Goal: Task Accomplishment & Management: Use online tool/utility

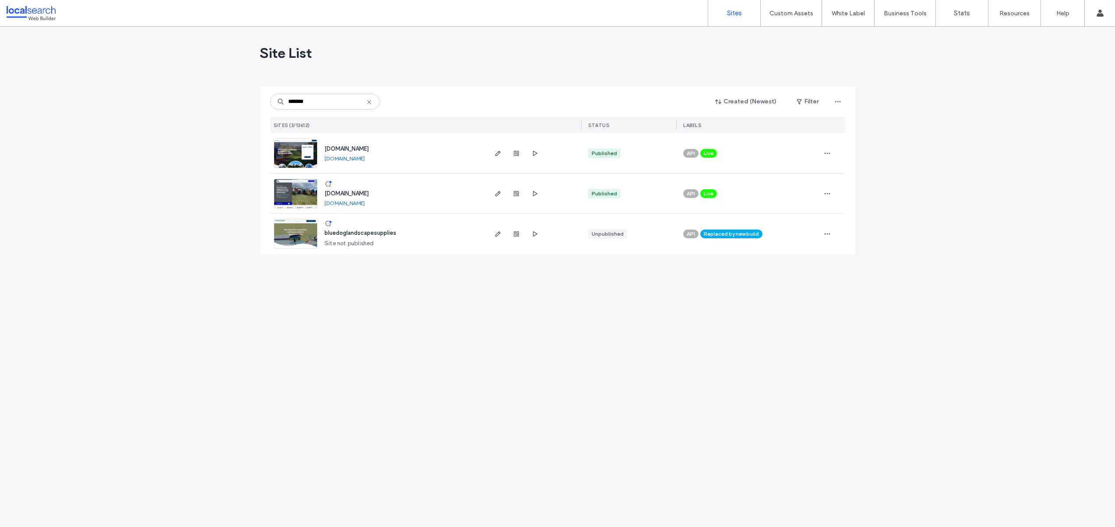
type input "*******"
click at [297, 187] on img at bounding box center [295, 209] width 43 height 60
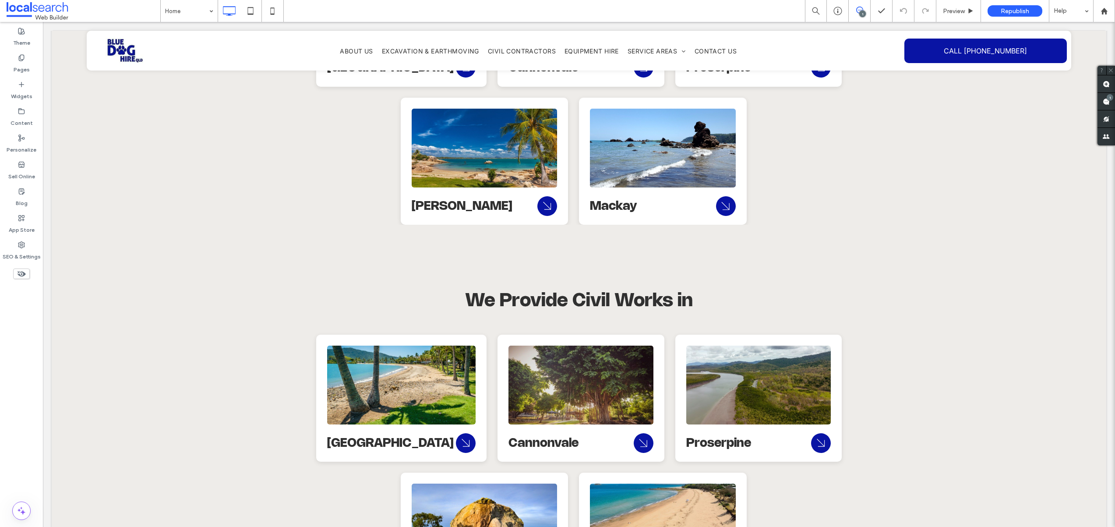
scroll to position [1913, 0]
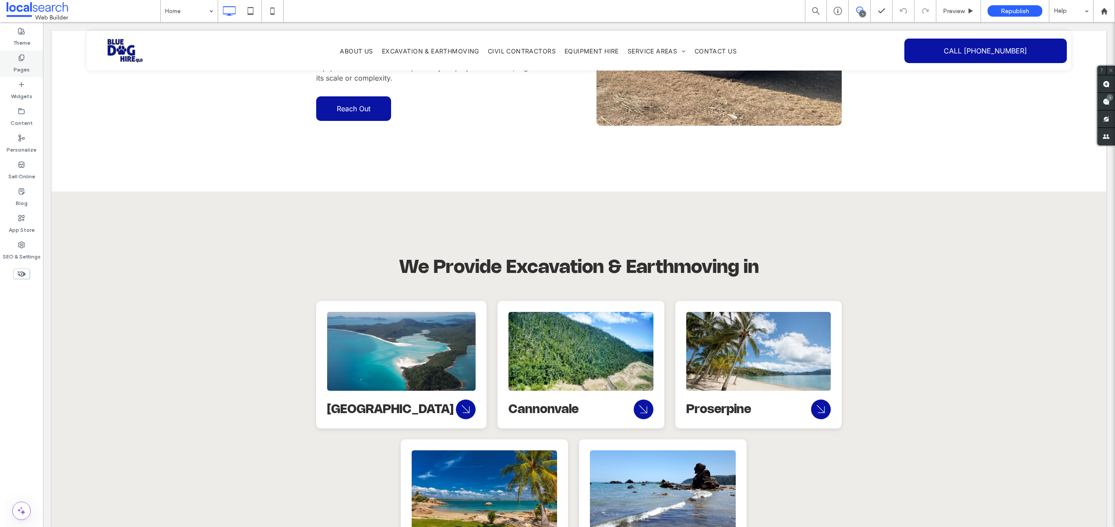
click at [25, 53] on div "Pages" at bounding box center [21, 63] width 43 height 27
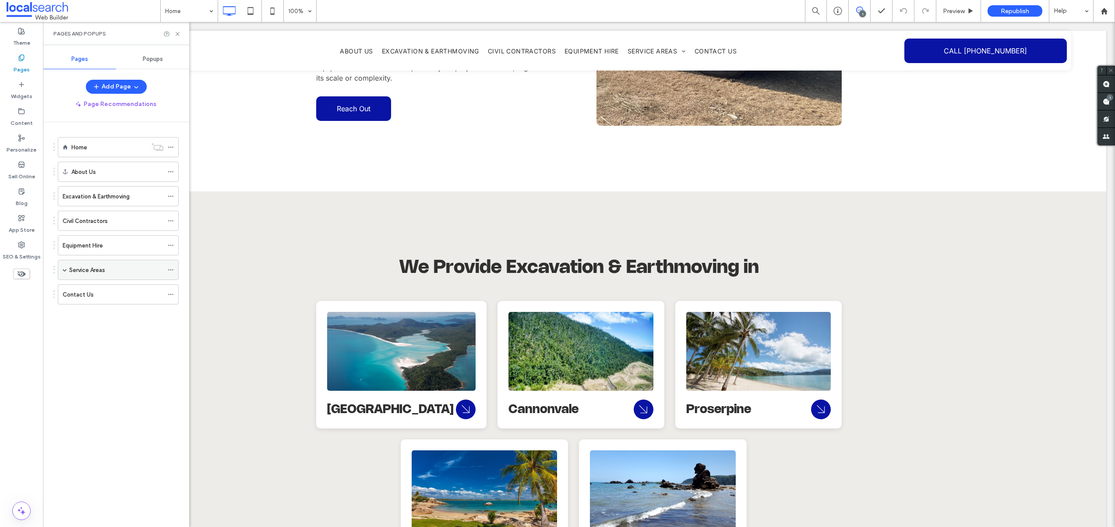
click at [66, 270] on span at bounding box center [65, 270] width 4 height 4
click at [78, 290] on span at bounding box center [80, 290] width 4 height 4
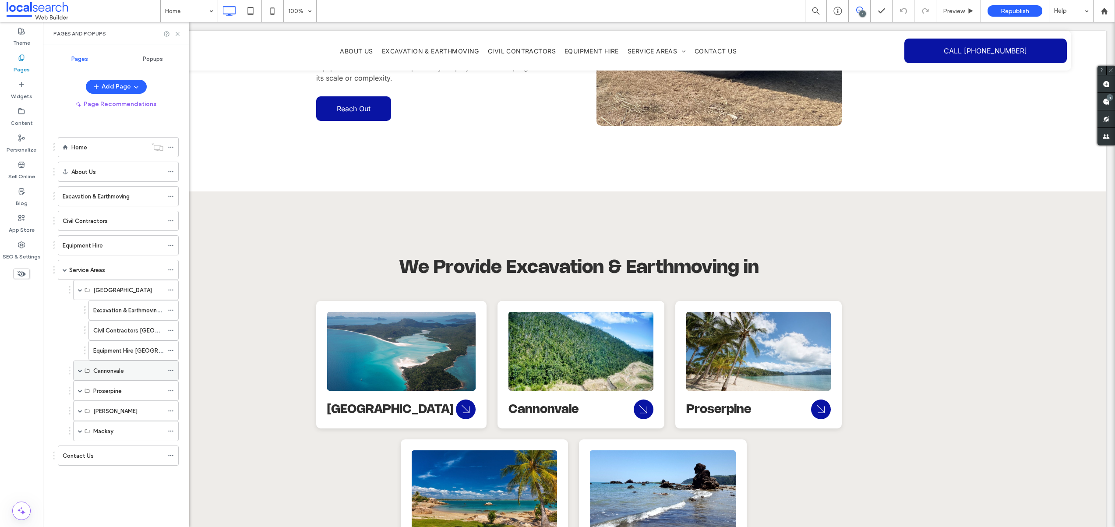
click at [80, 368] on span at bounding box center [80, 370] width 4 height 4
click at [80, 454] on span at bounding box center [80, 450] width 4 height 19
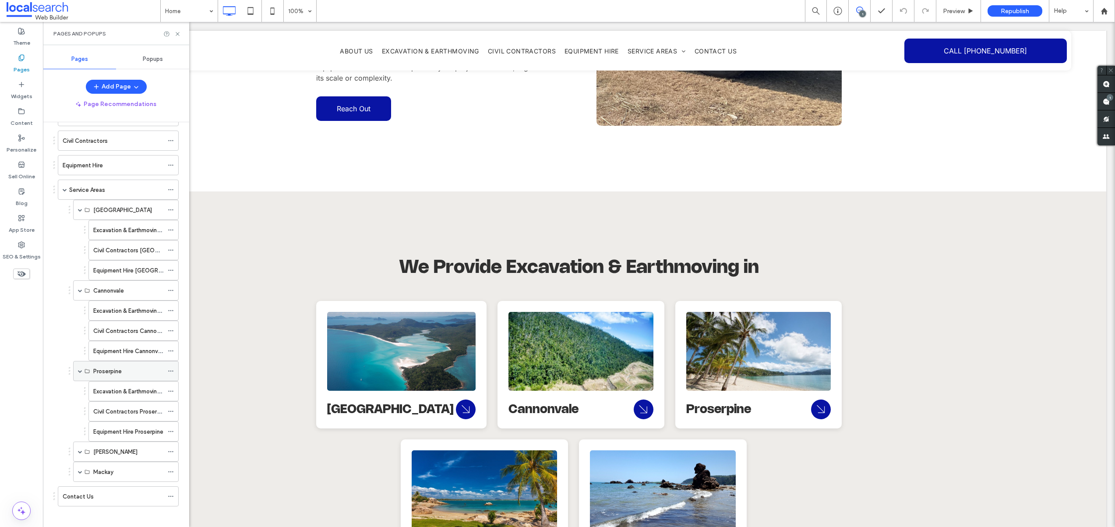
scroll to position [86, 0]
click at [80, 447] on span at bounding box center [80, 446] width 4 height 4
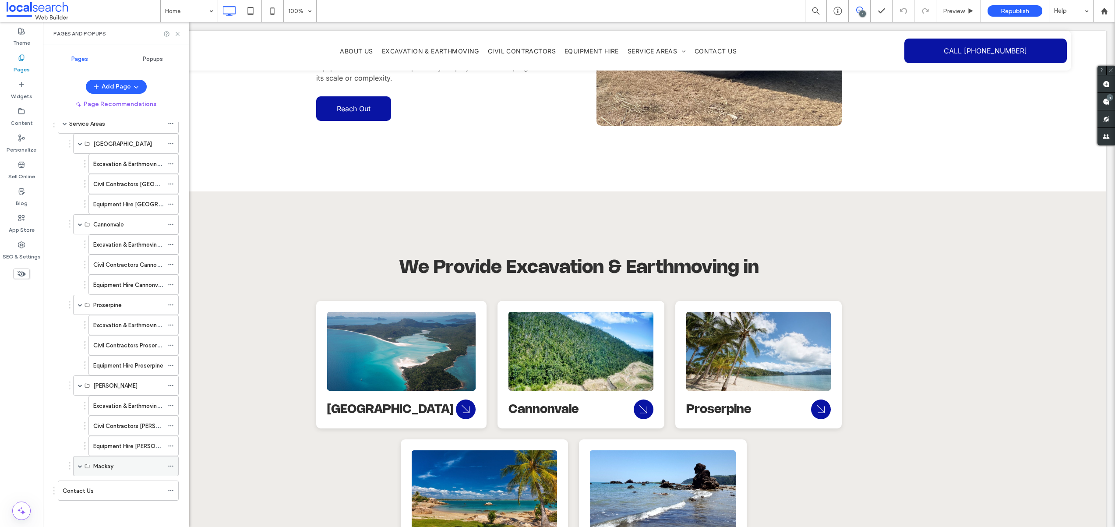
click at [79, 469] on span at bounding box center [80, 465] width 4 height 19
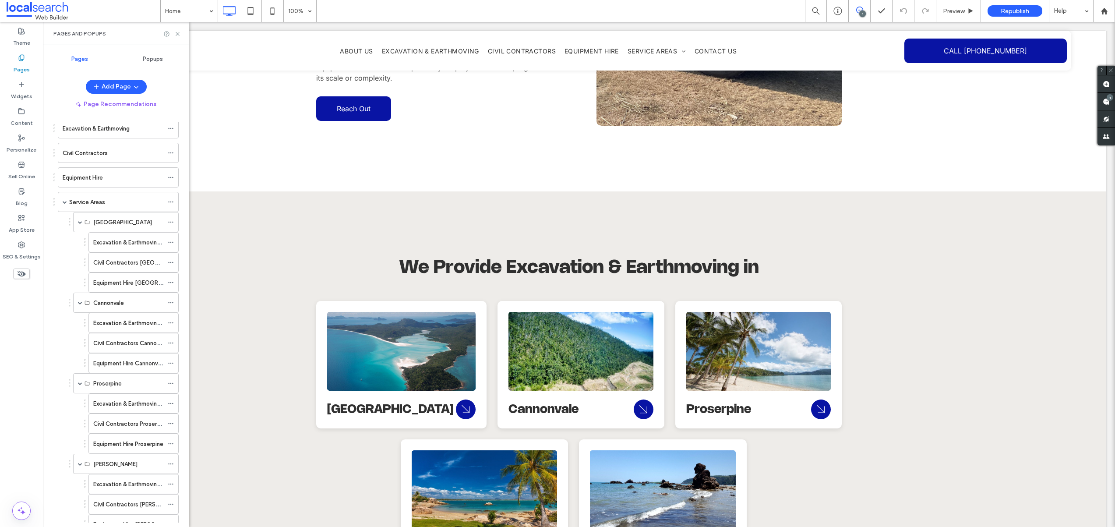
scroll to position [0, 0]
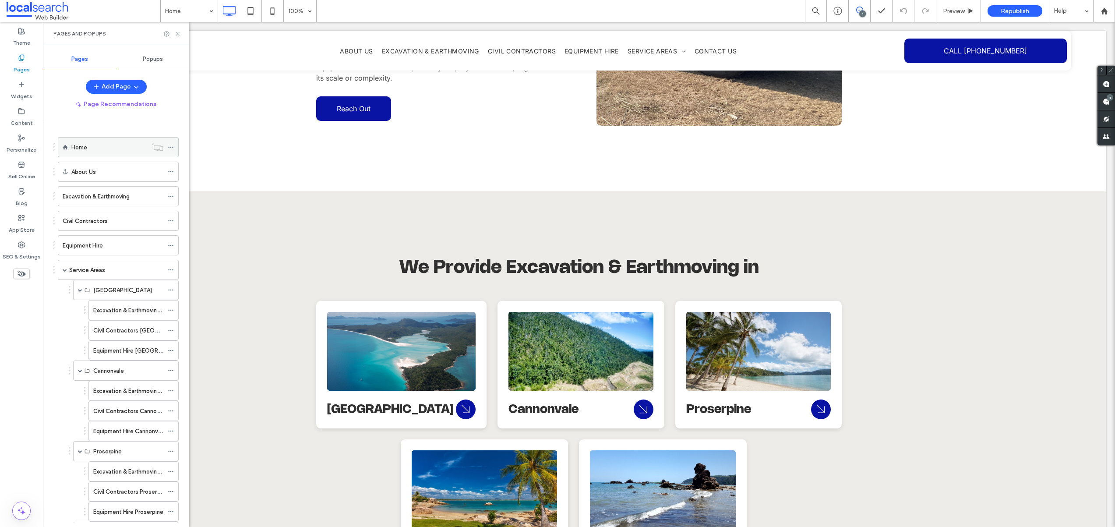
click at [84, 146] on label "Home" at bounding box center [79, 147] width 16 height 15
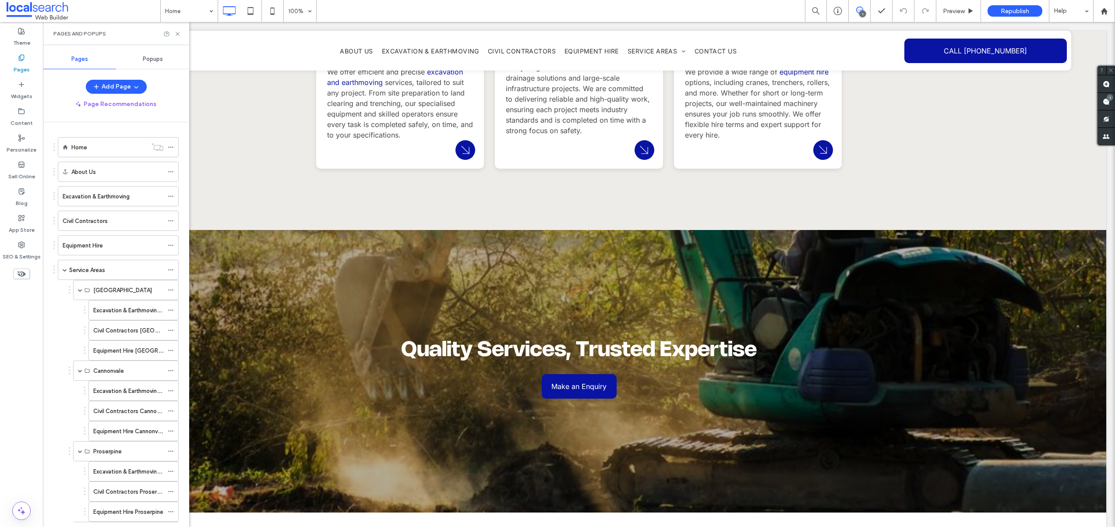
scroll to position [1145, 0]
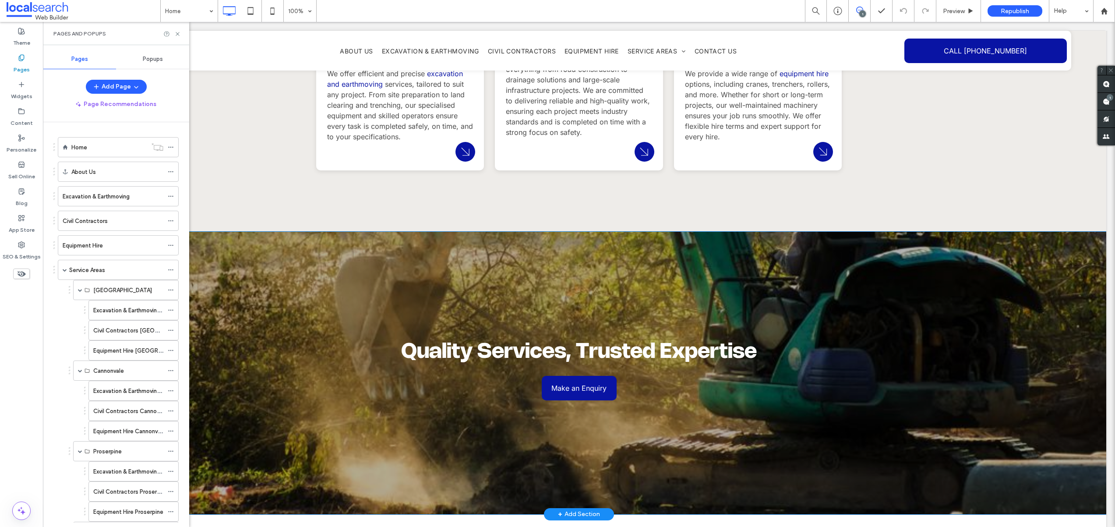
click at [804, 341] on div "Quality Services, Trusted Expertise Make an Enquiry Click To Paste" at bounding box center [578, 372] width 525 height 63
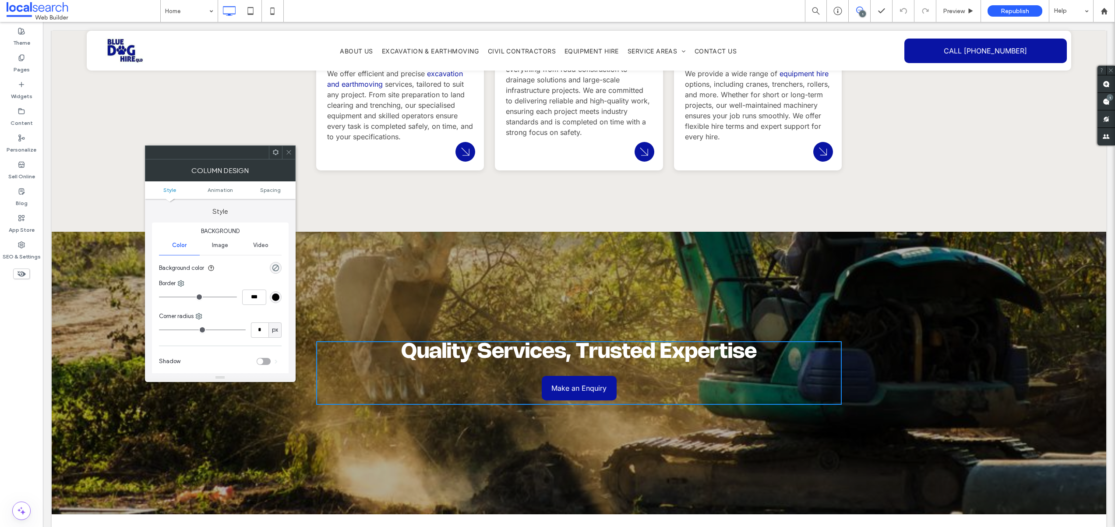
click at [911, 375] on div "Quality Services, Trusted Expertise Make an Enquiry Click To Paste Row + Add Se…" at bounding box center [579, 373] width 1054 height 282
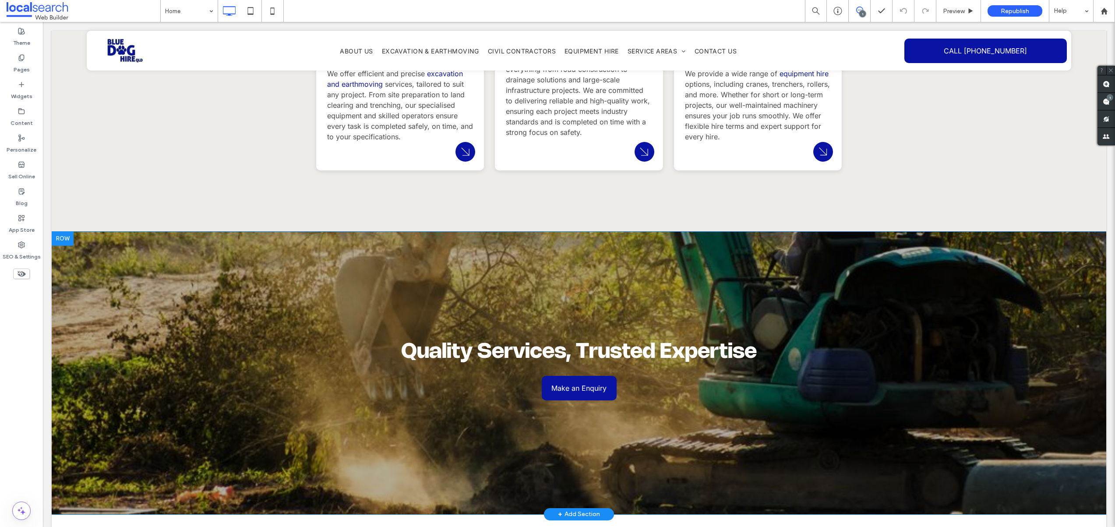
click at [168, 266] on div "Quality Services, Trusted Expertise Make an Enquiry Click To Paste Row + Add Se…" at bounding box center [579, 373] width 1054 height 282
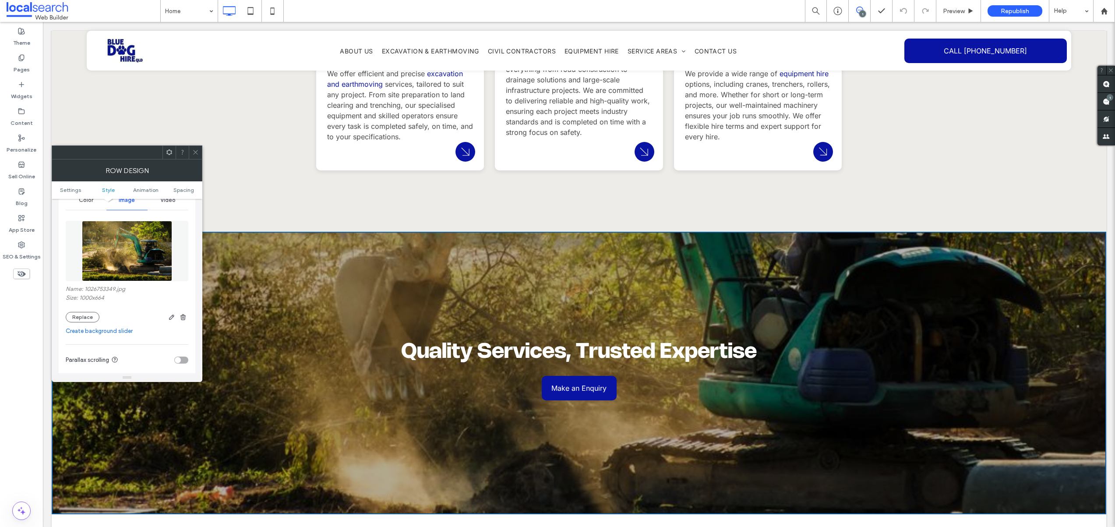
scroll to position [147, 0]
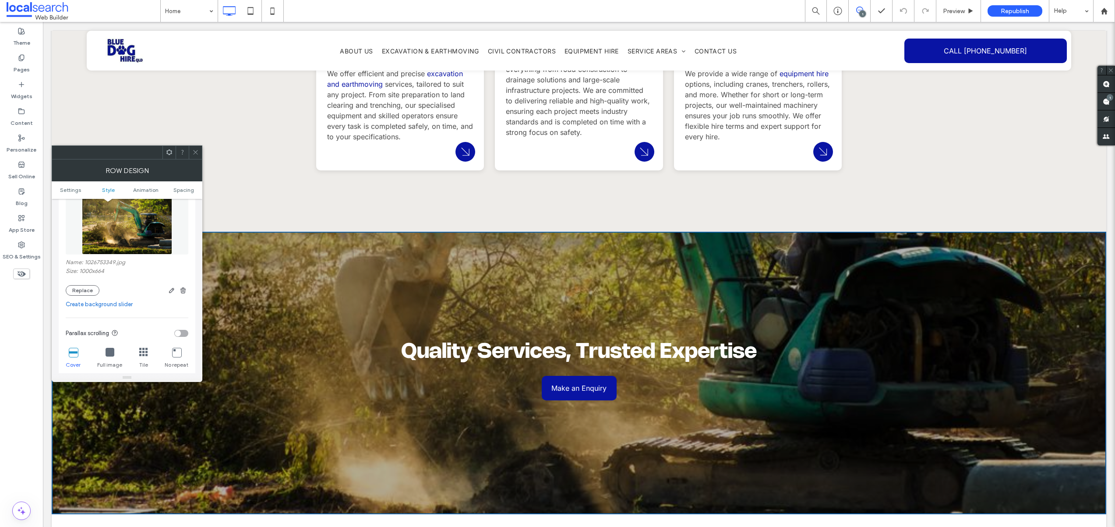
click at [136, 241] on img at bounding box center [127, 224] width 91 height 60
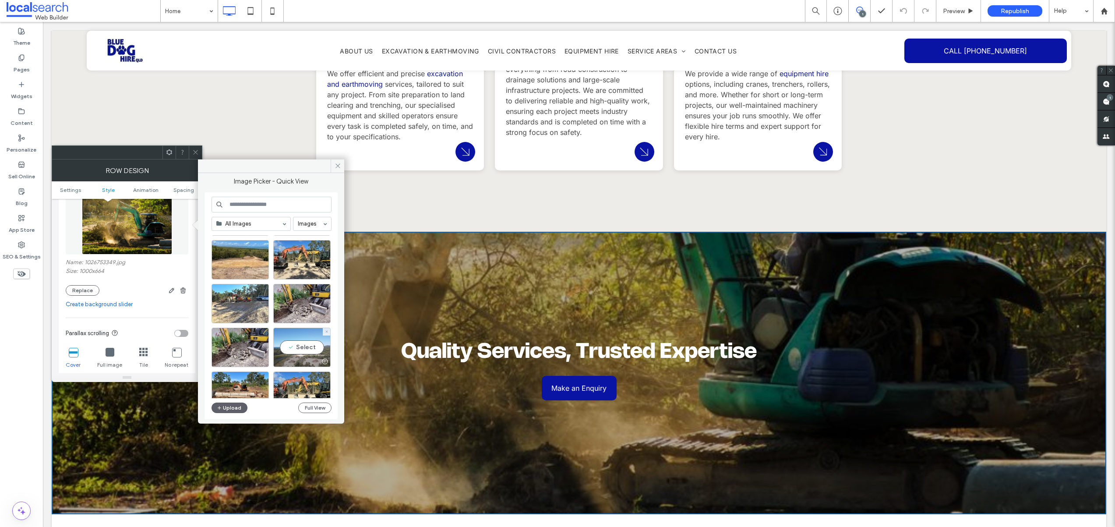
scroll to position [109, 0]
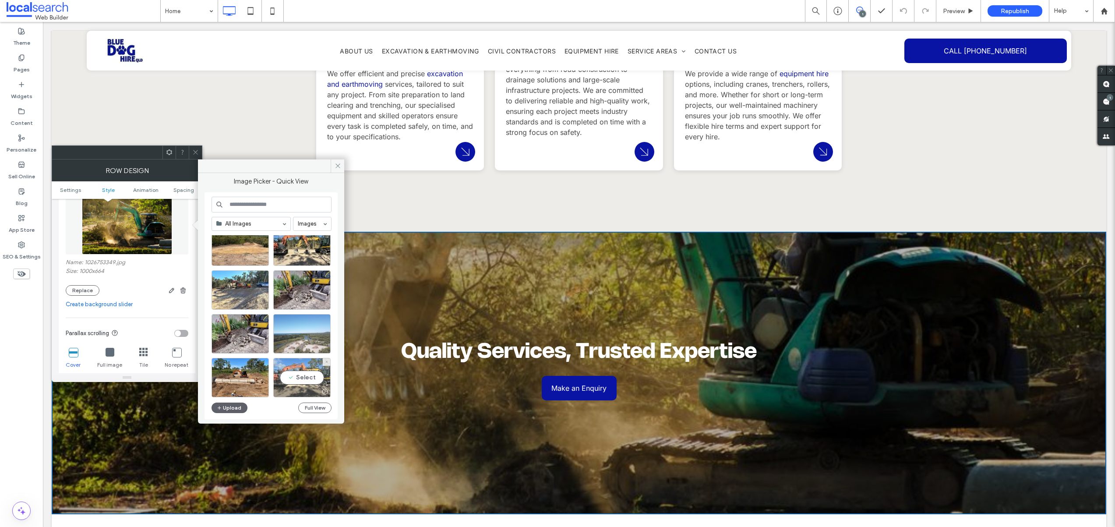
drag, startPoint x: 304, startPoint y: 380, endPoint x: 260, endPoint y: 353, distance: 51.7
click at [304, 380] on div "Select" at bounding box center [301, 377] width 57 height 39
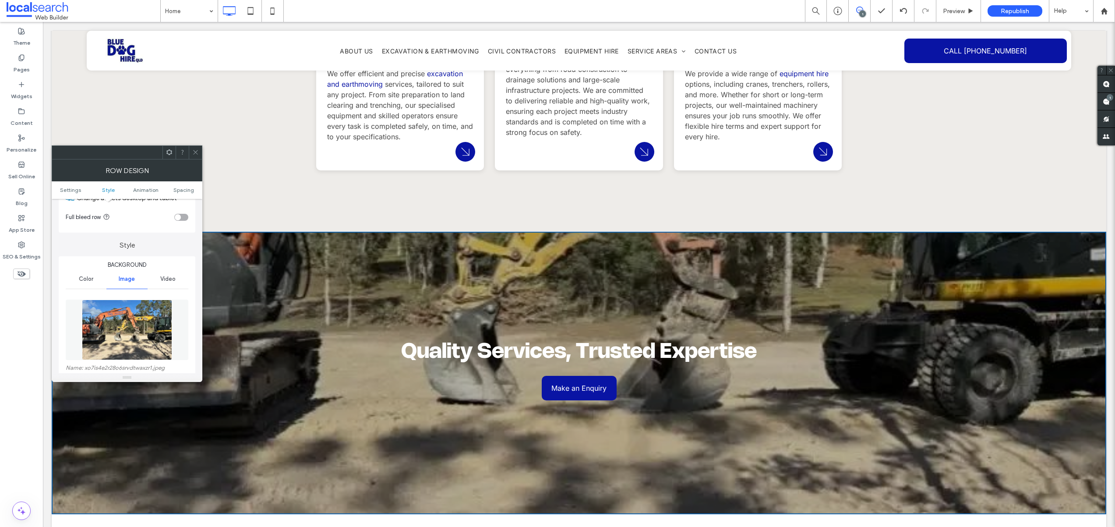
scroll to position [142, 0]
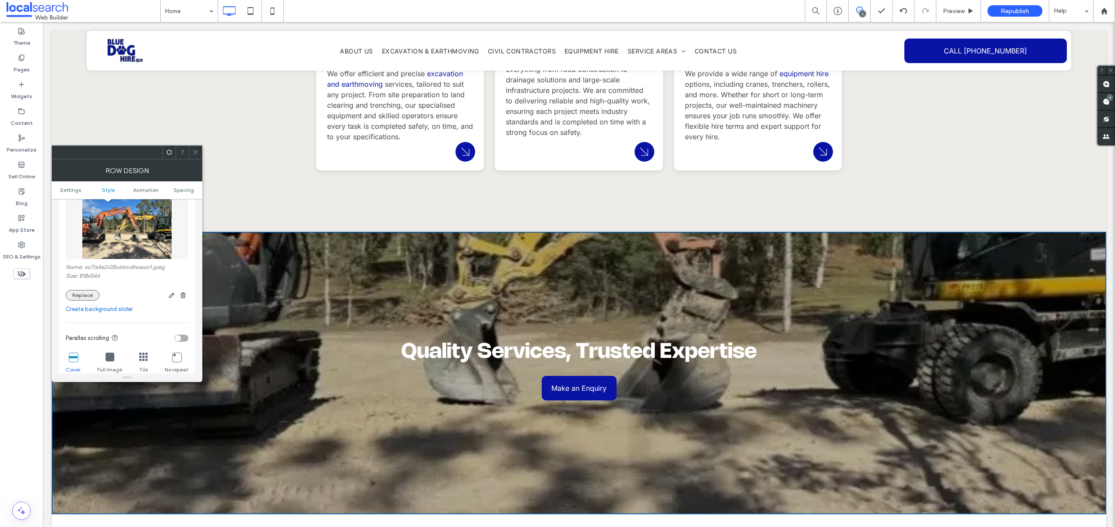
click at [83, 295] on button "Replace" at bounding box center [83, 295] width 34 height 11
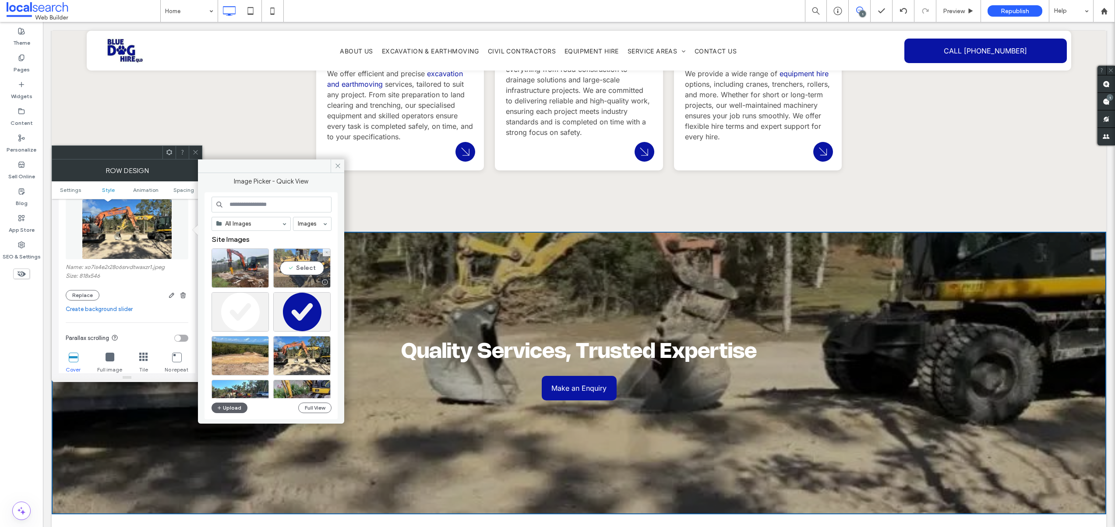
click at [304, 262] on div "Select" at bounding box center [301, 267] width 57 height 39
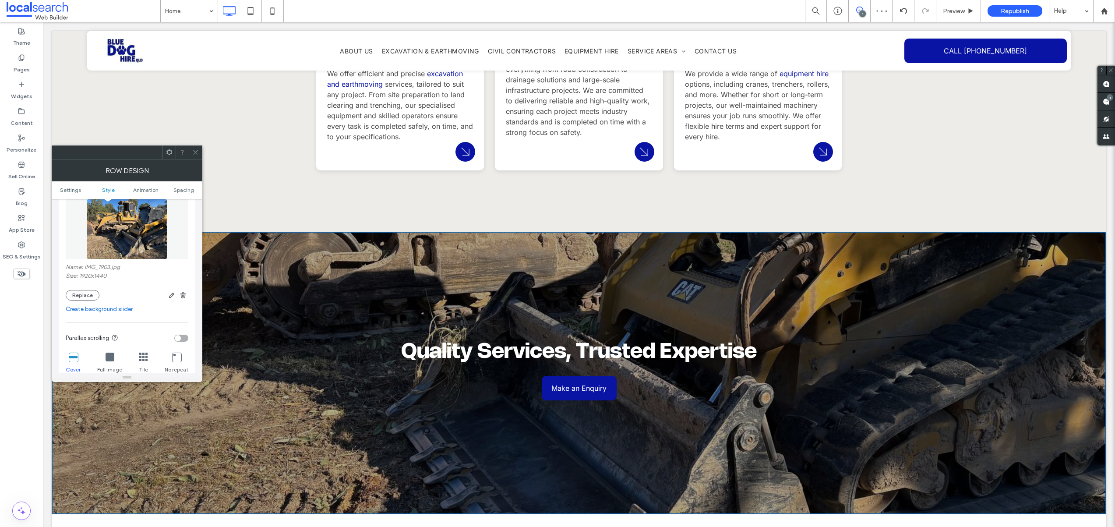
click at [197, 152] on icon at bounding box center [195, 152] width 7 height 7
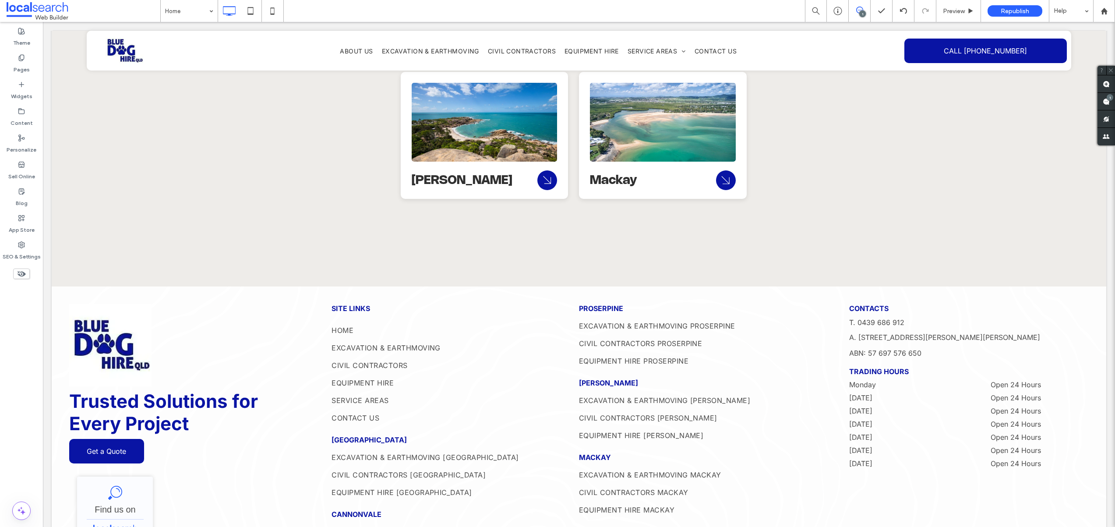
scroll to position [3100, 0]
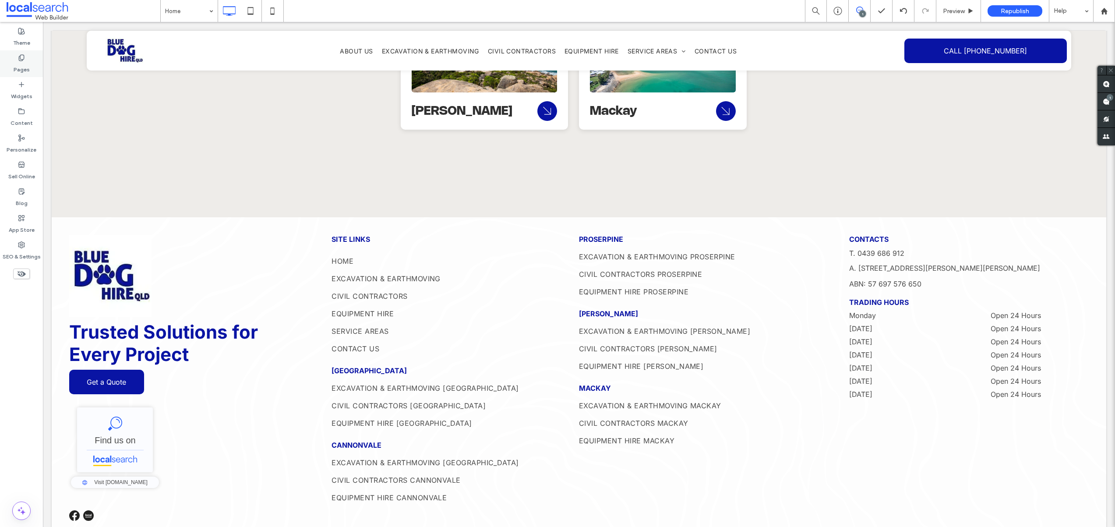
click at [28, 67] on label "Pages" at bounding box center [22, 67] width 16 height 12
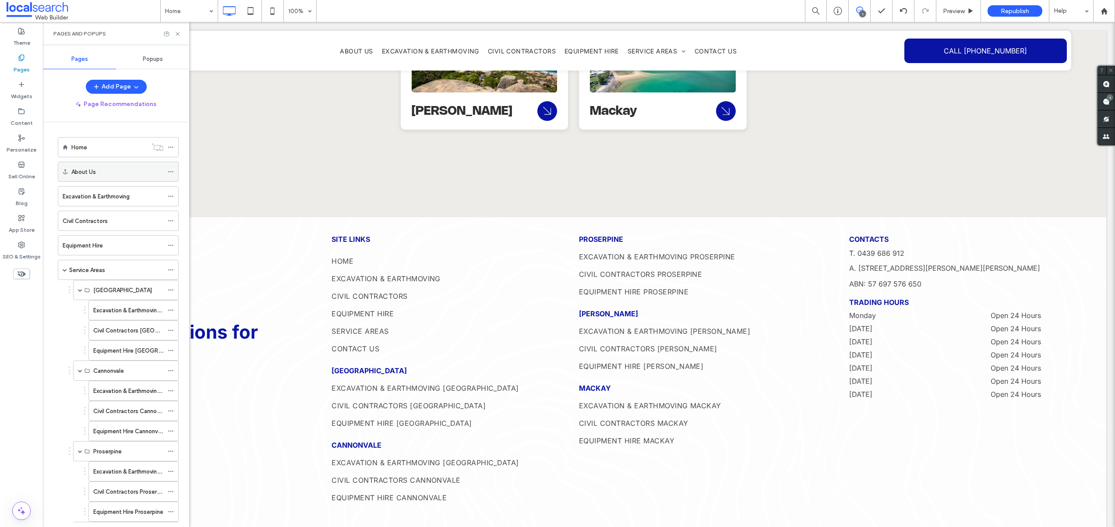
click at [90, 173] on label "About Us" at bounding box center [83, 171] width 25 height 15
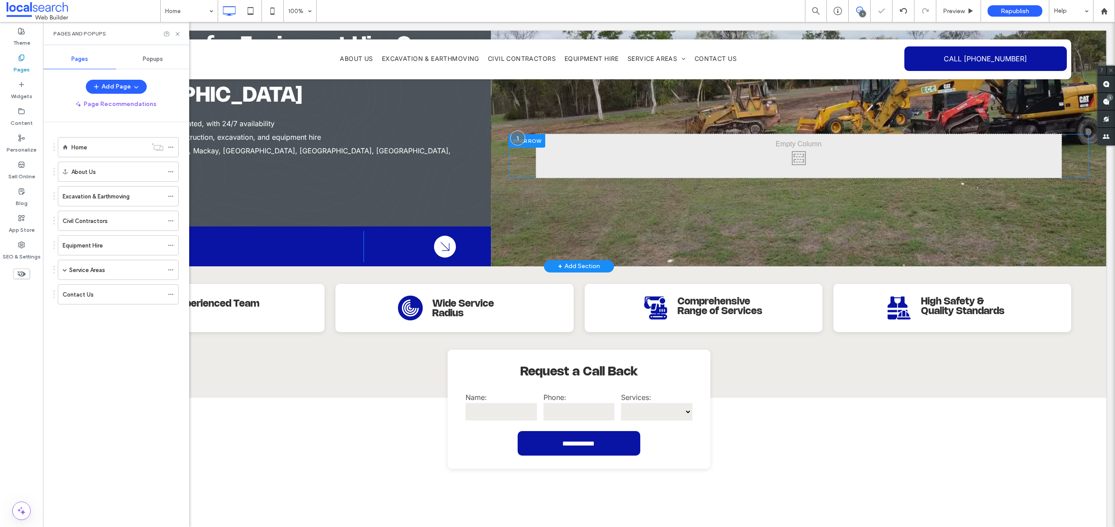
scroll to position [0, 0]
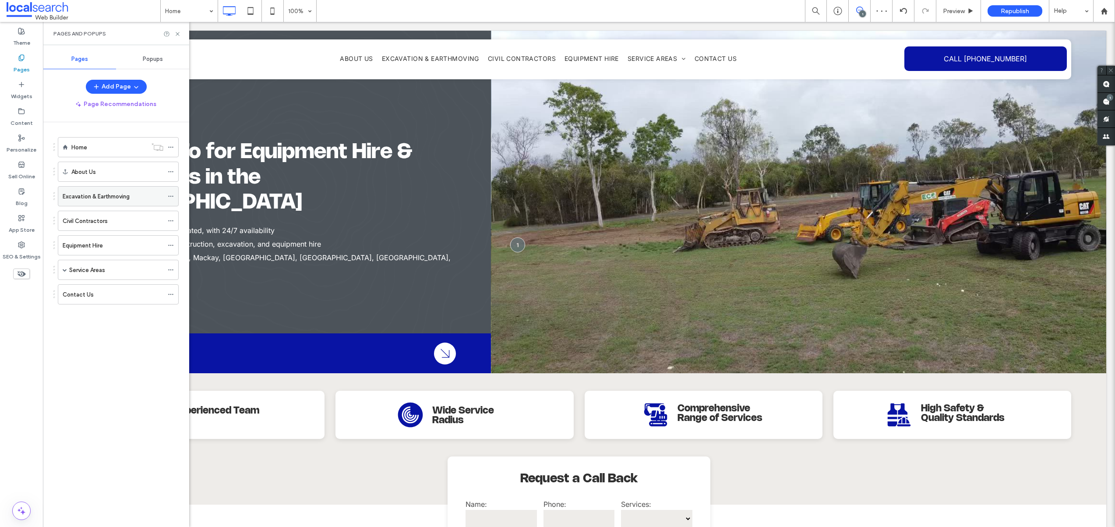
click at [90, 194] on label "Excavation & Earthmoving" at bounding box center [96, 196] width 67 height 15
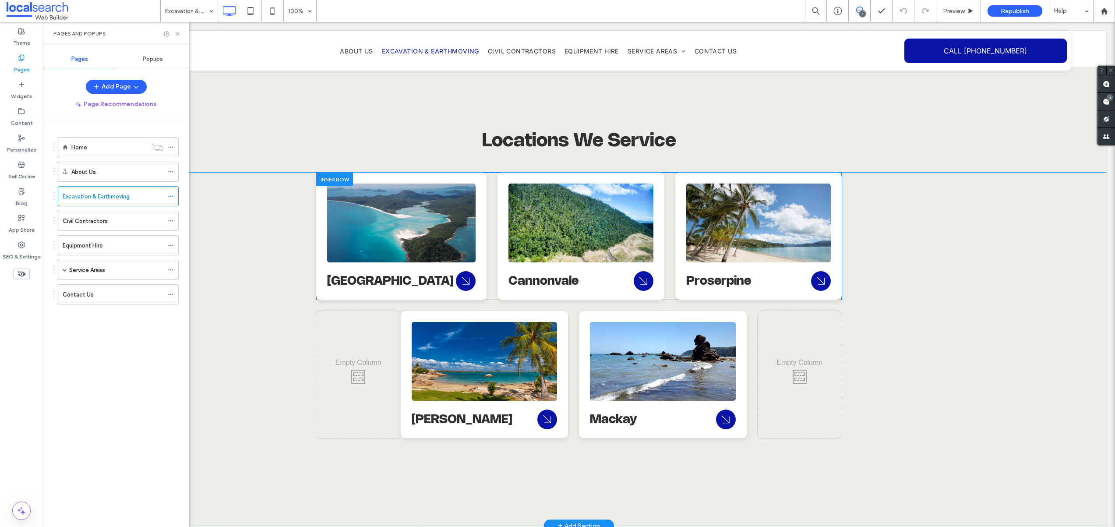
scroll to position [1702, 0]
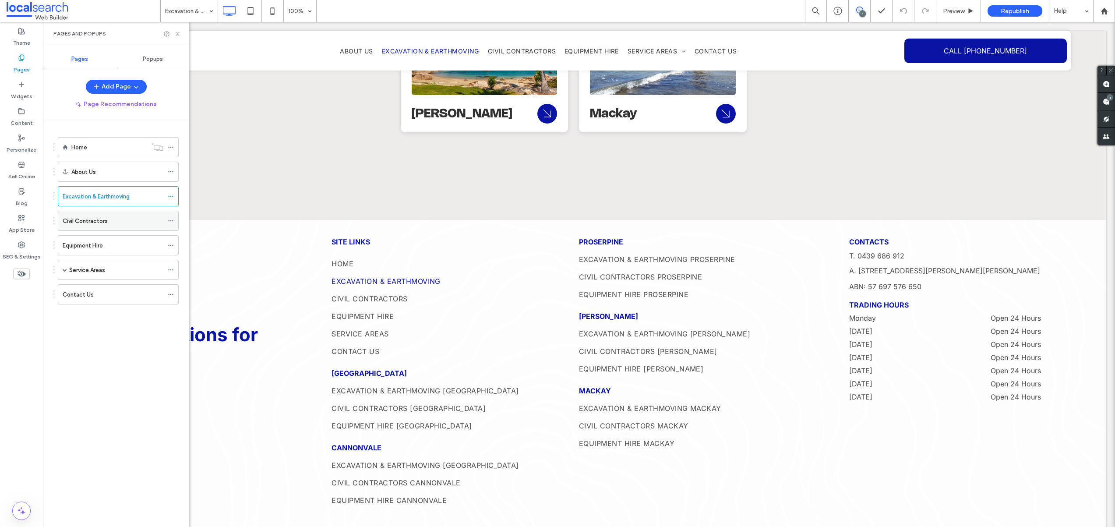
click at [94, 224] on label "Civil Contractors" at bounding box center [85, 220] width 45 height 15
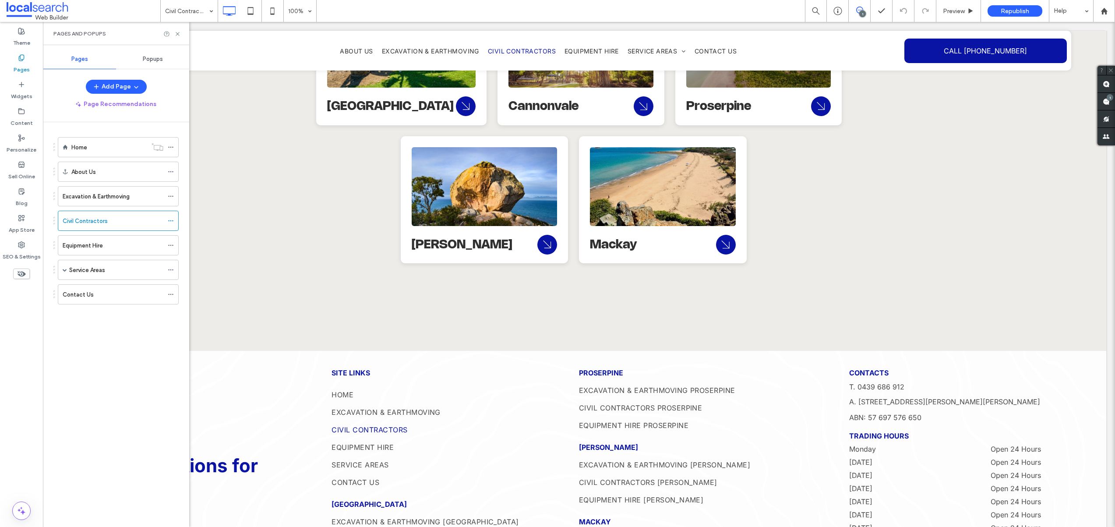
scroll to position [1709, 0]
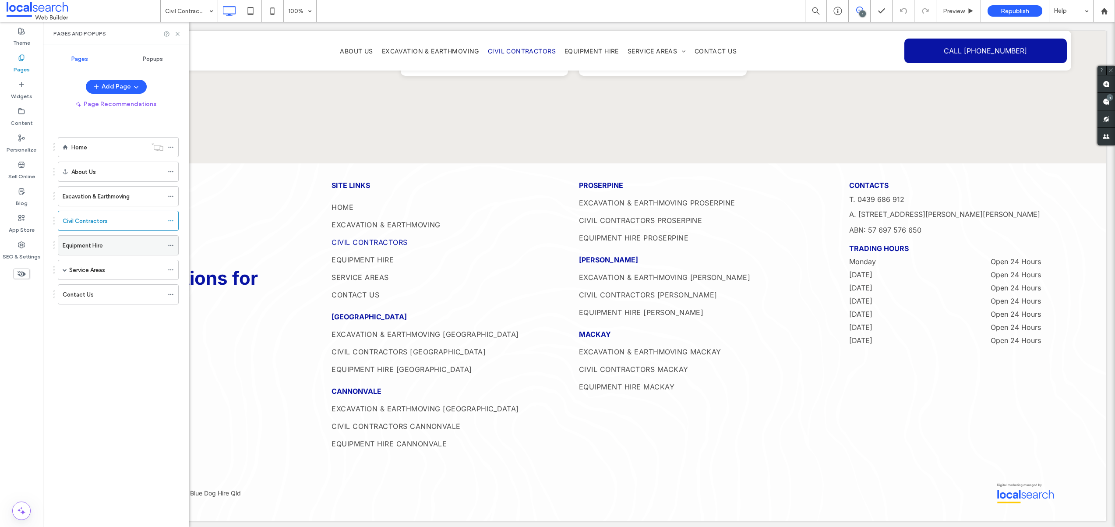
click at [89, 239] on div "Equipment Hire" at bounding box center [113, 245] width 101 height 19
click at [96, 274] on label "Service Areas" at bounding box center [87, 269] width 36 height 15
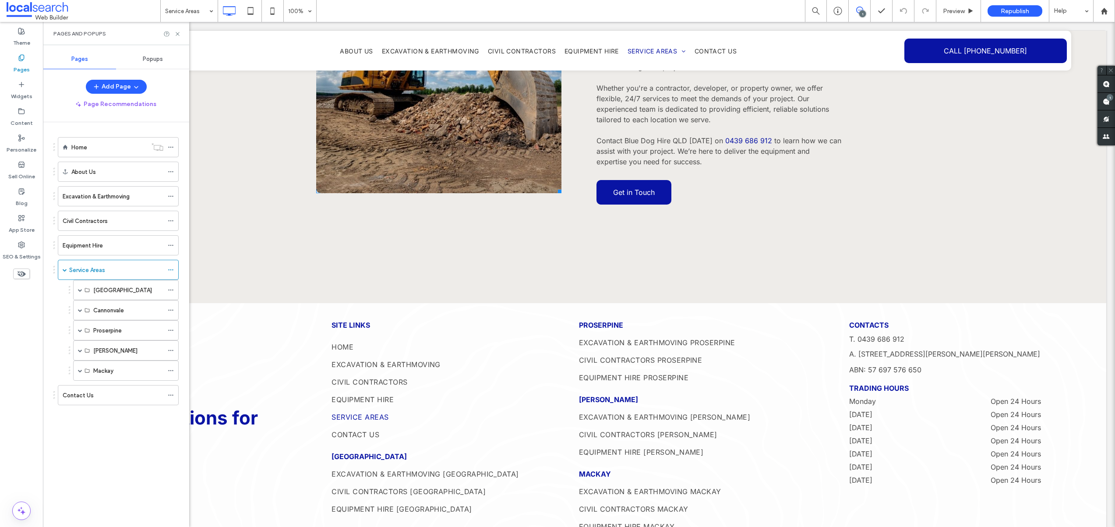
scroll to position [1055, 0]
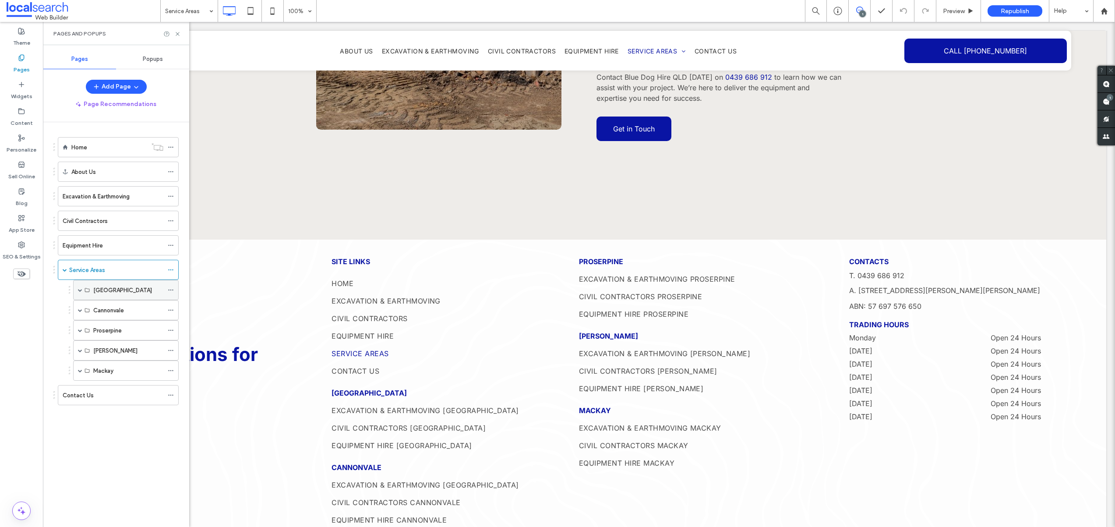
click at [106, 293] on label "[GEOGRAPHIC_DATA]" at bounding box center [122, 289] width 59 height 15
click at [109, 290] on label "[GEOGRAPHIC_DATA]" at bounding box center [122, 289] width 59 height 15
click at [78, 289] on span at bounding box center [80, 290] width 4 height 4
click at [116, 289] on label "[GEOGRAPHIC_DATA]" at bounding box center [122, 289] width 59 height 15
click at [116, 294] on label "[GEOGRAPHIC_DATA]" at bounding box center [122, 289] width 59 height 15
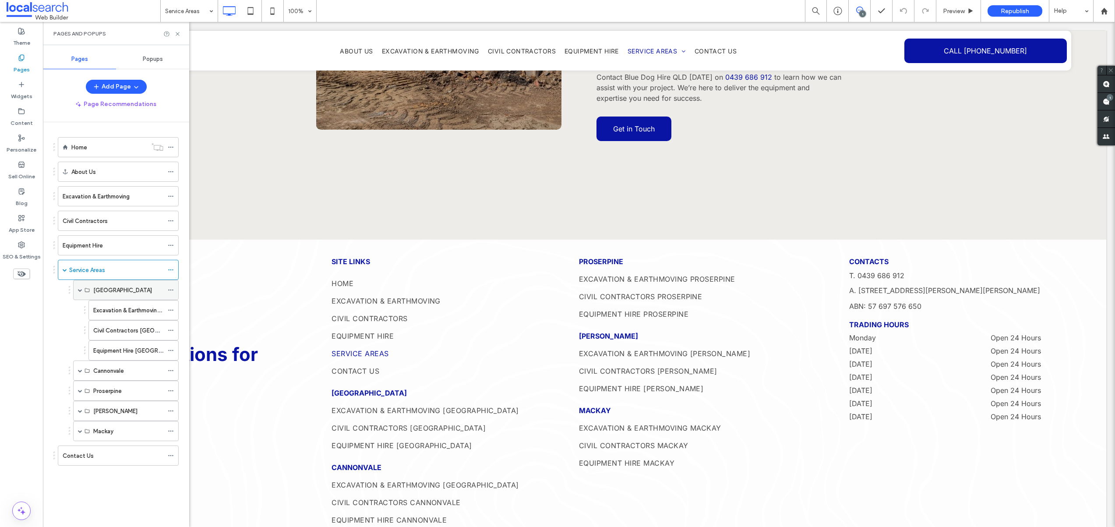
click at [116, 294] on label "[GEOGRAPHIC_DATA]" at bounding box center [122, 289] width 59 height 15
click at [123, 313] on label "Excavation & Earthmoving [GEOGRAPHIC_DATA]" at bounding box center [156, 310] width 127 height 15
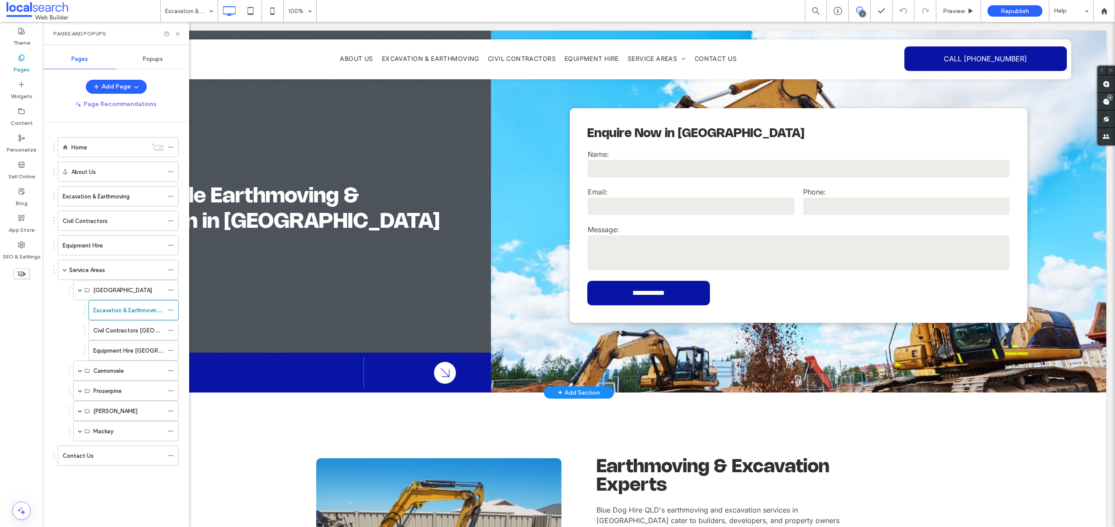
click at [532, 264] on div "**********" at bounding box center [798, 212] width 615 height 362
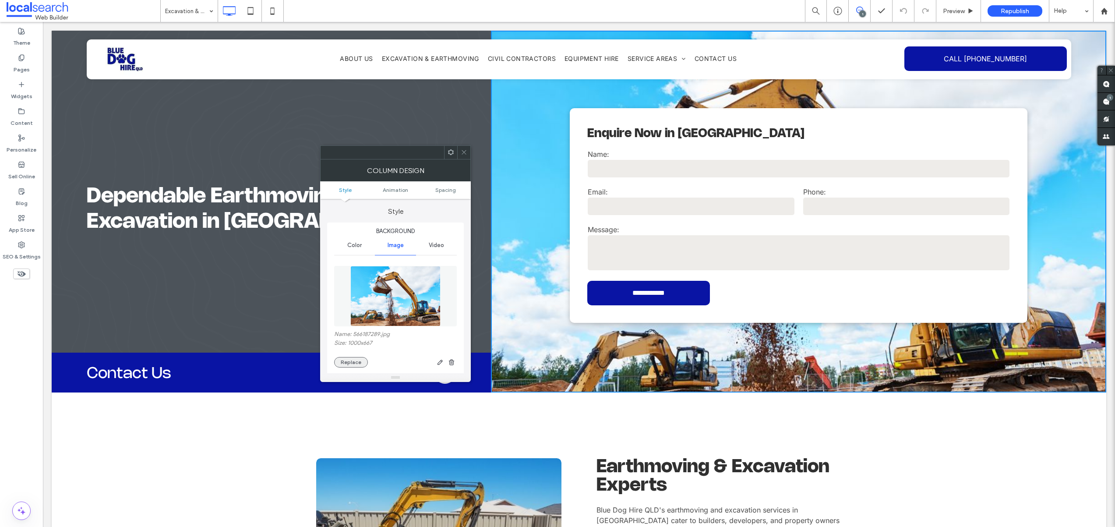
click at [358, 360] on button "Replace" at bounding box center [351, 362] width 34 height 11
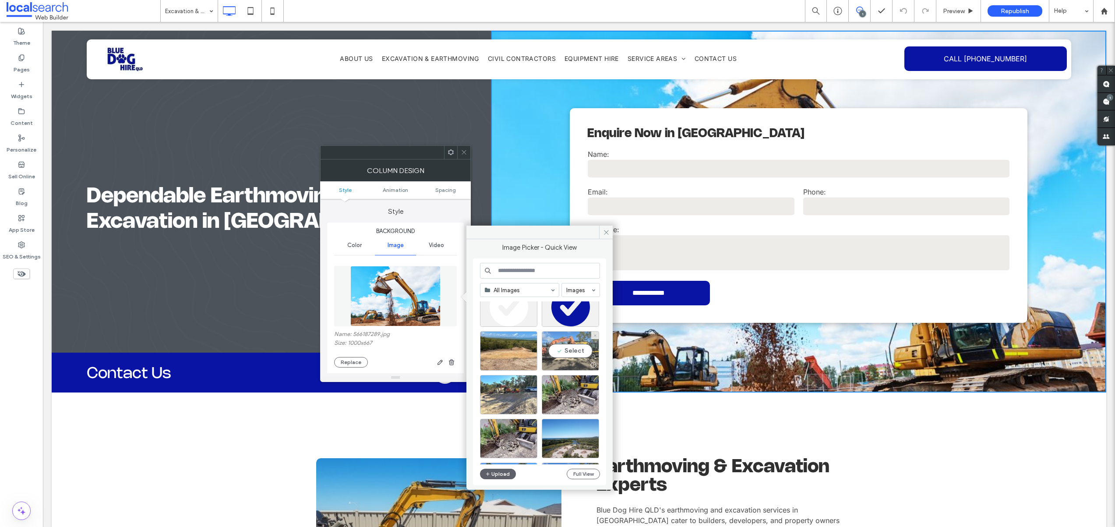
scroll to position [74, 0]
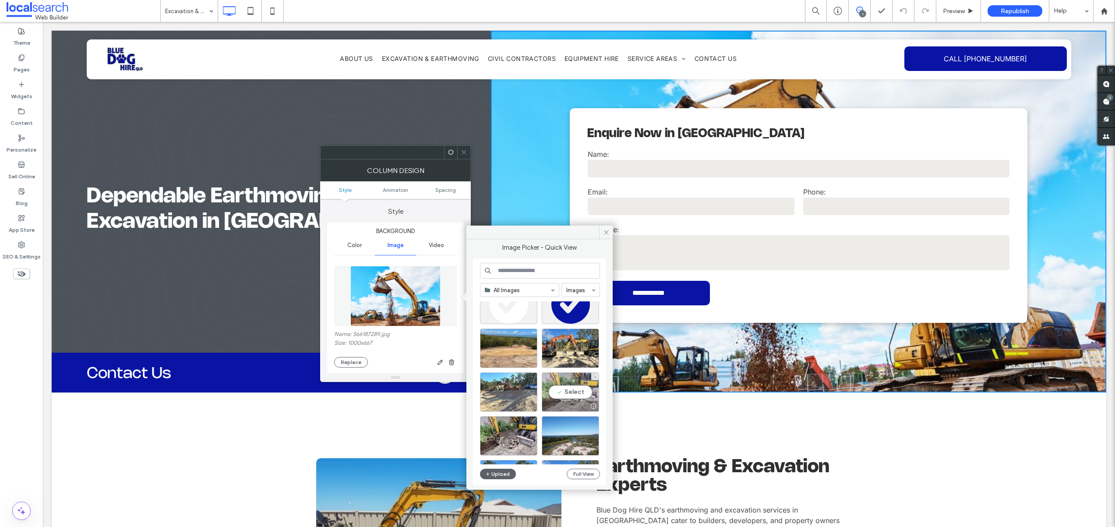
click at [565, 388] on div "Select" at bounding box center [570, 391] width 57 height 39
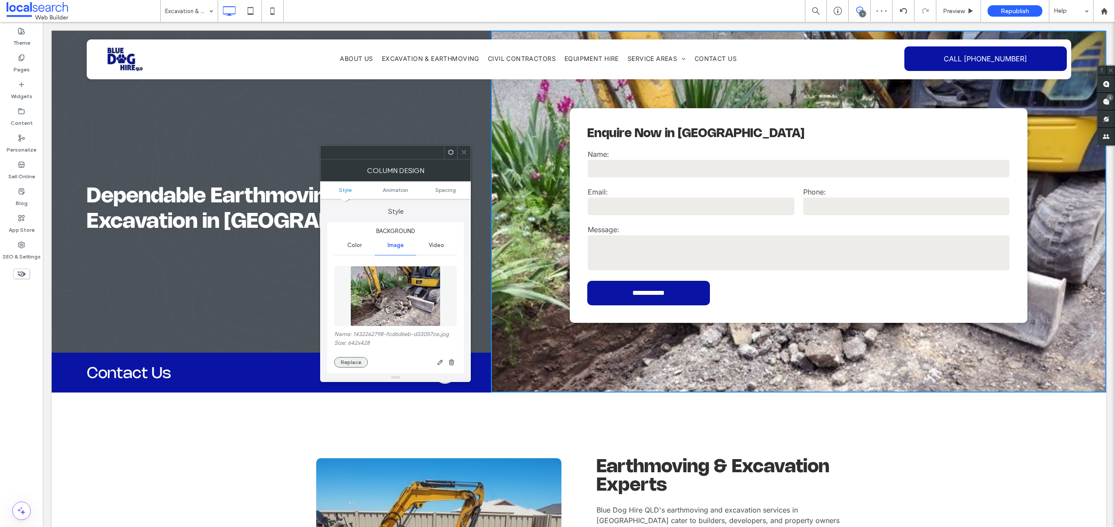
click at [357, 362] on button "Replace" at bounding box center [351, 362] width 34 height 11
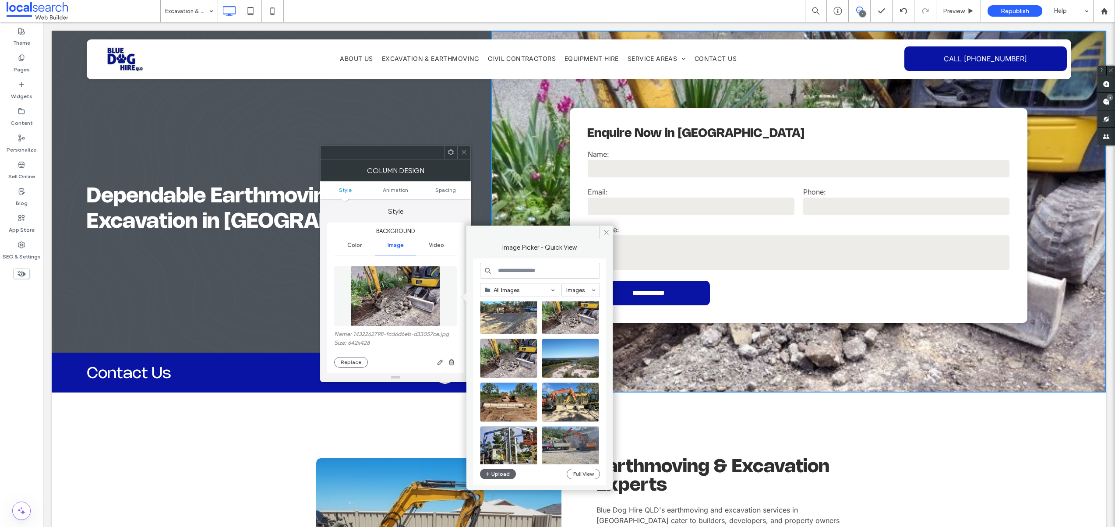
scroll to position [152, 0]
click at [507, 354] on div "Select" at bounding box center [508, 356] width 57 height 39
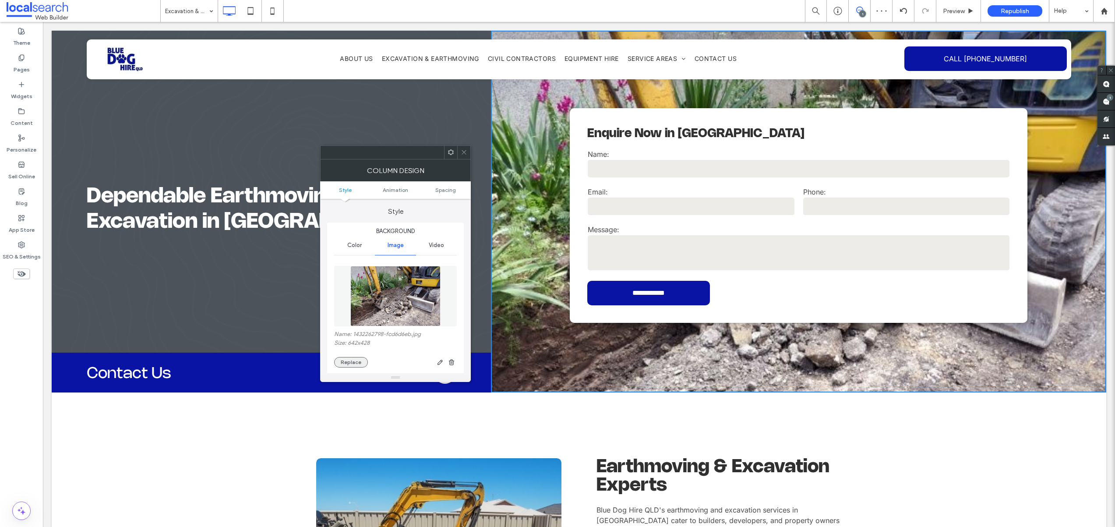
click at [351, 363] on button "Replace" at bounding box center [351, 362] width 34 height 11
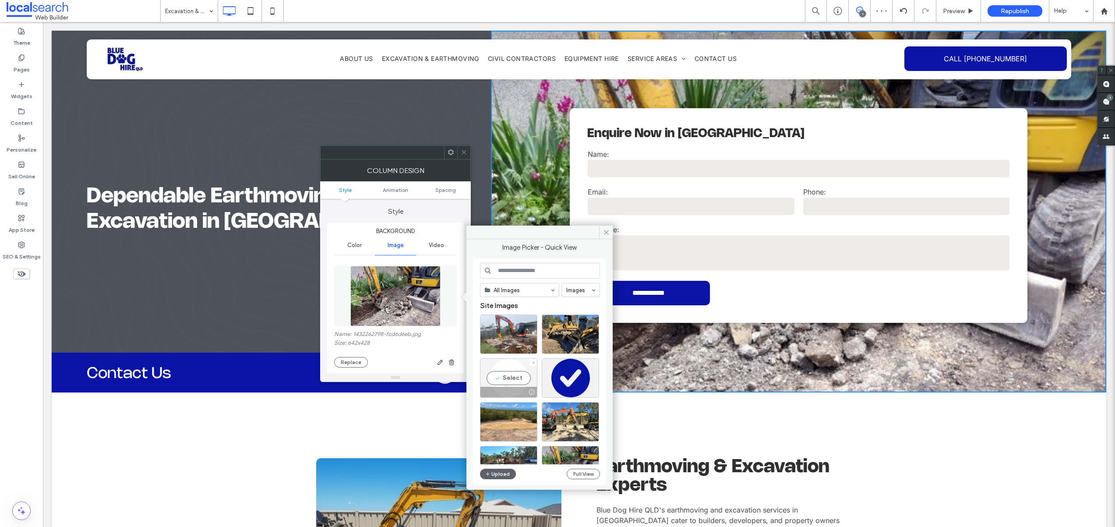
scroll to position [72, 0]
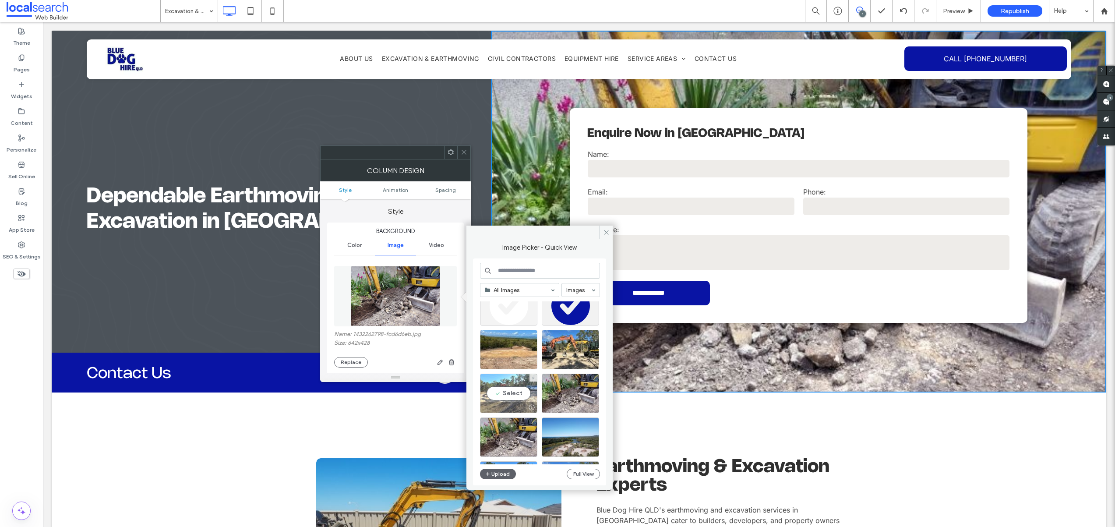
click at [505, 392] on div "Select" at bounding box center [508, 392] width 57 height 39
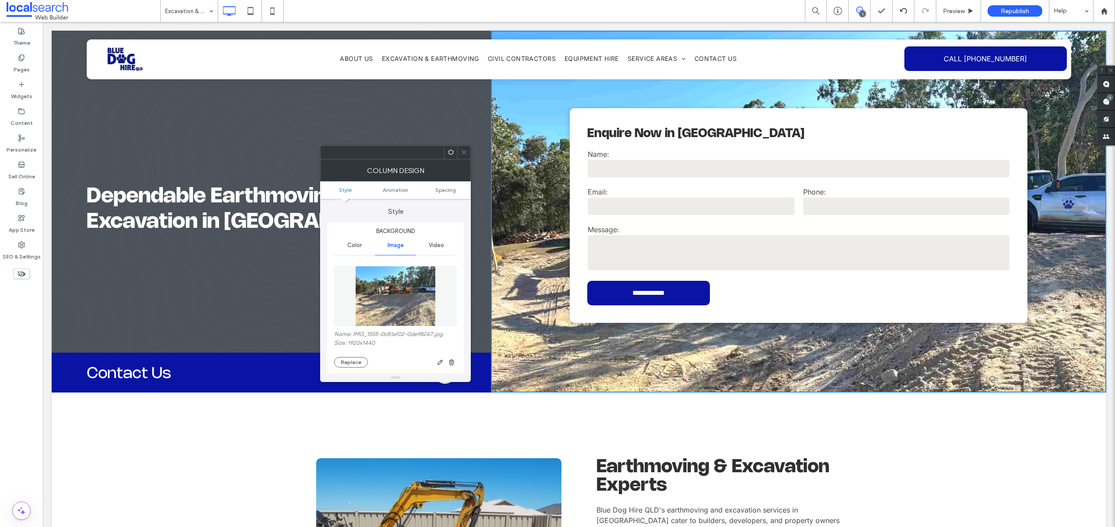
click at [465, 148] on span at bounding box center [464, 152] width 7 height 13
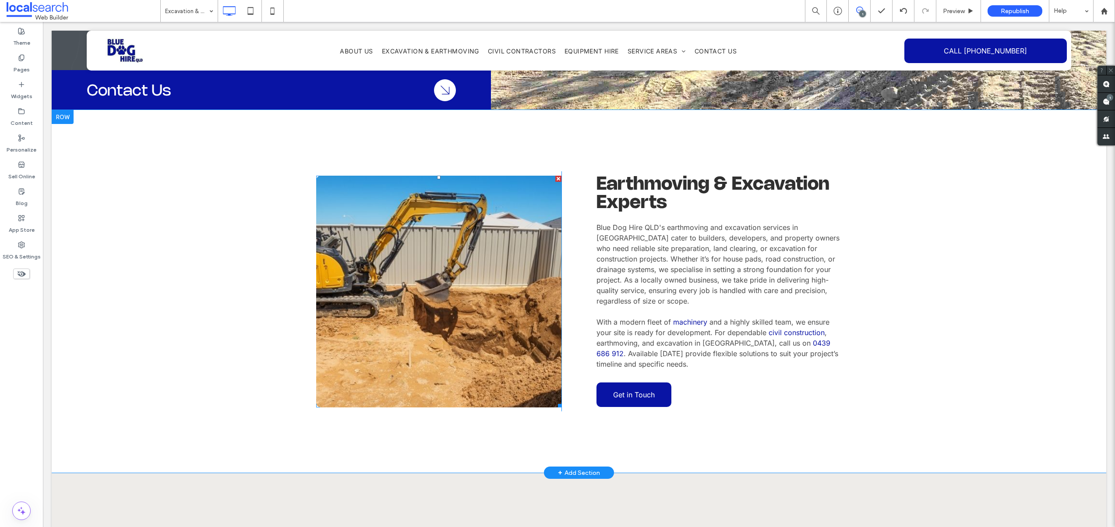
scroll to position [370, 0]
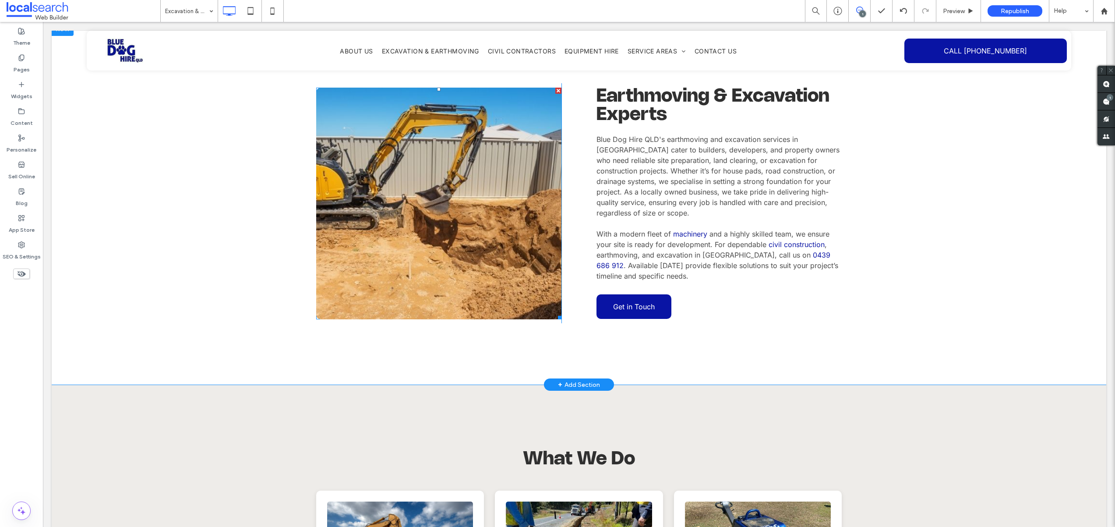
click at [427, 229] on link at bounding box center [439, 204] width 260 height 246
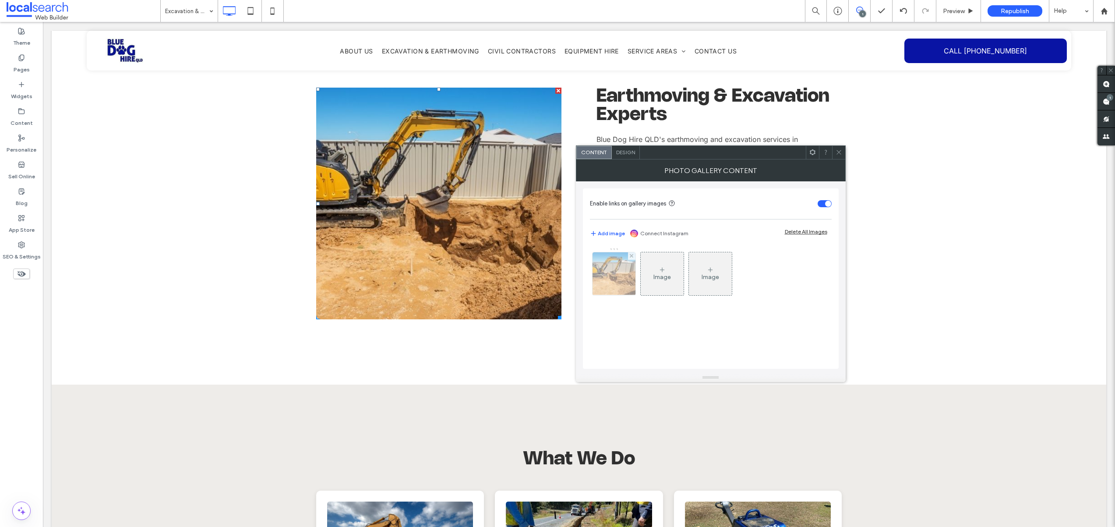
click at [603, 273] on div at bounding box center [613, 273] width 43 height 43
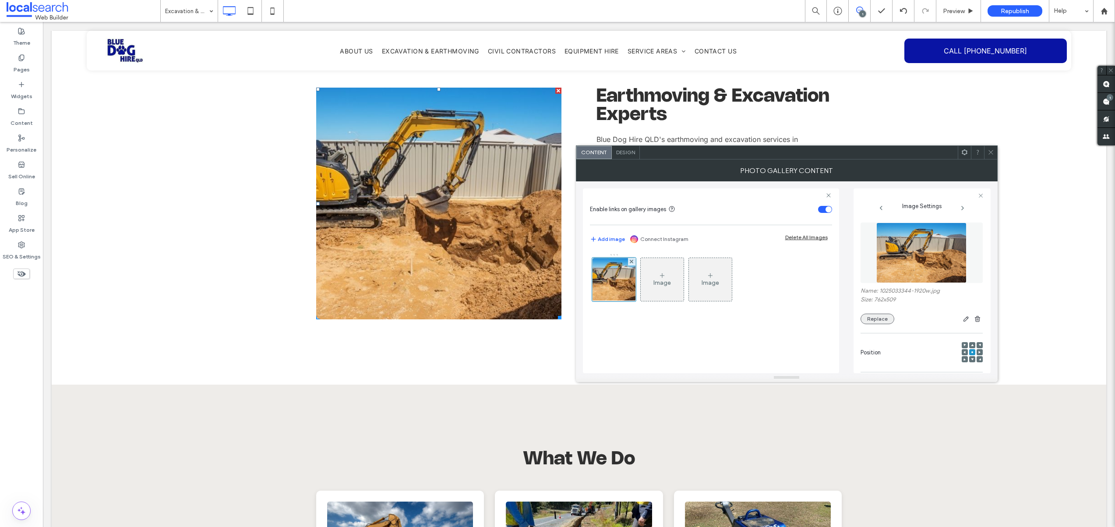
click at [874, 313] on button "Replace" at bounding box center [877, 318] width 34 height 11
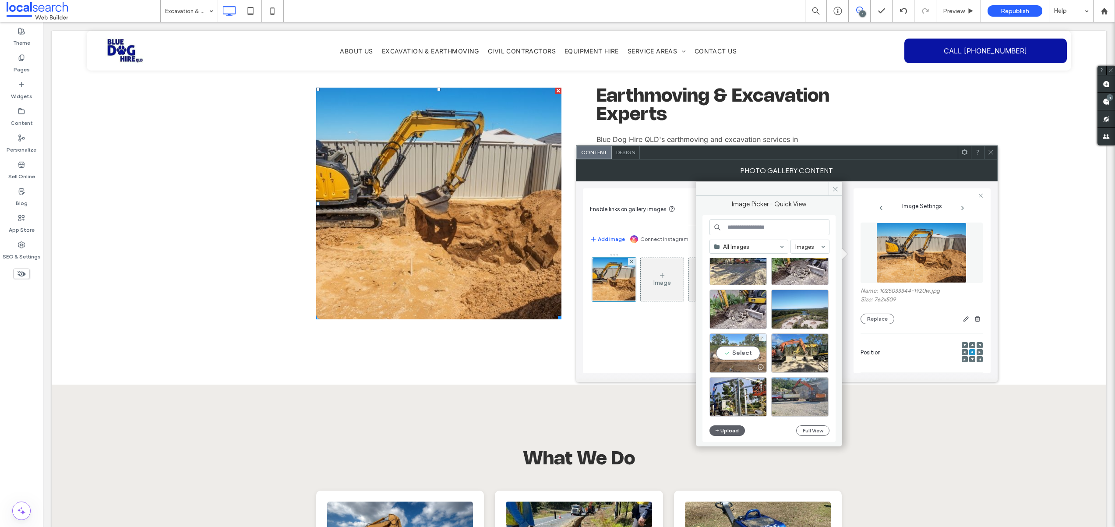
scroll to position [157, 0]
click at [800, 398] on div "Select" at bounding box center [799, 396] width 57 height 39
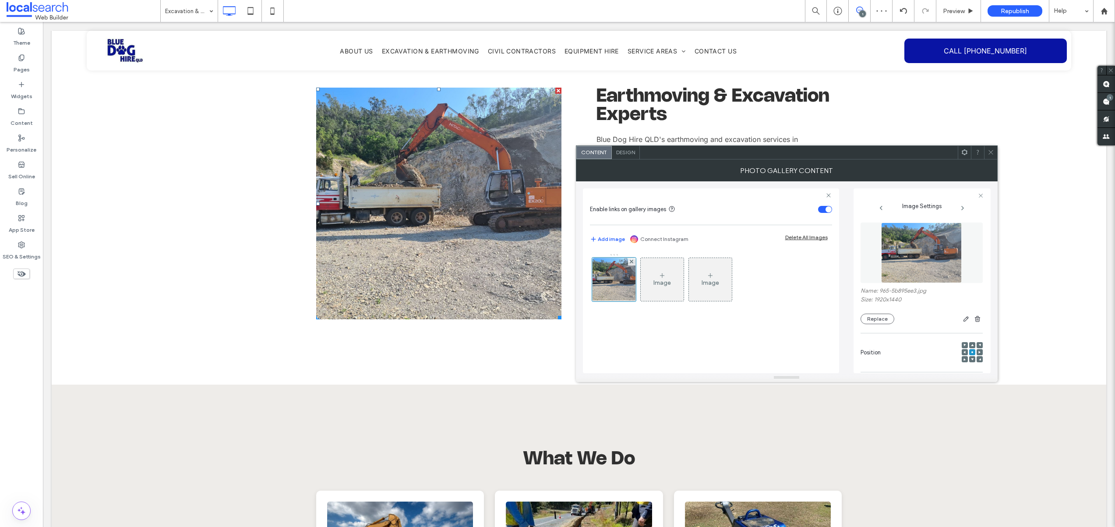
click at [993, 153] on icon at bounding box center [990, 152] width 7 height 7
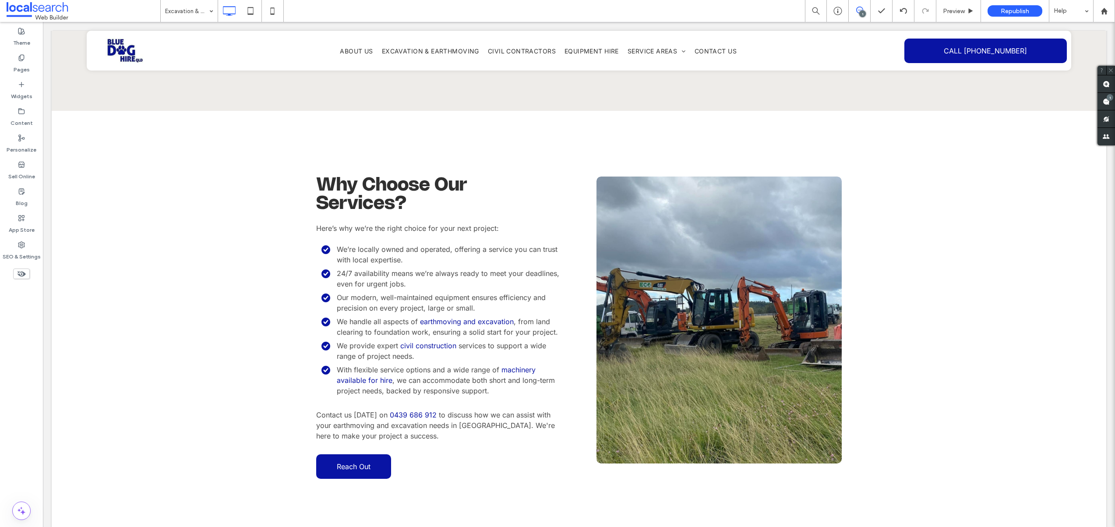
scroll to position [996, 0]
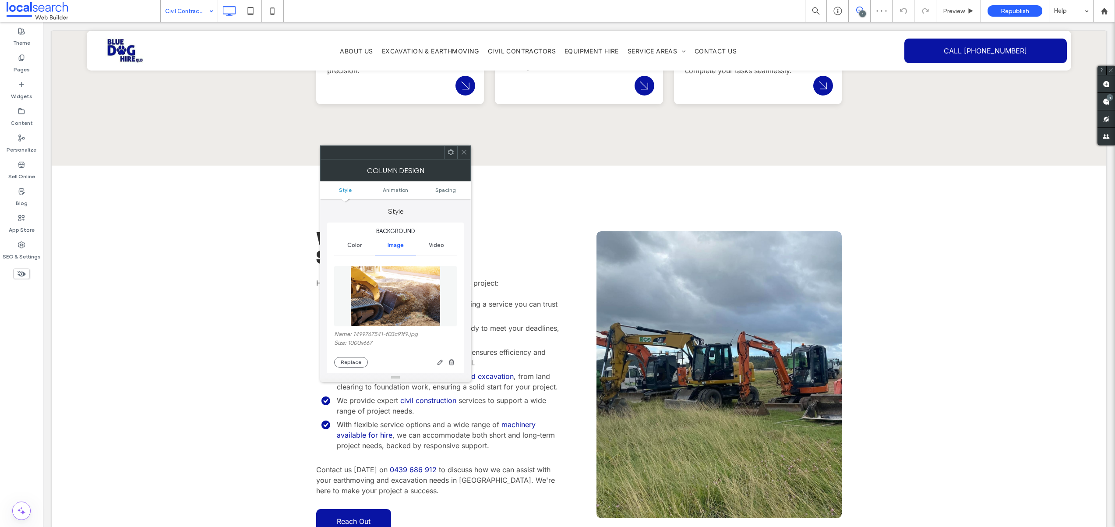
click at [385, 312] on img at bounding box center [395, 296] width 90 height 60
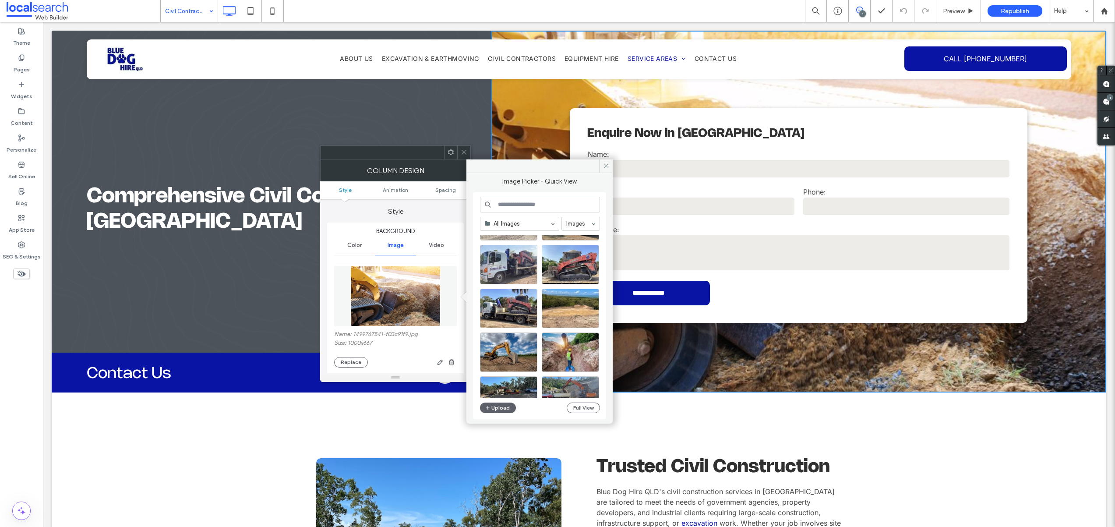
scroll to position [353, 0]
click at [493, 263] on div "Select" at bounding box center [508, 264] width 57 height 39
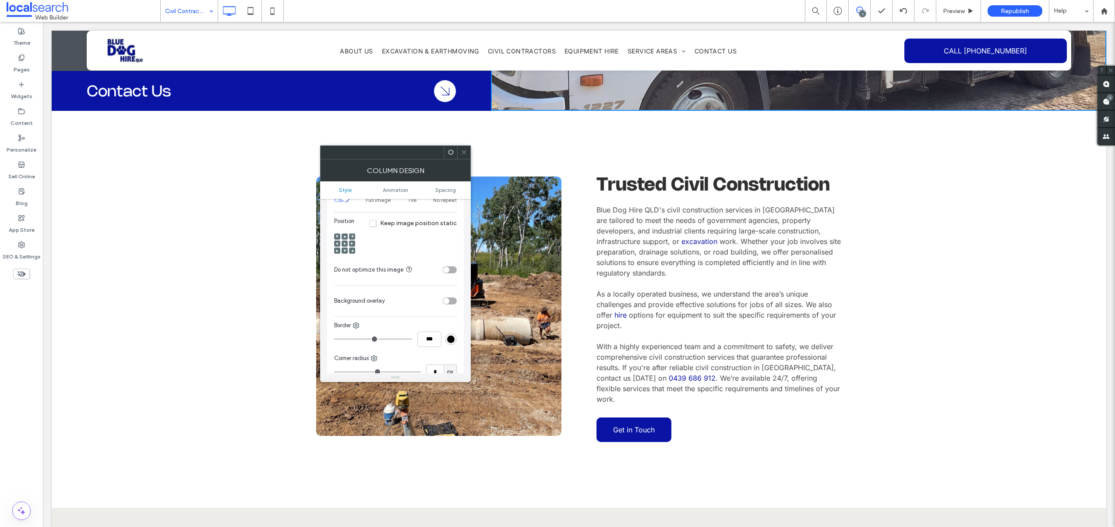
scroll to position [282, 0]
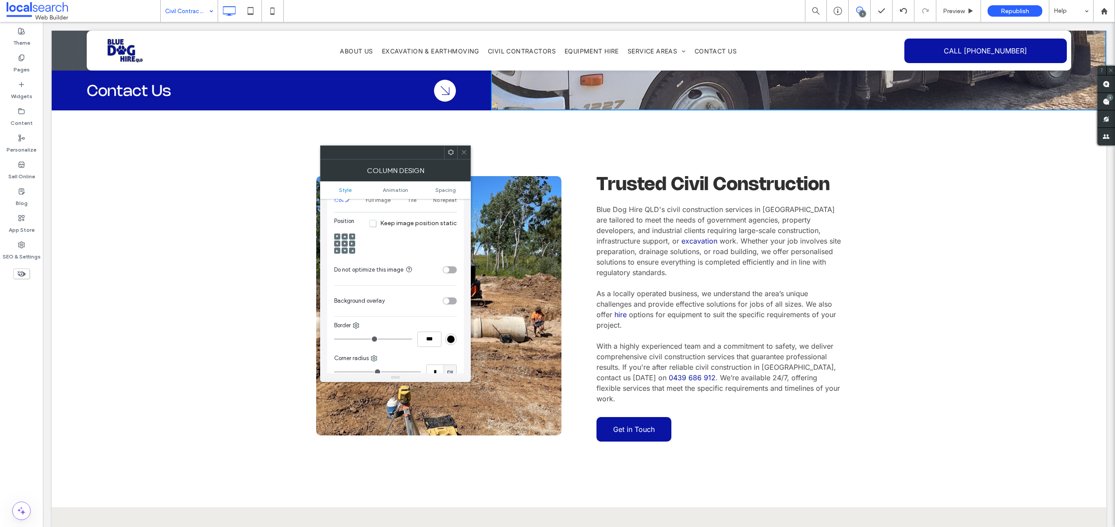
click at [471, 157] on div "Click To Paste Trusted Civil Construction Blue Dog Hire QLD's civil constructio…" at bounding box center [579, 308] width 1054 height 397
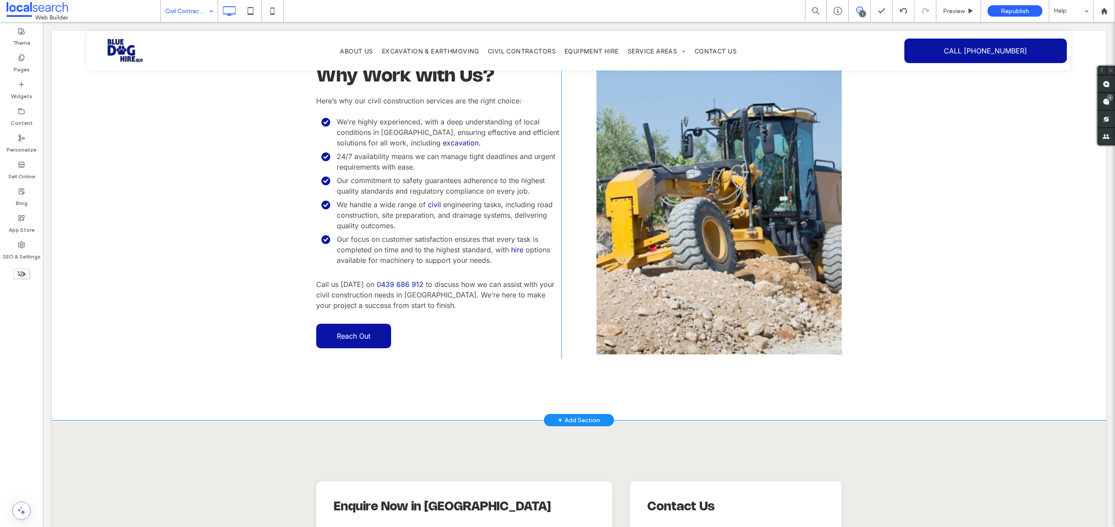
scroll to position [1096, 0]
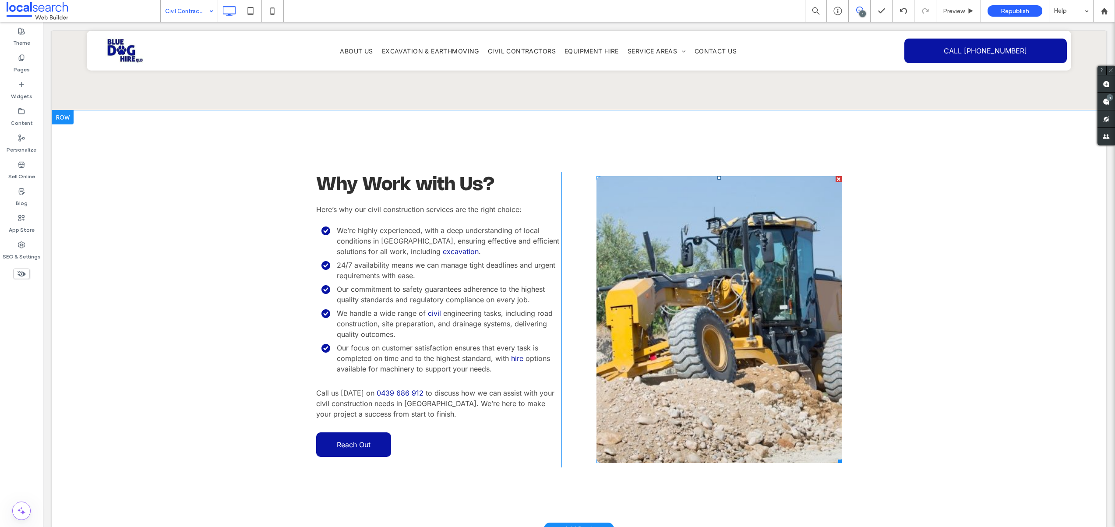
click at [682, 244] on link at bounding box center [719, 320] width 260 height 304
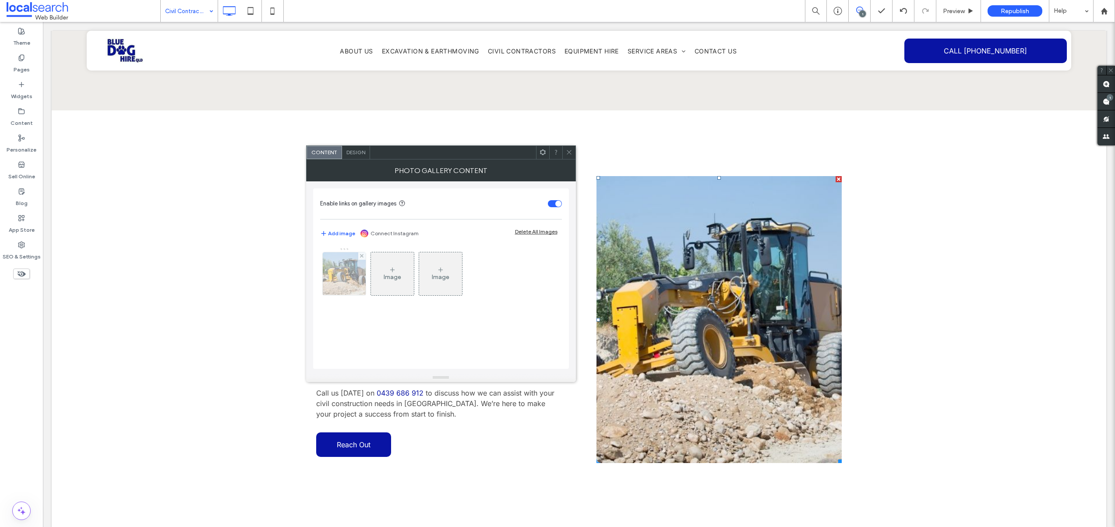
click at [353, 276] on div at bounding box center [344, 273] width 43 height 43
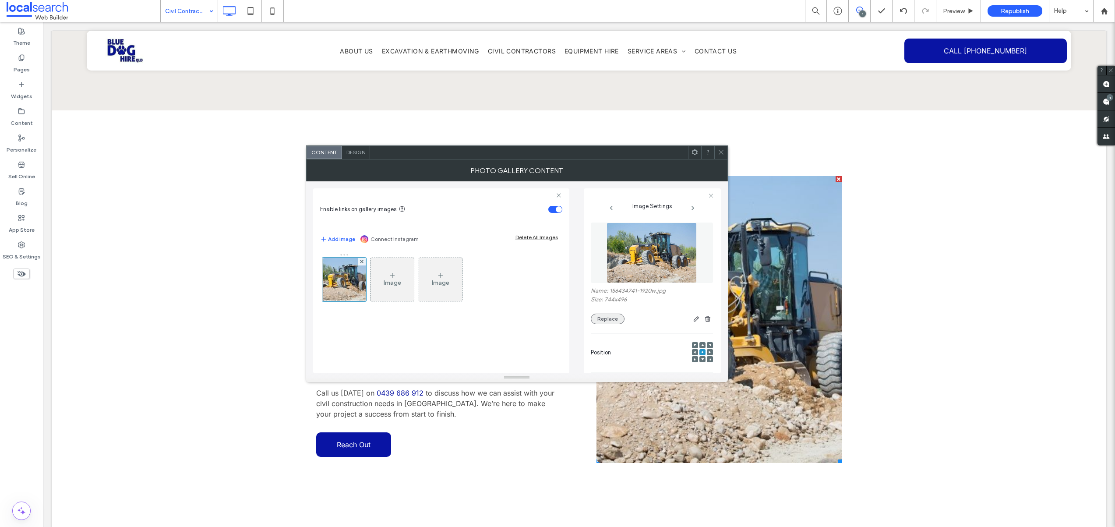
click at [604, 320] on button "Replace" at bounding box center [608, 318] width 34 height 11
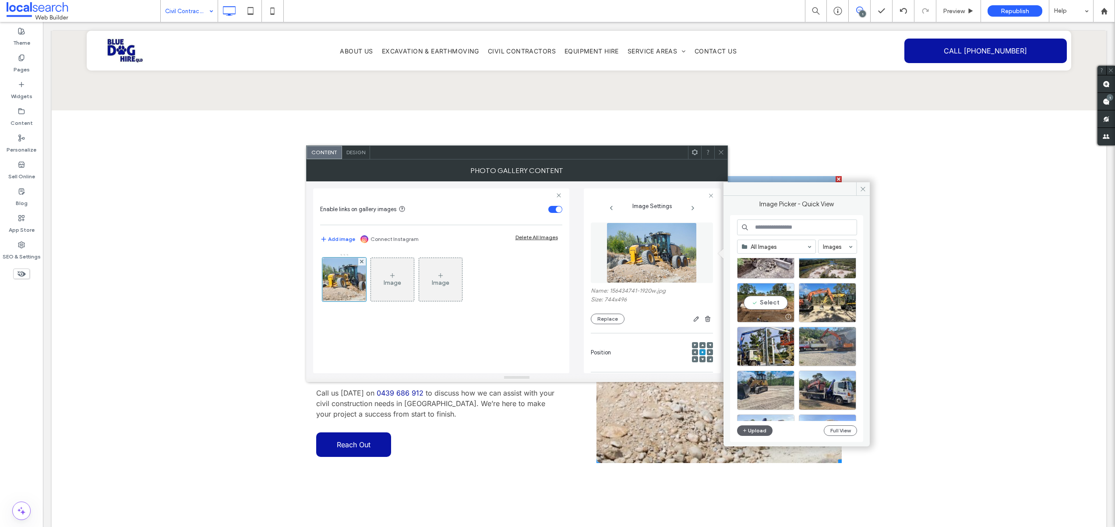
scroll to position [214, 0]
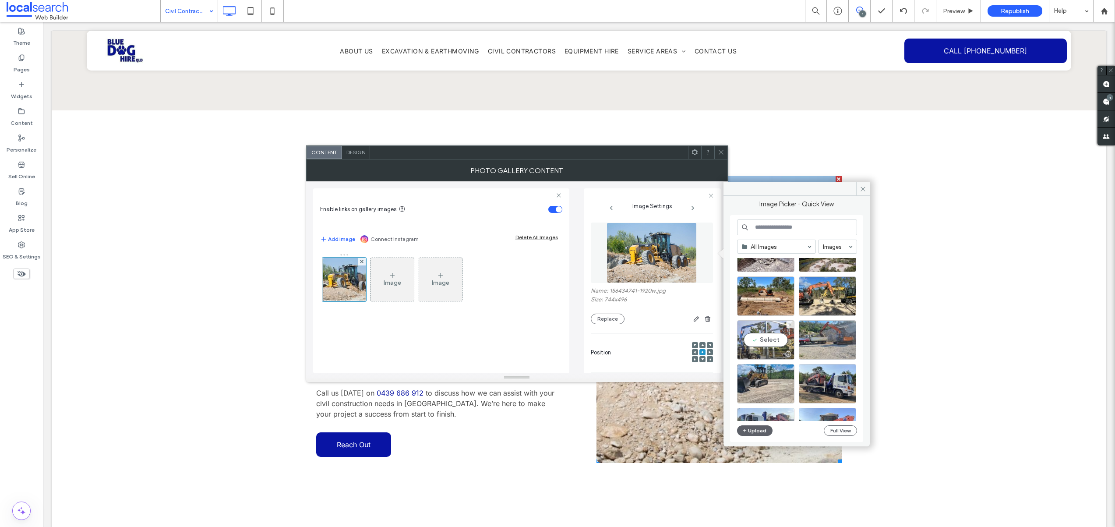
click at [764, 339] on div "Select" at bounding box center [765, 339] width 57 height 39
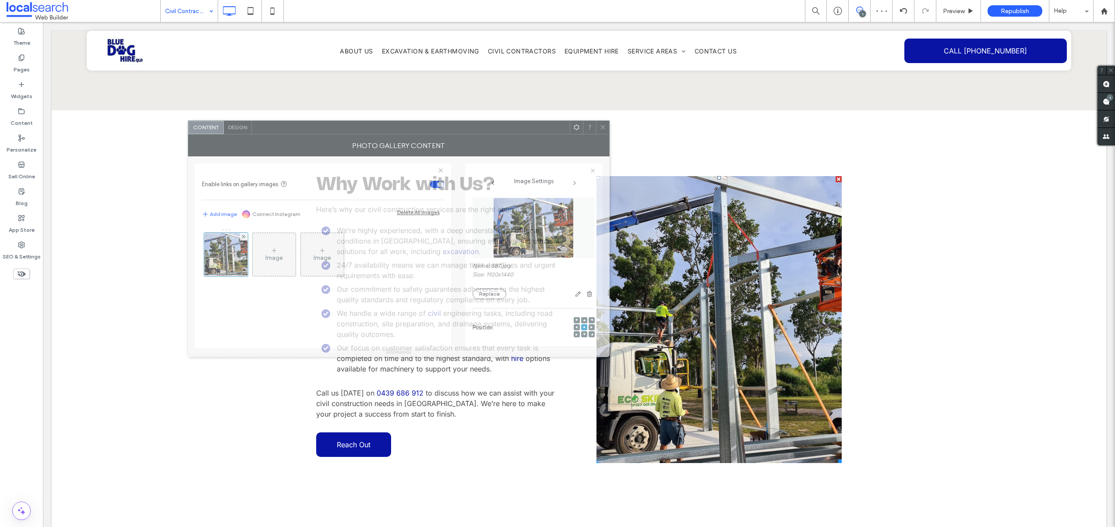
drag, startPoint x: 603, startPoint y: 155, endPoint x: 485, endPoint y: 130, distance: 120.8
click at [485, 130] on div at bounding box center [411, 127] width 318 height 13
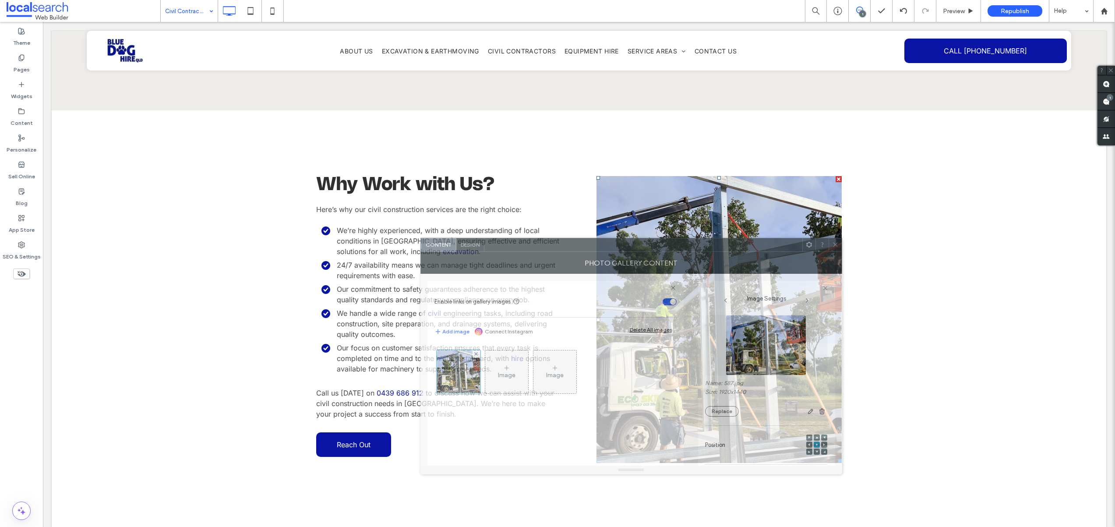
drag, startPoint x: 521, startPoint y: 130, endPoint x: 748, endPoint y: 246, distance: 255.3
click at [753, 247] on div at bounding box center [643, 244] width 318 height 13
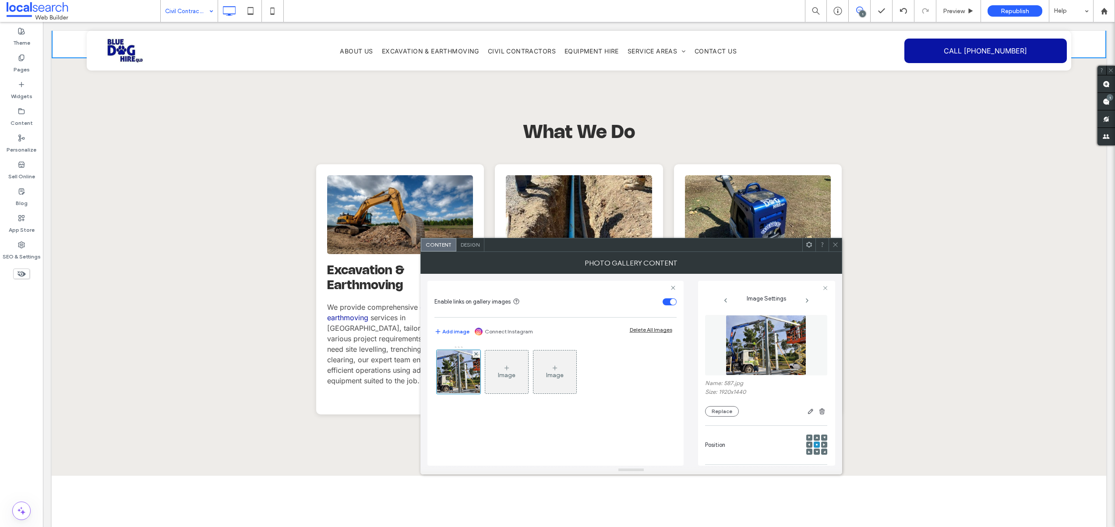
scroll to position [954, 0]
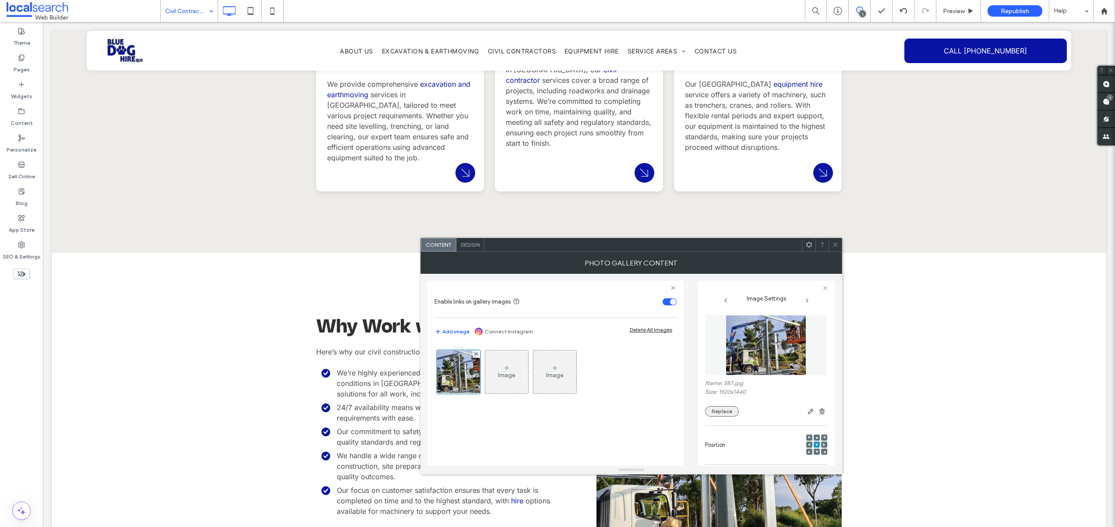
click at [735, 415] on button "Replace" at bounding box center [722, 411] width 34 height 11
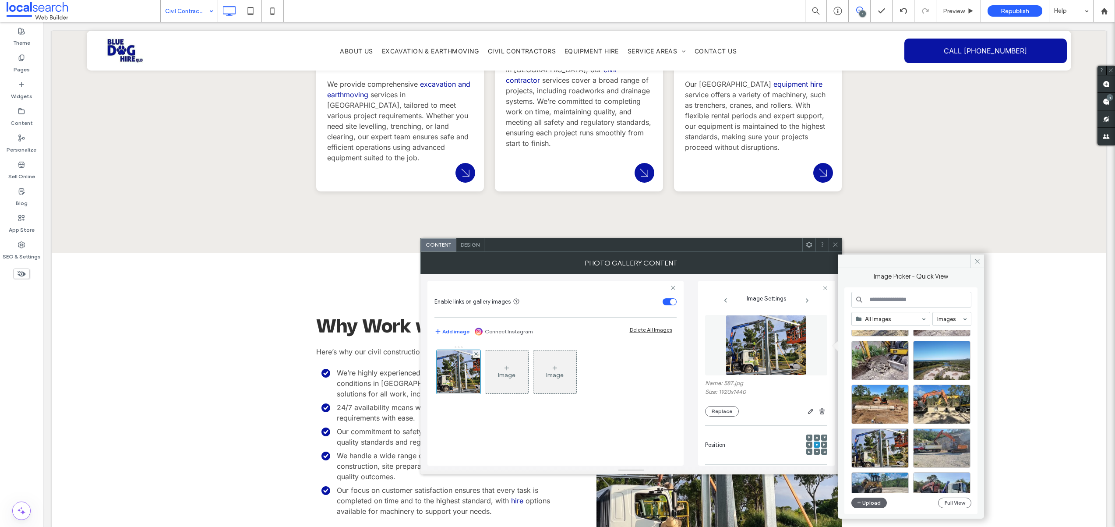
scroll to position [184, 0]
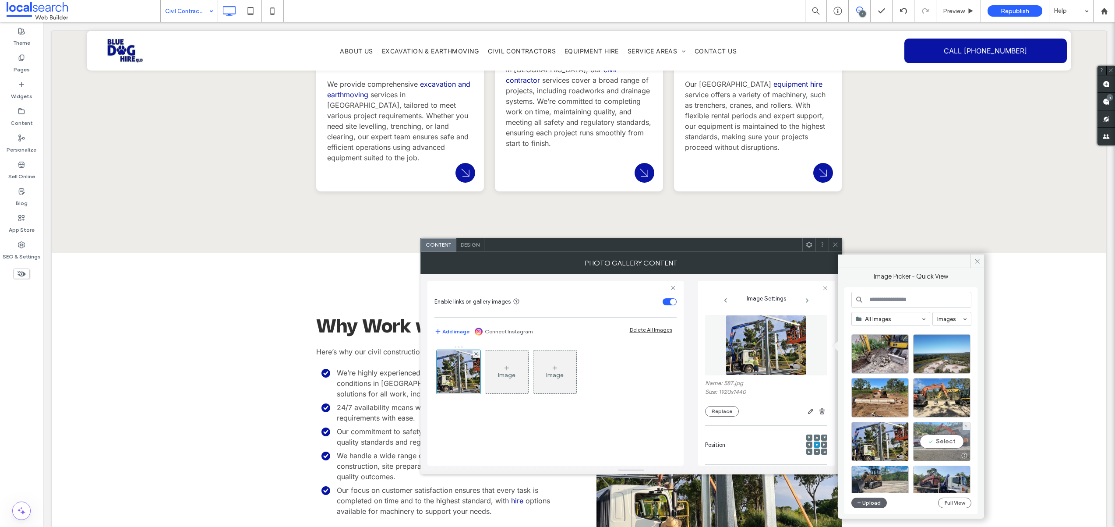
click at [938, 440] on div "Select" at bounding box center [941, 441] width 57 height 39
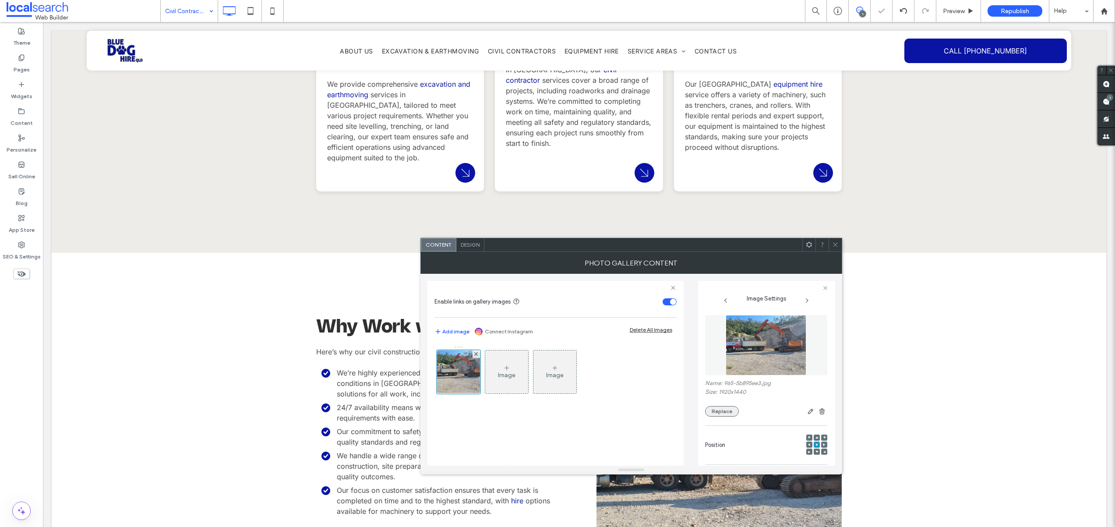
click at [715, 411] on button "Replace" at bounding box center [722, 411] width 34 height 11
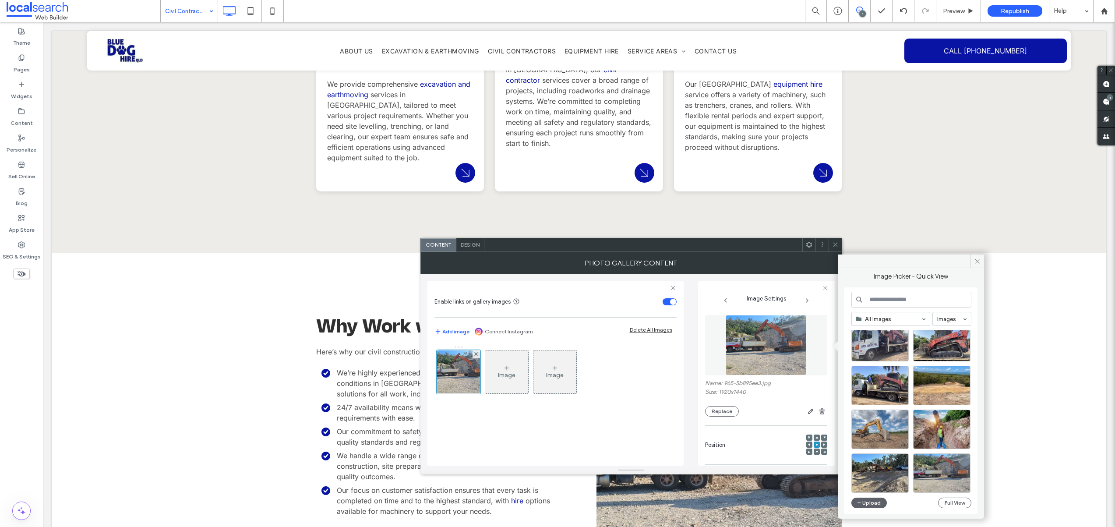
scroll to position [376, 0]
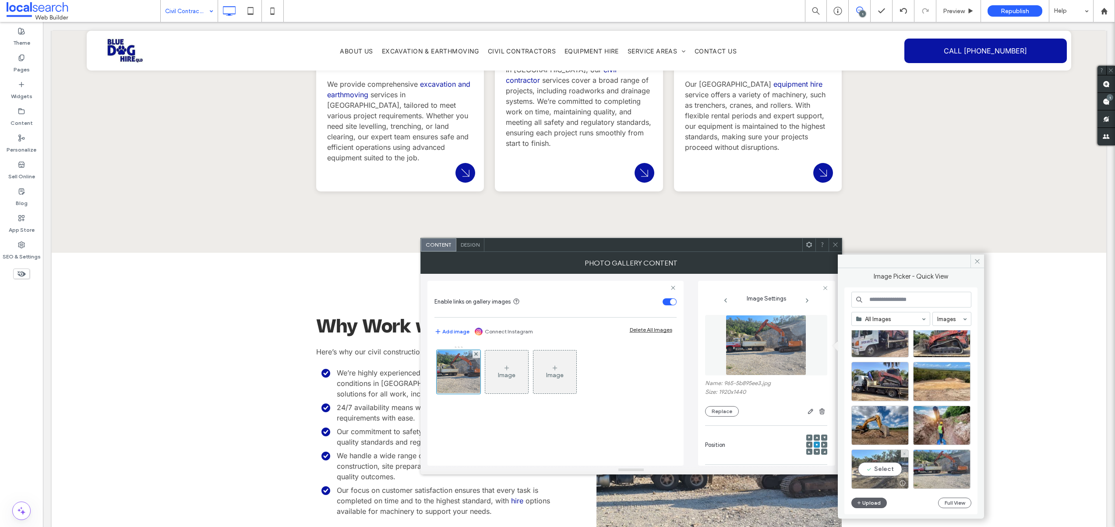
click at [886, 468] on div "Select" at bounding box center [879, 468] width 57 height 39
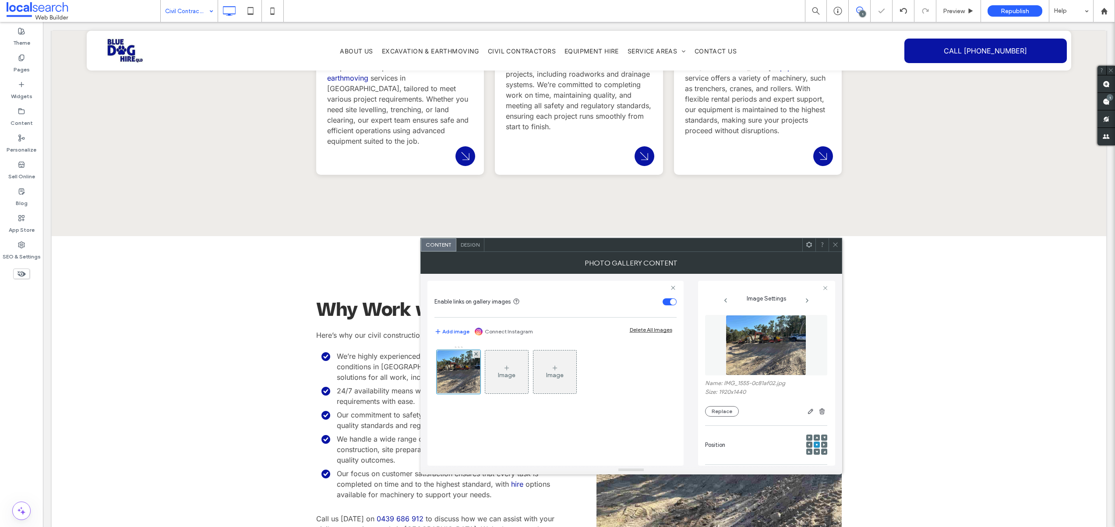
scroll to position [1095, 0]
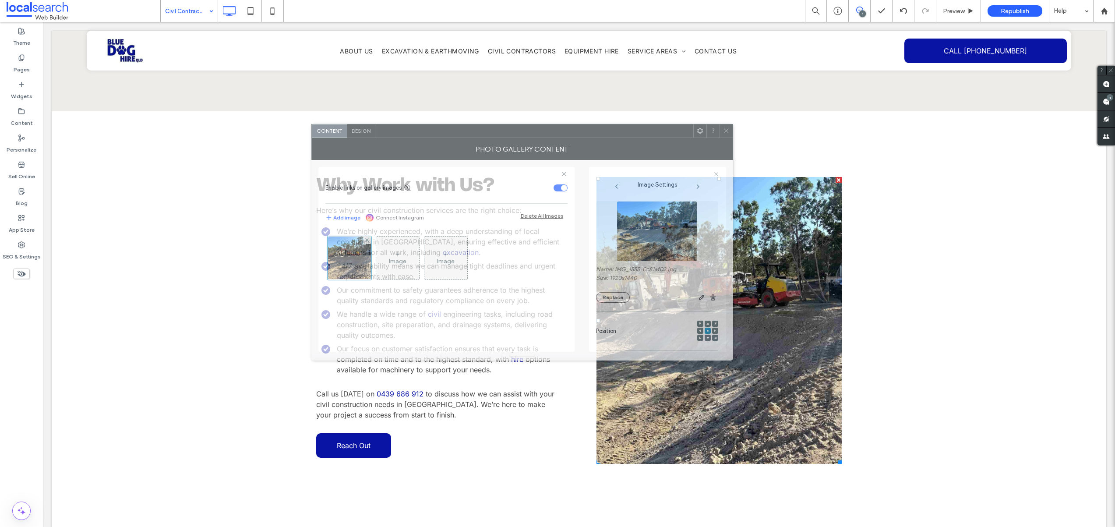
drag, startPoint x: 718, startPoint y: 243, endPoint x: 609, endPoint y: 129, distance: 157.6
click at [609, 129] on div at bounding box center [534, 130] width 318 height 13
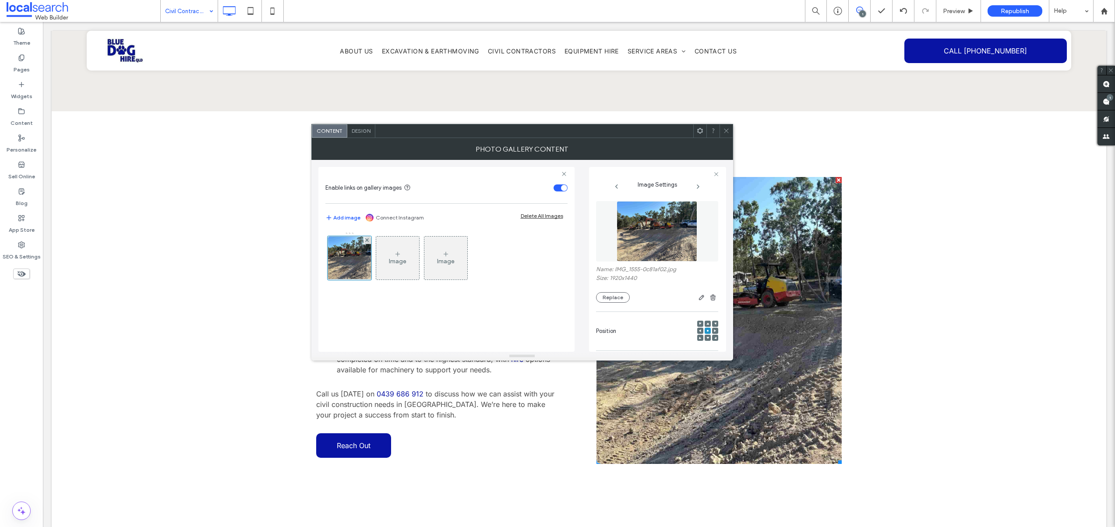
click at [722, 127] on div at bounding box center [725, 130] width 13 height 13
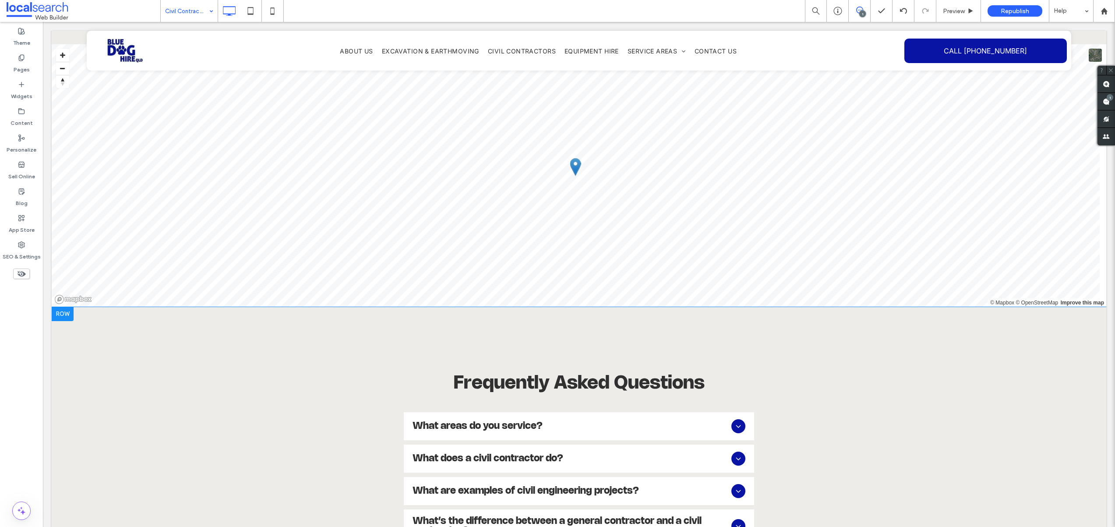
scroll to position [2092, 0]
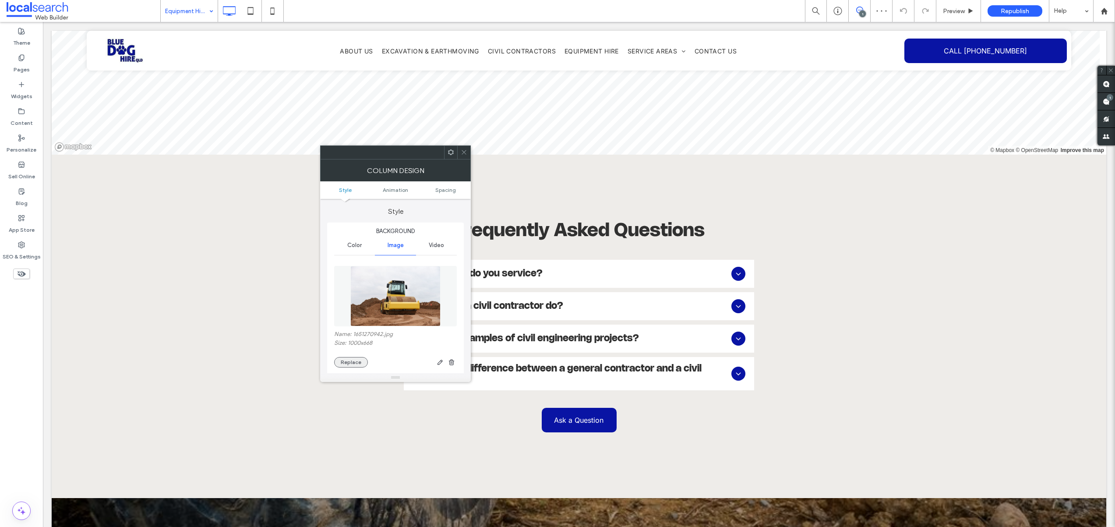
click at [351, 359] on button "Replace" at bounding box center [351, 362] width 34 height 11
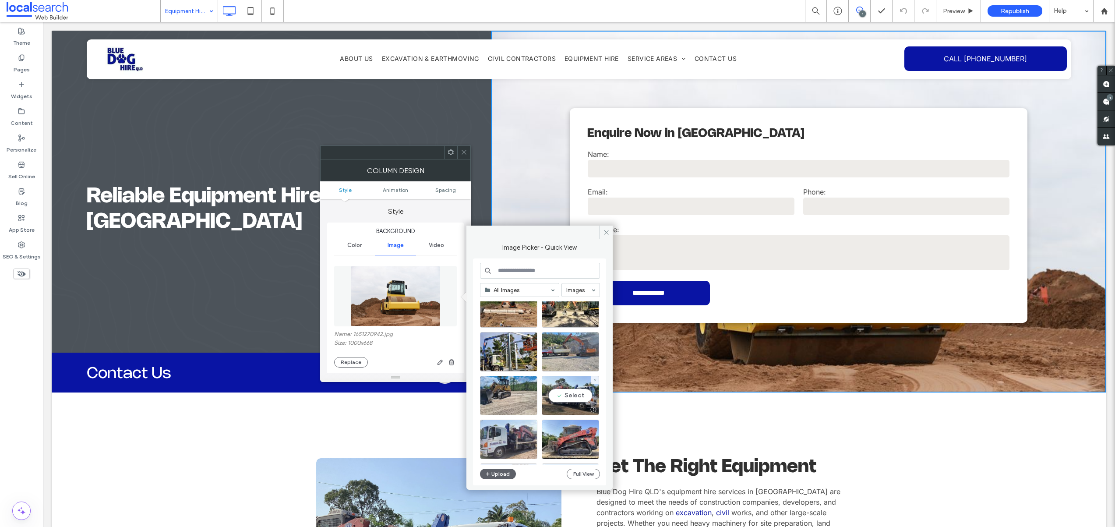
scroll to position [243, 0]
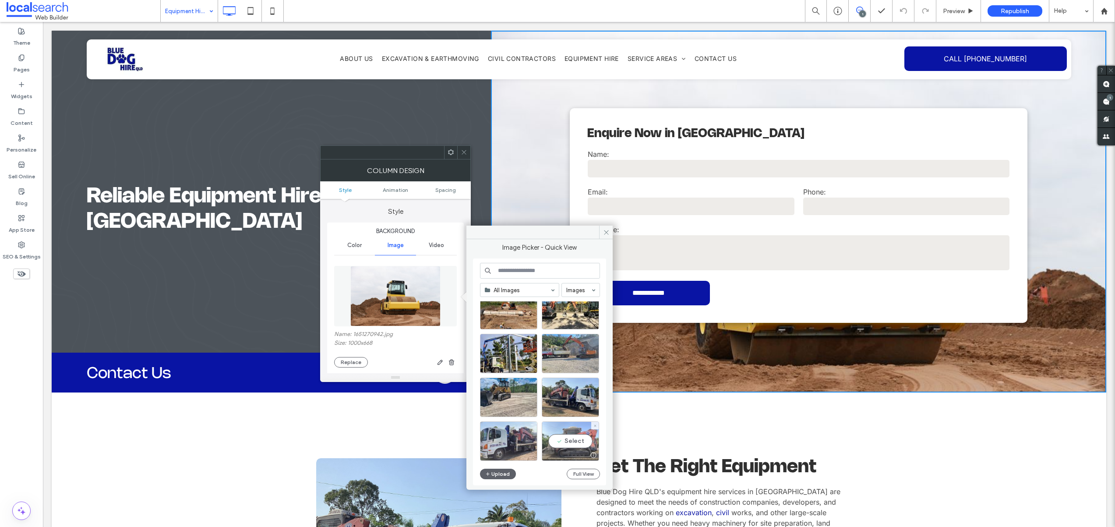
click at [568, 441] on div "Select" at bounding box center [570, 440] width 57 height 39
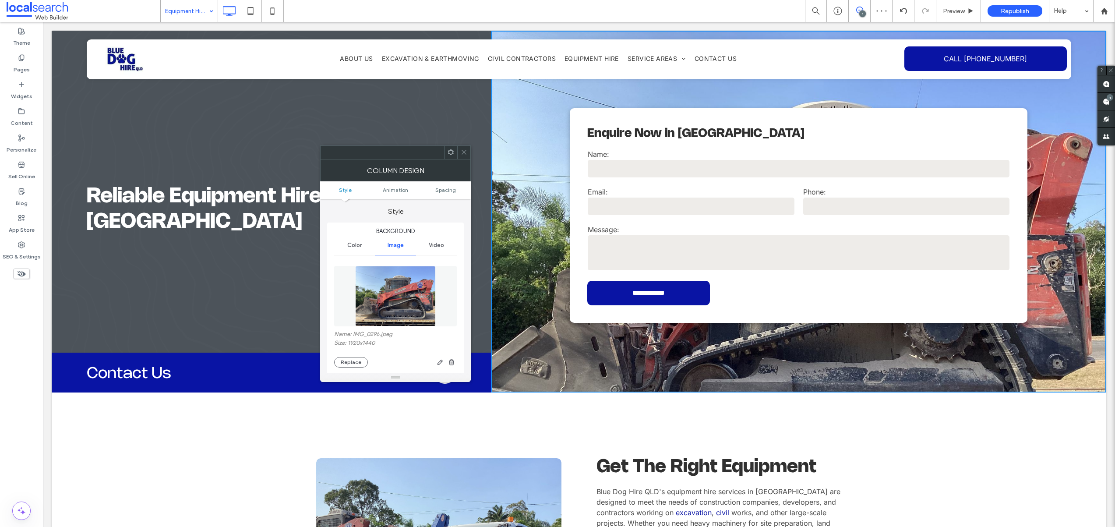
click at [462, 151] on use at bounding box center [463, 152] width 4 height 4
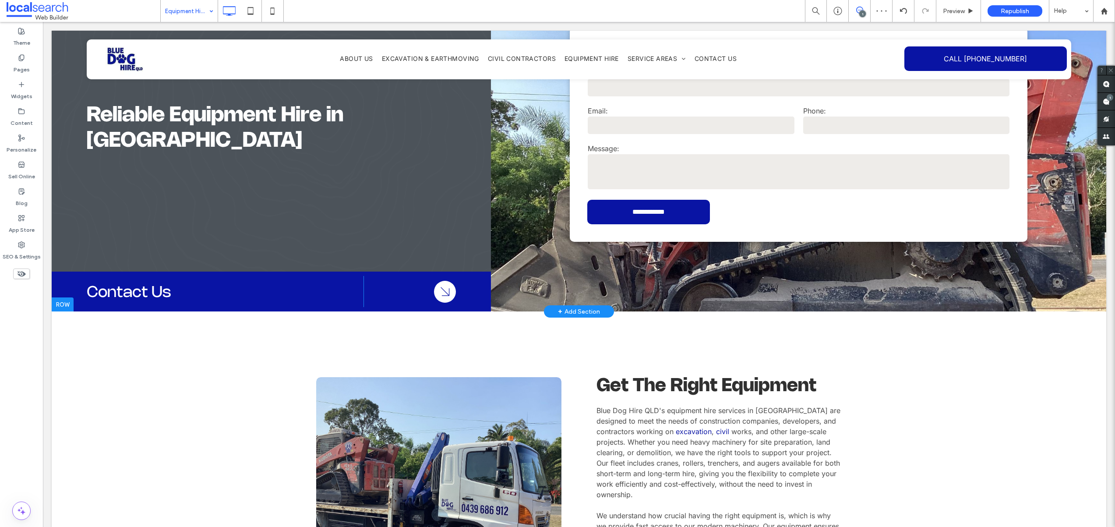
scroll to position [167, 0]
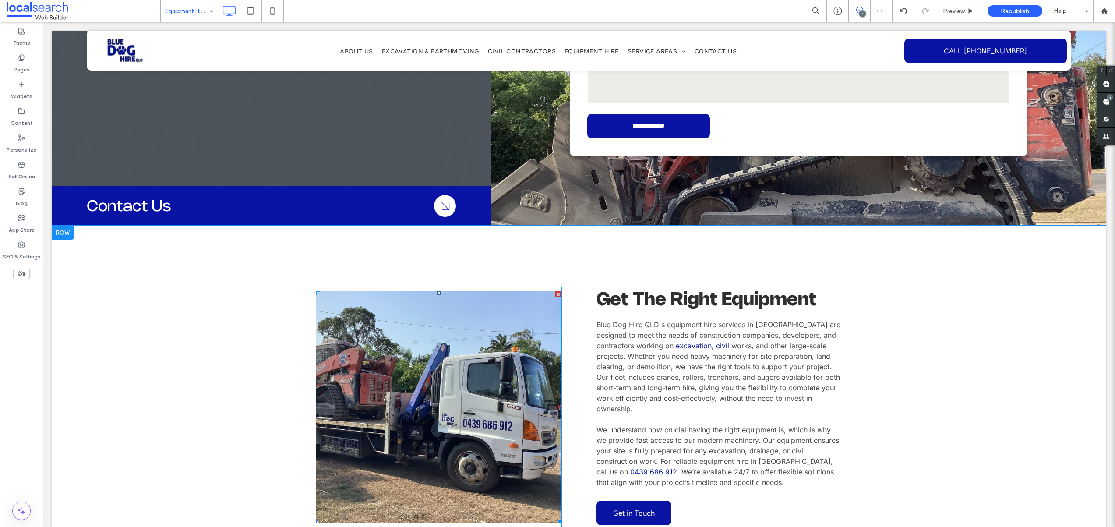
click at [452, 339] on link at bounding box center [439, 407] width 260 height 246
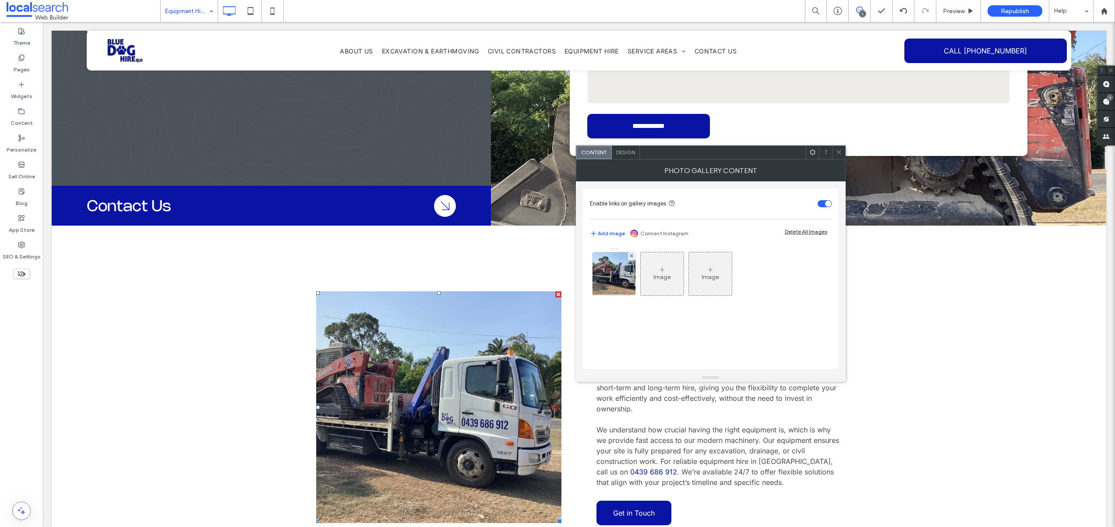
scroll to position [181, 0]
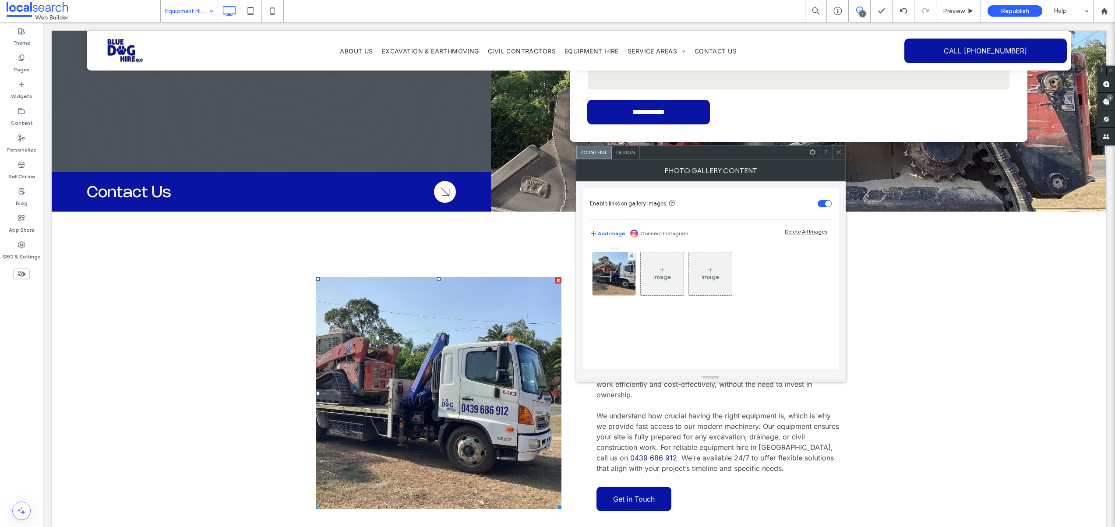
click at [835, 149] on icon at bounding box center [838, 152] width 7 height 7
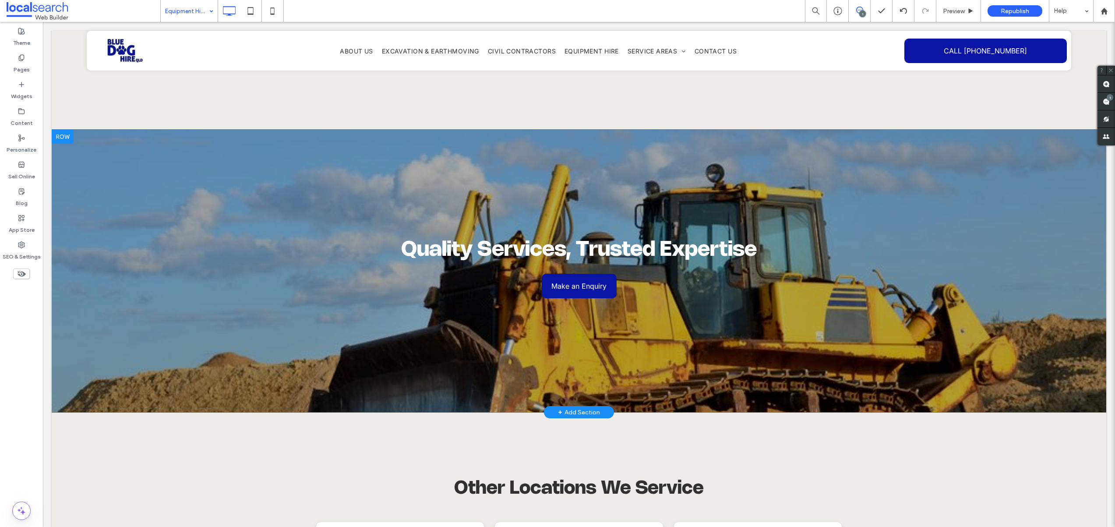
scroll to position [2370, 0]
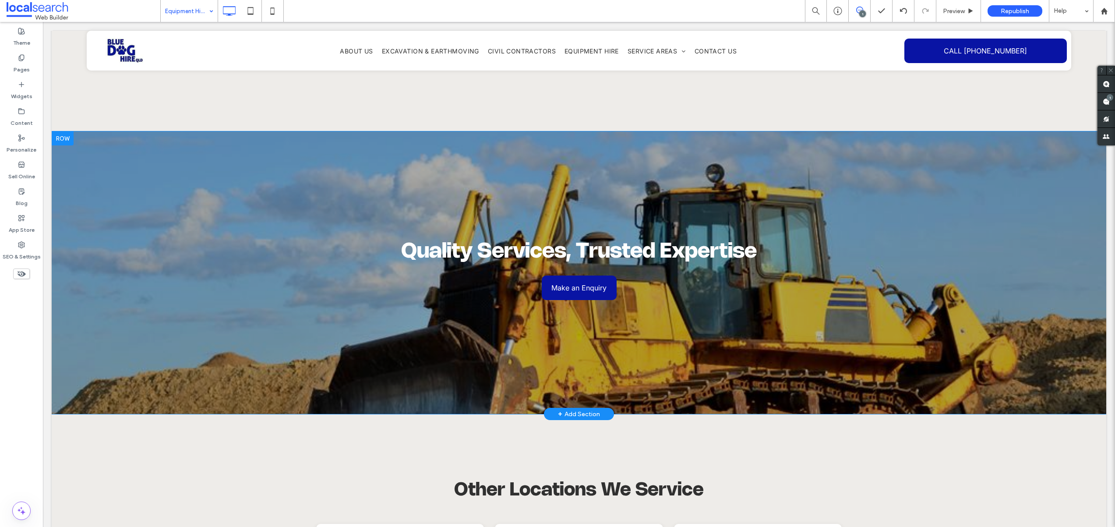
click at [299, 259] on div "Quality Services, Trusted Expertise Make an Enquiry Click To Paste Row + Add Se…" at bounding box center [579, 272] width 1054 height 282
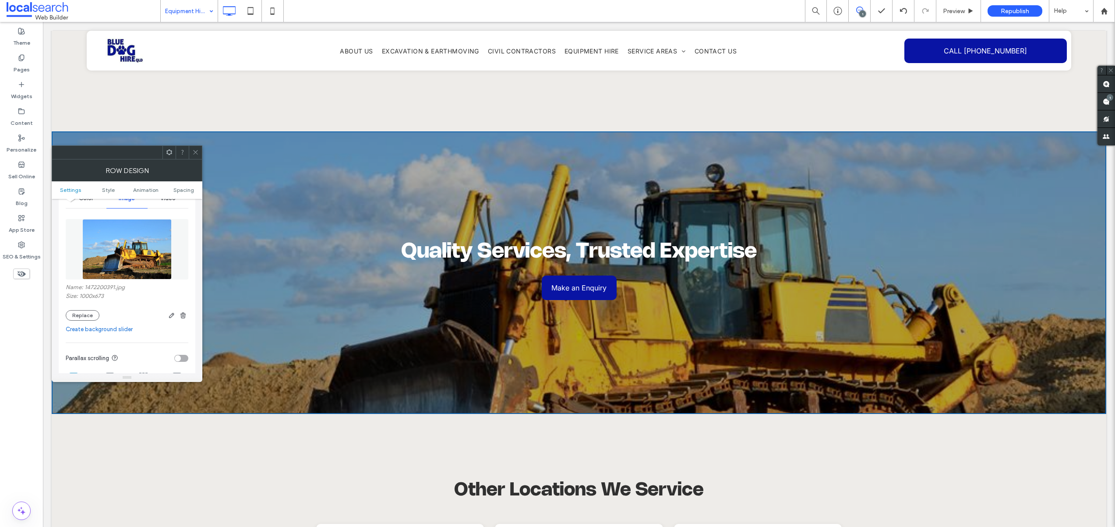
scroll to position [142, 0]
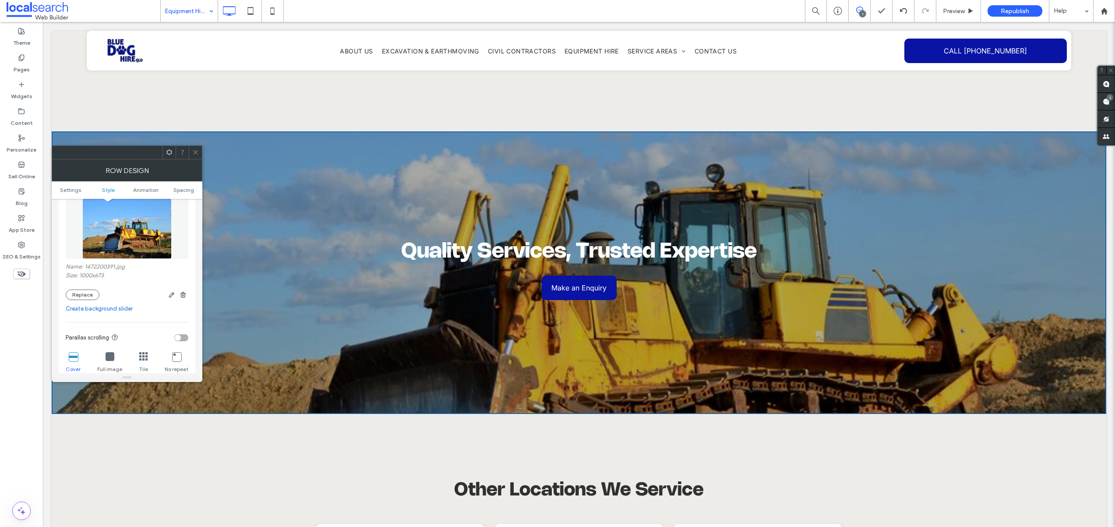
click at [113, 246] on img at bounding box center [126, 228] width 89 height 60
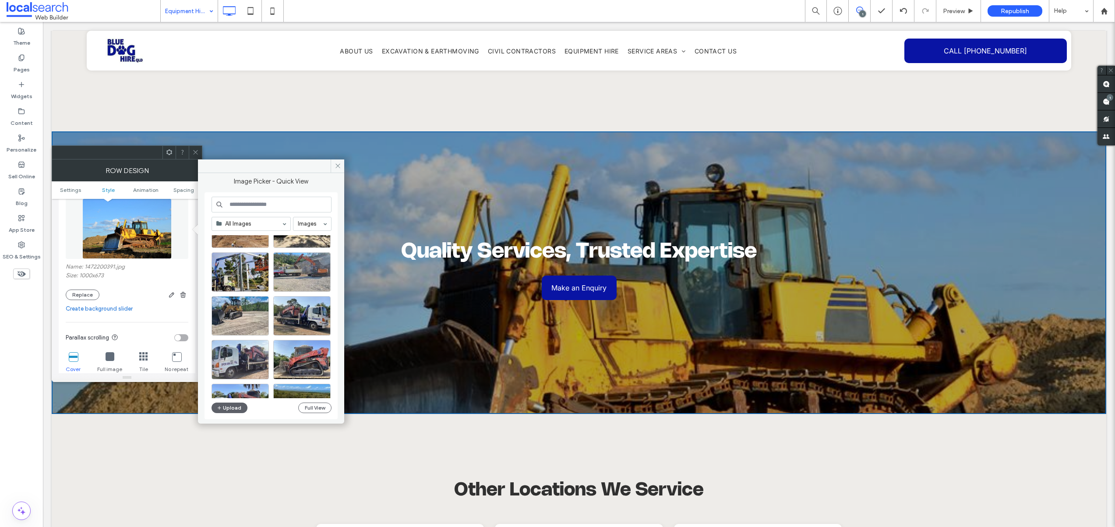
scroll to position [261, 0]
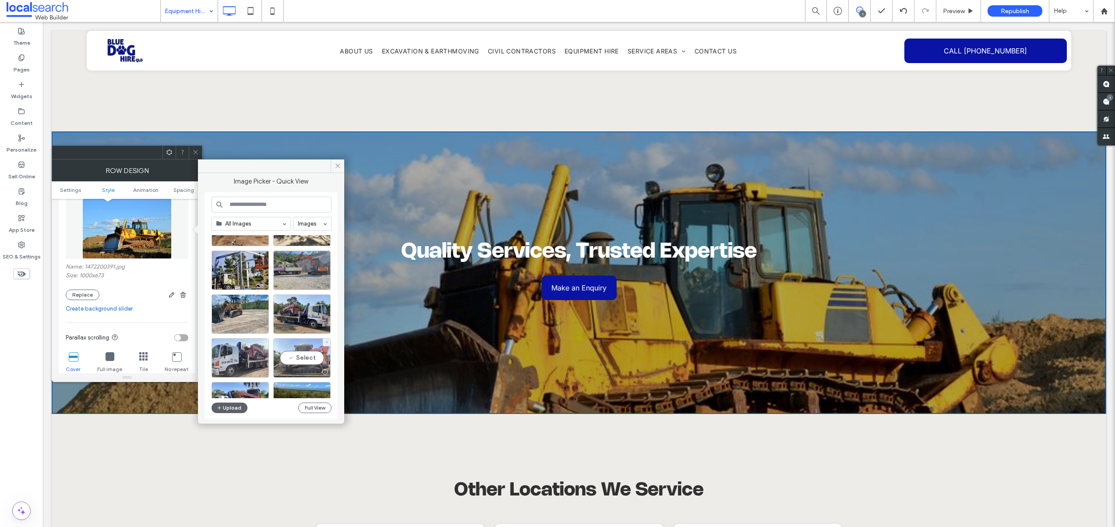
click at [295, 356] on div "Select" at bounding box center [301, 357] width 57 height 39
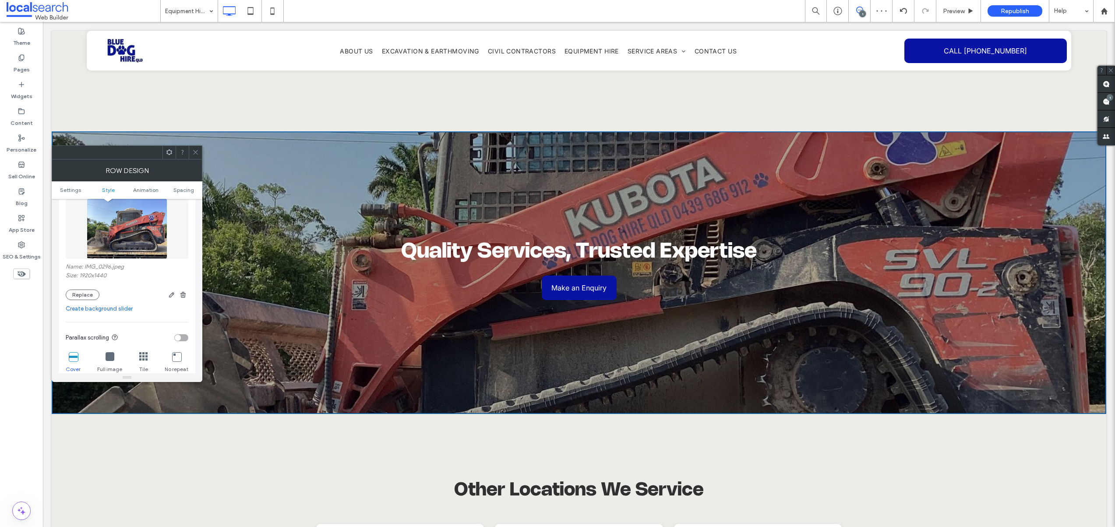
click at [142, 233] on img at bounding box center [127, 228] width 80 height 60
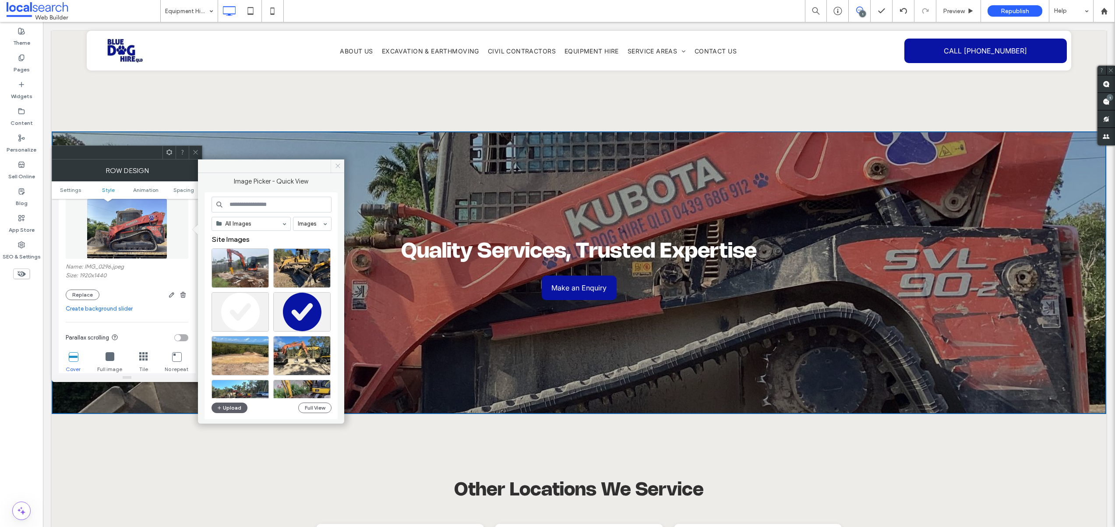
drag, startPoint x: 341, startPoint y: 165, endPoint x: 169, endPoint y: 240, distance: 188.0
click at [341, 165] on span at bounding box center [338, 165] width 14 height 13
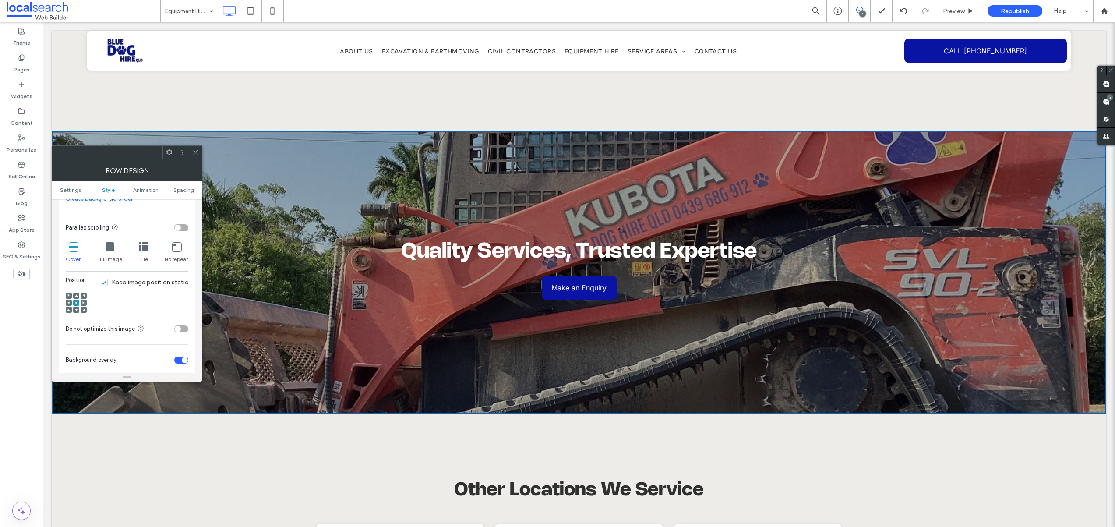
scroll to position [253, 0]
click at [75, 295] on icon at bounding box center [76, 294] width 3 height 3
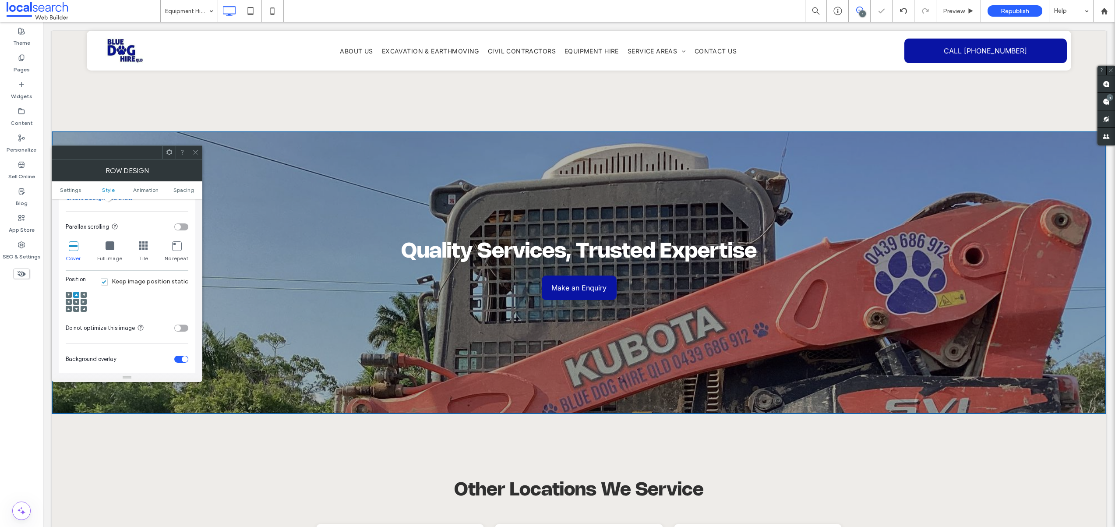
click at [77, 310] on span at bounding box center [76, 309] width 3 height 6
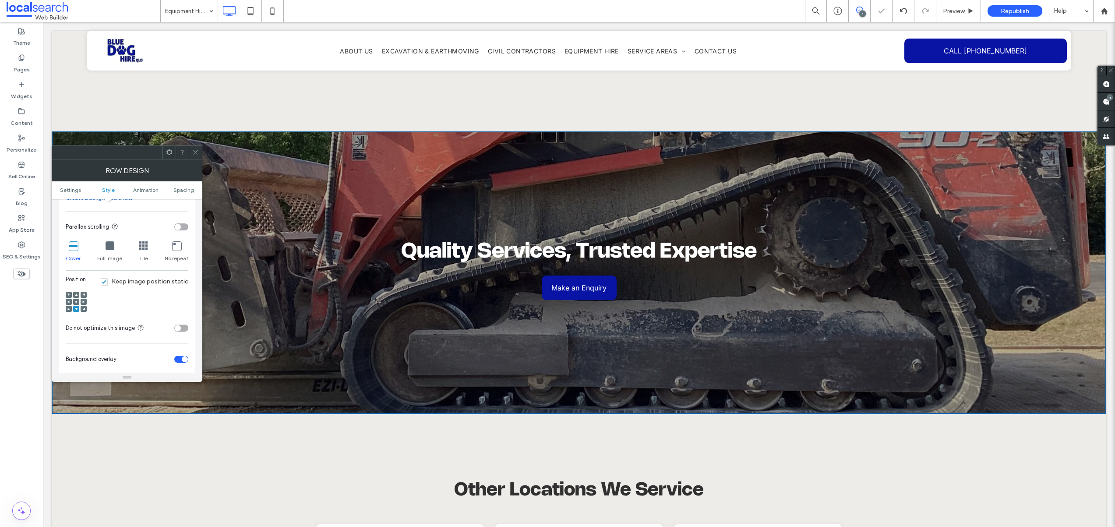
click at [194, 151] on icon at bounding box center [195, 152] width 7 height 7
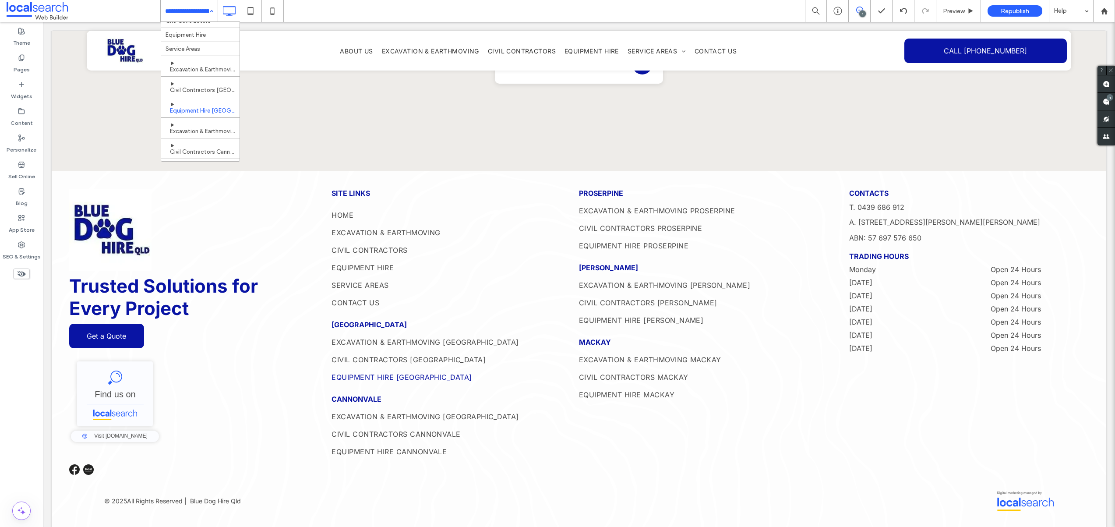
scroll to position [45, 0]
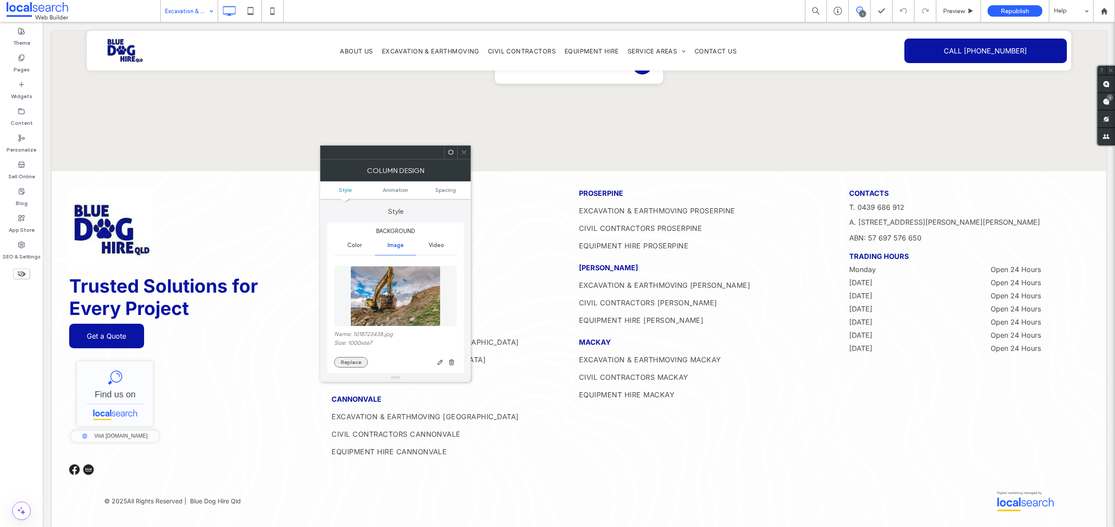
click at [349, 359] on button "Replace" at bounding box center [351, 362] width 34 height 11
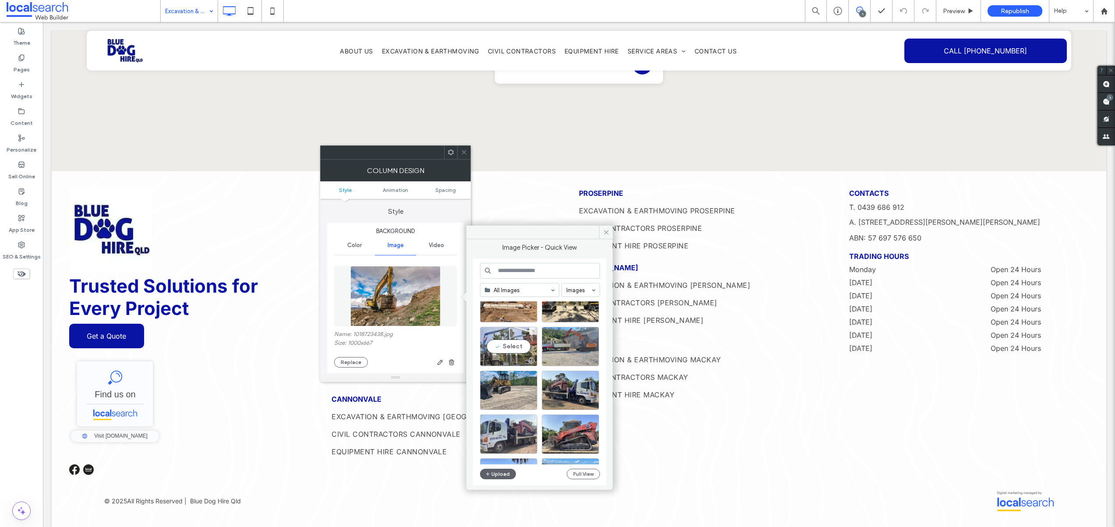
scroll to position [251, 0]
click at [503, 391] on div "Select" at bounding box center [508, 389] width 57 height 39
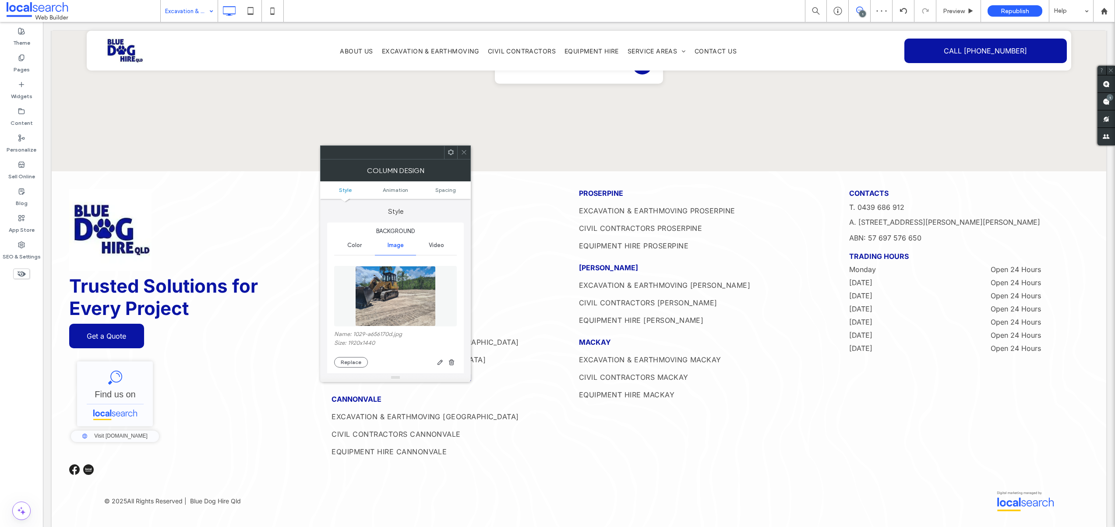
click at [468, 156] on div at bounding box center [463, 152] width 13 height 13
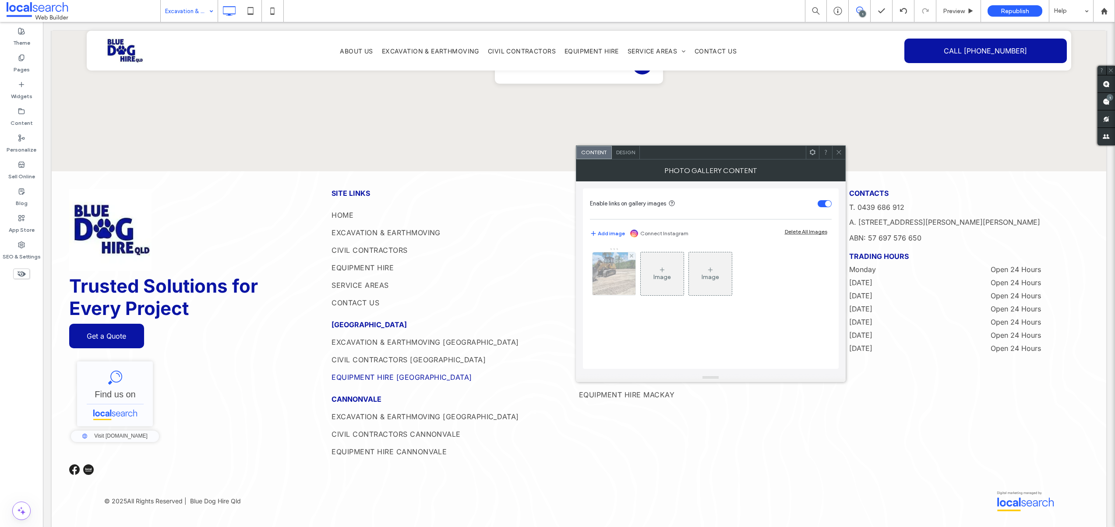
click at [622, 272] on img at bounding box center [613, 273] width 57 height 43
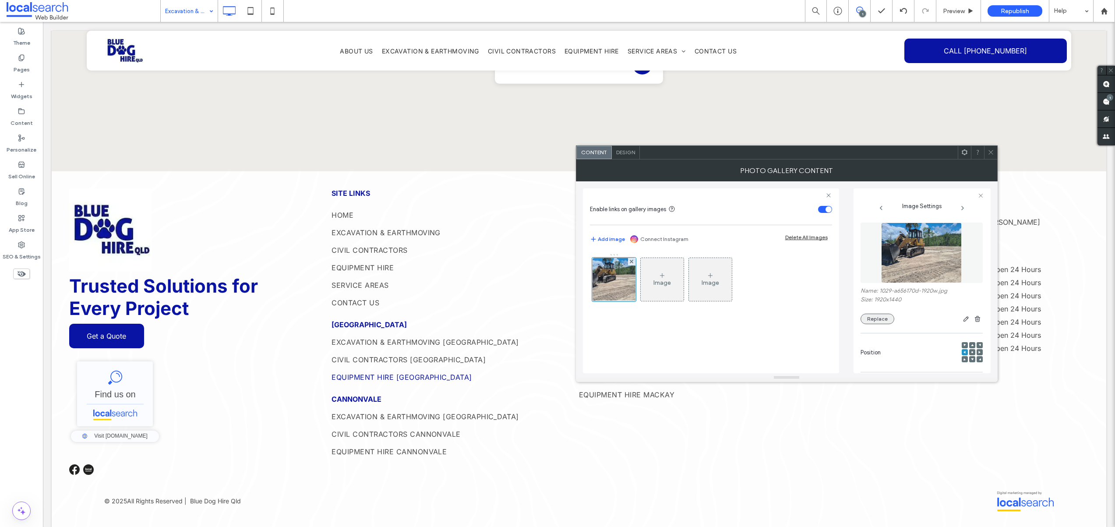
click at [875, 319] on button "Replace" at bounding box center [877, 318] width 34 height 11
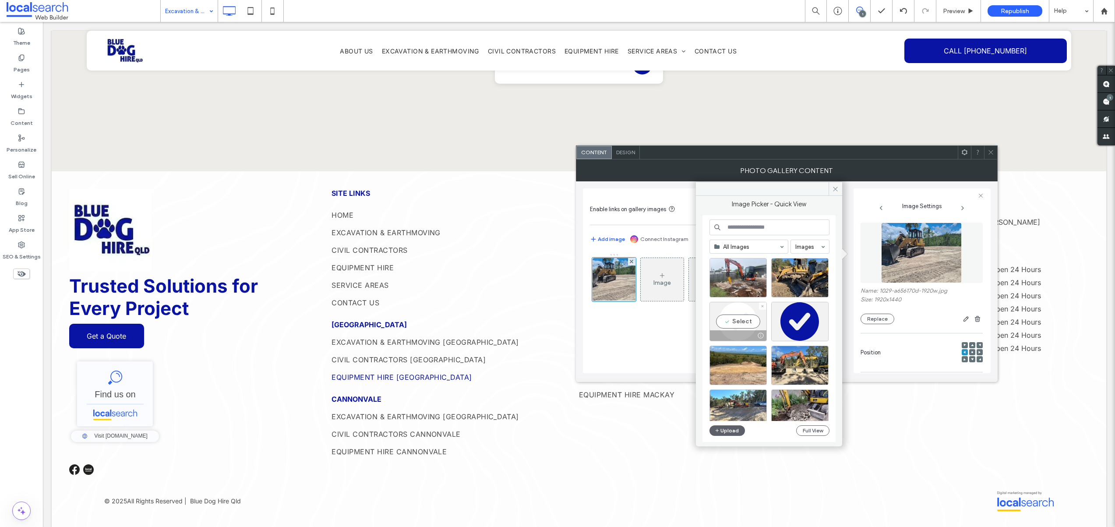
scroll to position [15, 0]
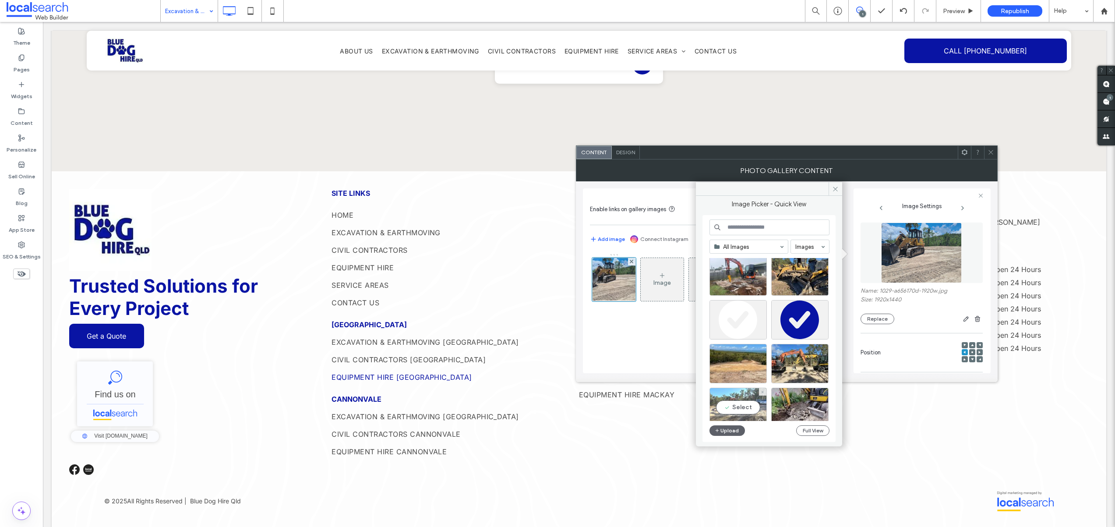
click at [739, 407] on div "Select" at bounding box center [737, 406] width 57 height 39
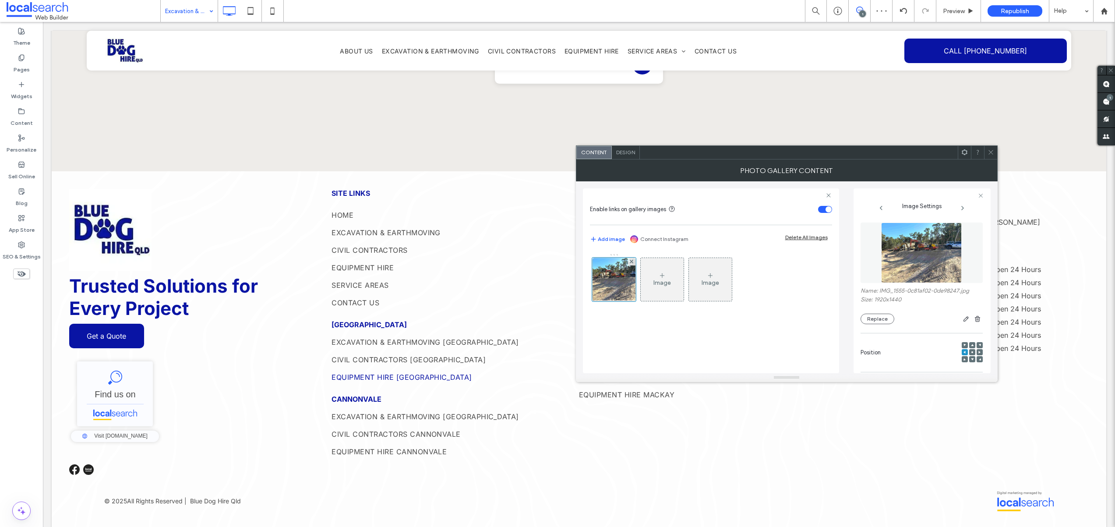
click at [991, 156] on span at bounding box center [990, 152] width 7 height 13
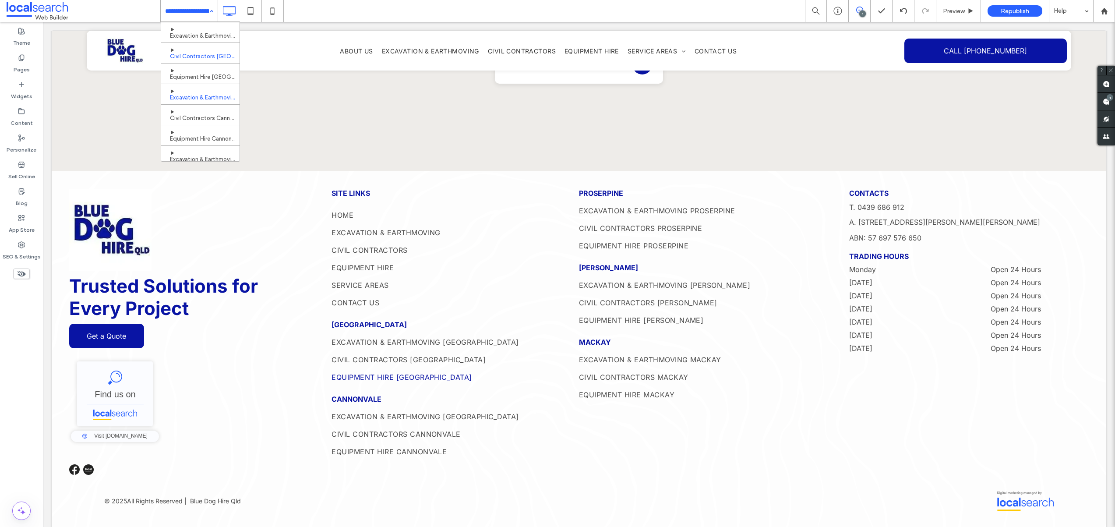
scroll to position [73, 0]
click at [182, 12] on input at bounding box center [187, 11] width 44 height 22
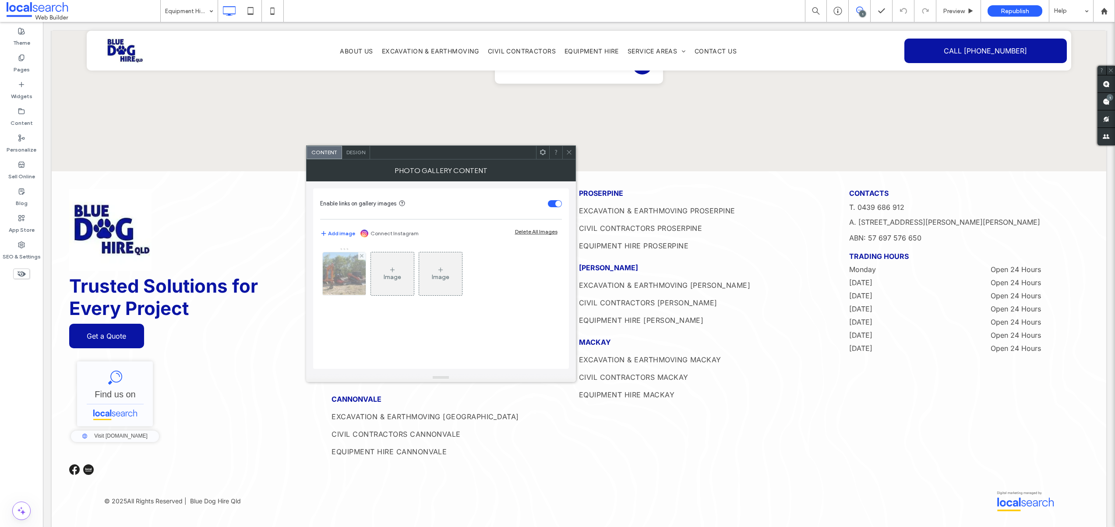
click at [356, 278] on img at bounding box center [343, 273] width 57 height 43
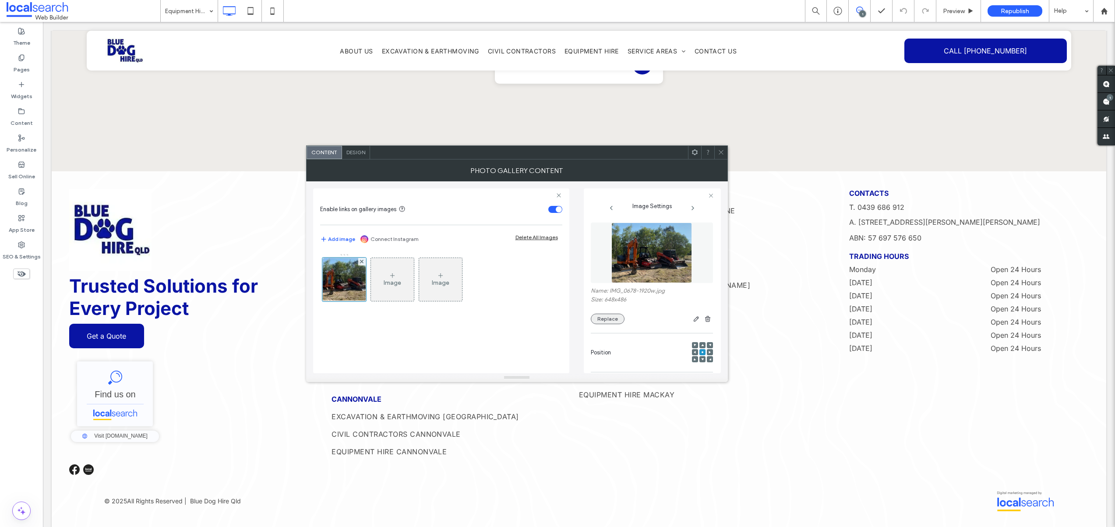
click at [614, 319] on button "Replace" at bounding box center [608, 318] width 34 height 11
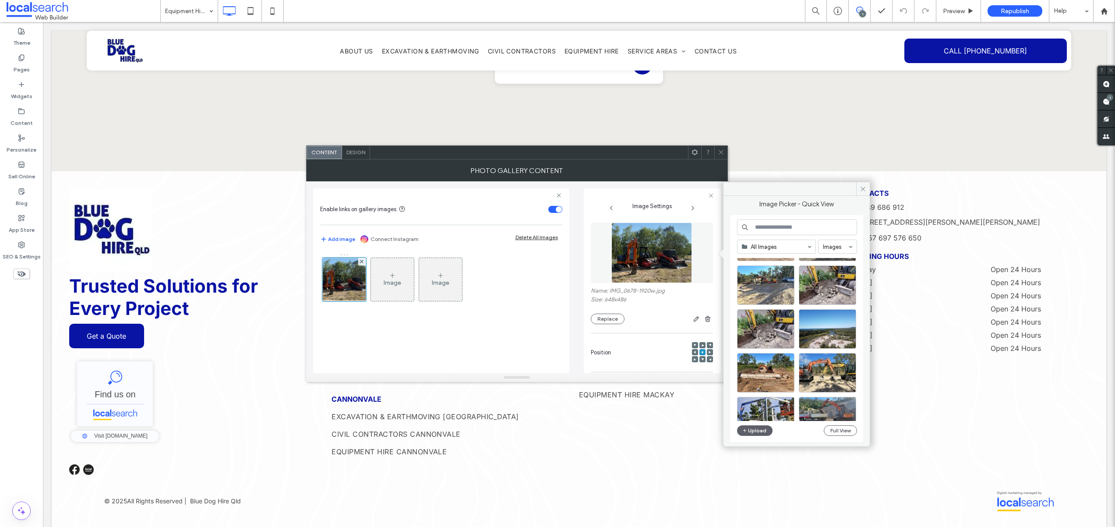
scroll to position [165, 0]
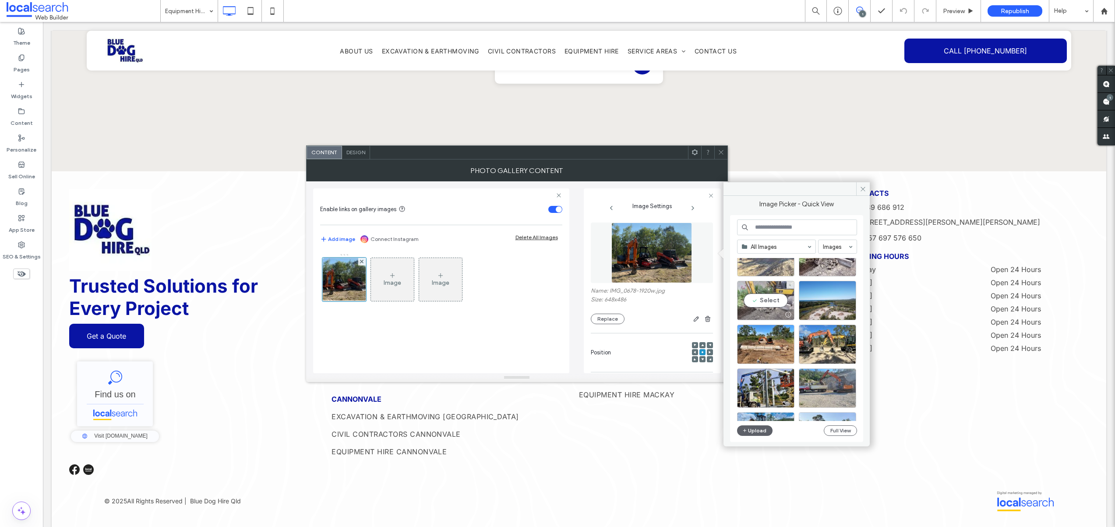
click at [767, 296] on div "Select" at bounding box center [765, 300] width 57 height 39
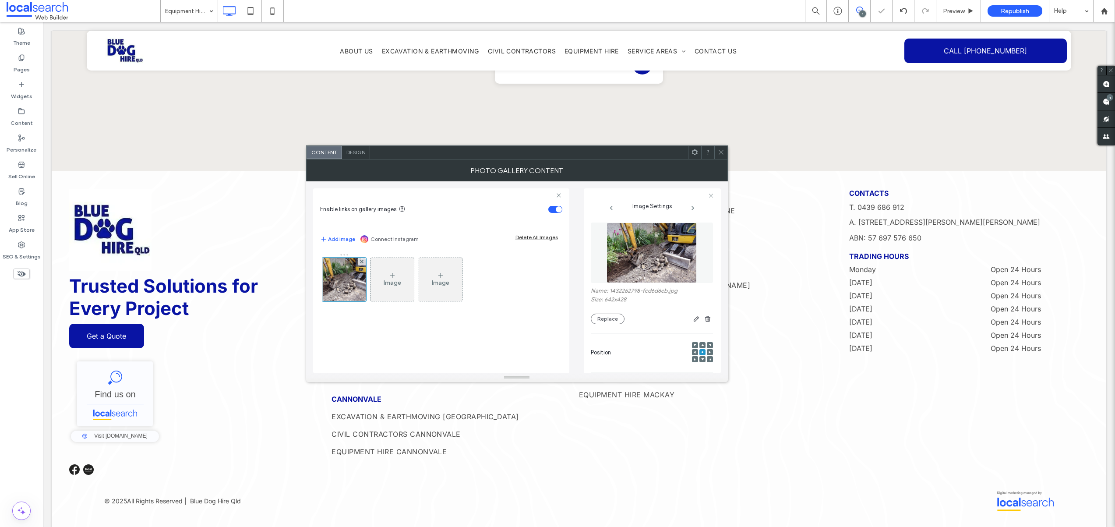
click at [718, 153] on icon at bounding box center [721, 152] width 7 height 7
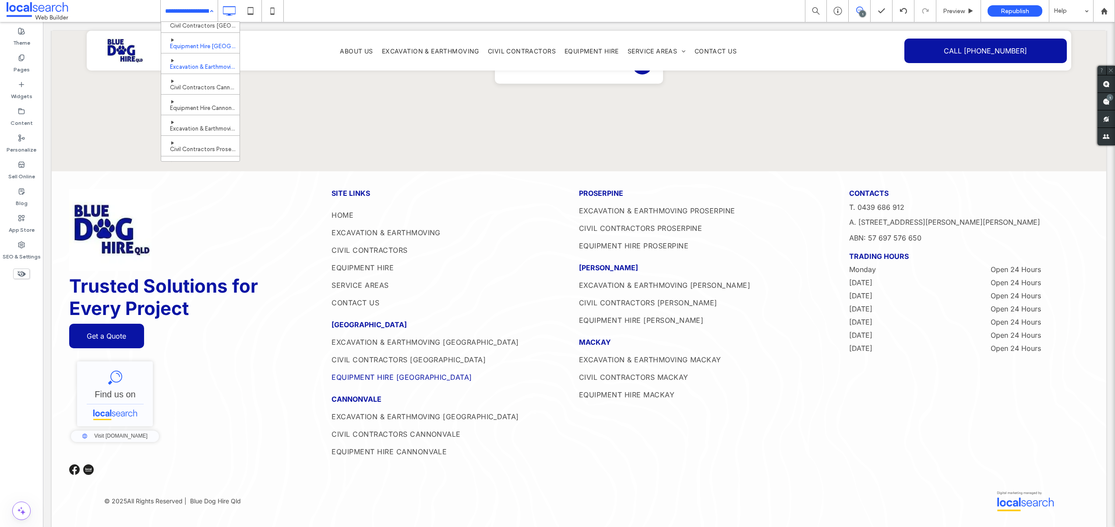
scroll to position [100, 0]
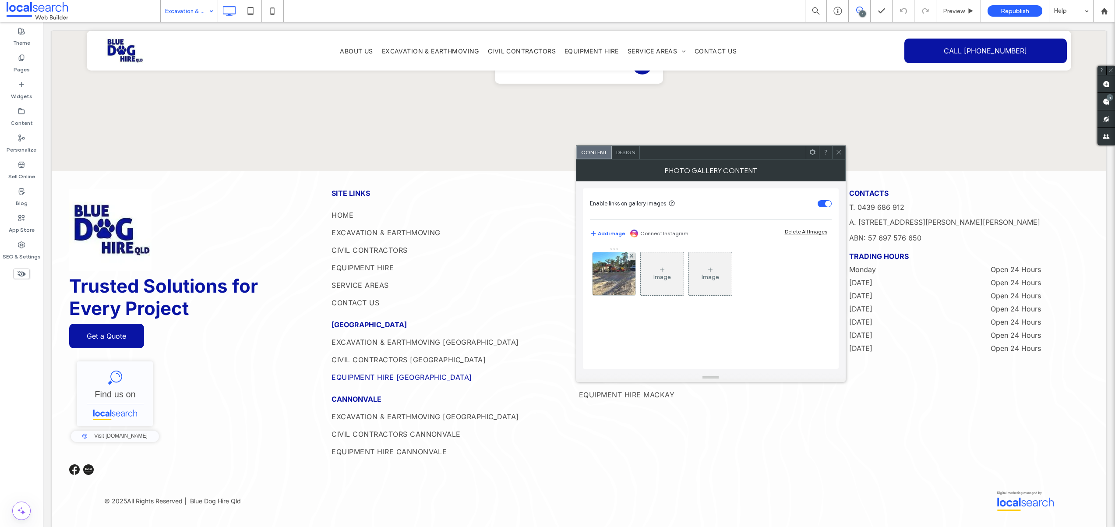
click at [836, 152] on icon at bounding box center [838, 152] width 7 height 7
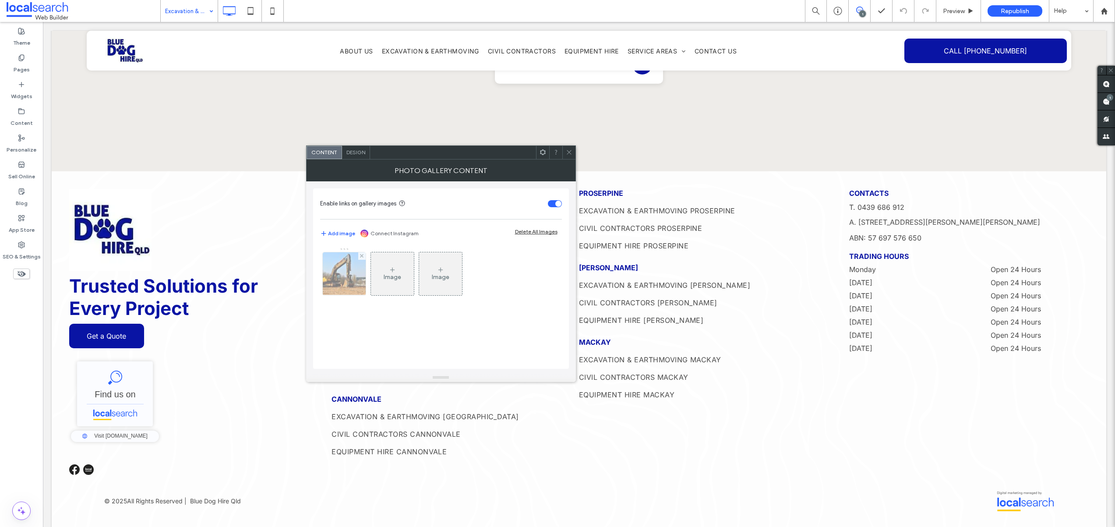
click at [351, 271] on img at bounding box center [344, 273] width 65 height 43
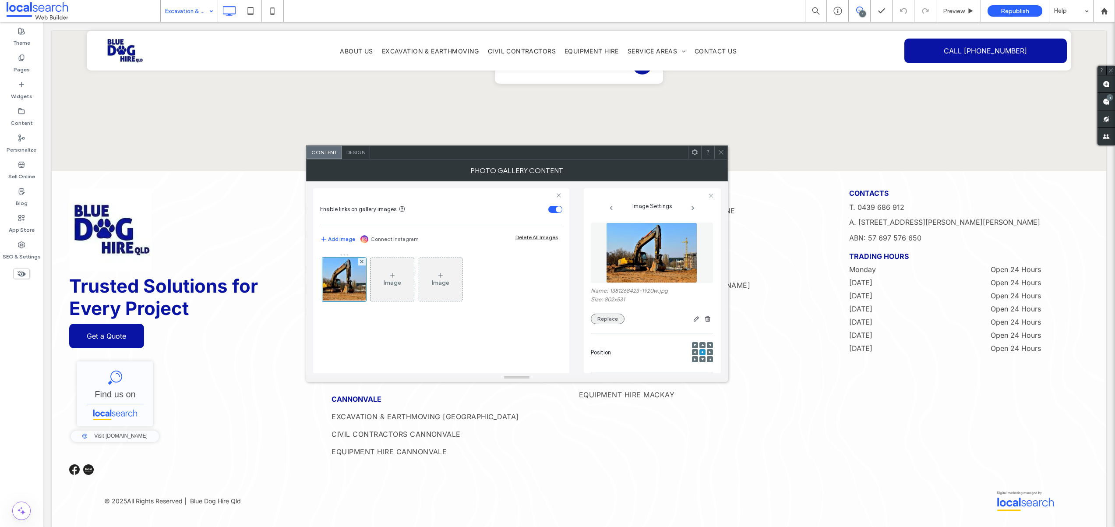
click at [600, 319] on button "Replace" at bounding box center [608, 318] width 34 height 11
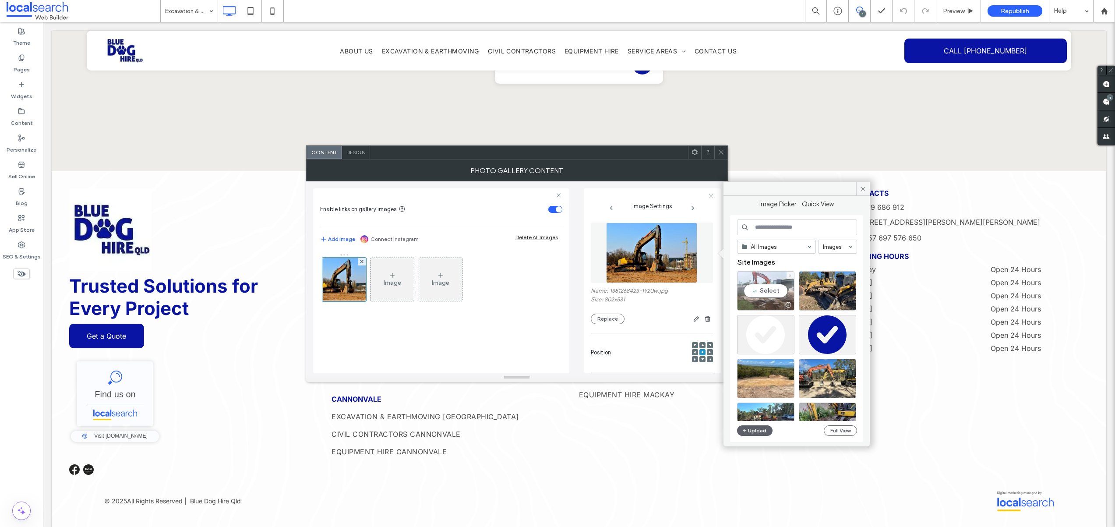
click at [766, 289] on div "Select" at bounding box center [765, 290] width 57 height 39
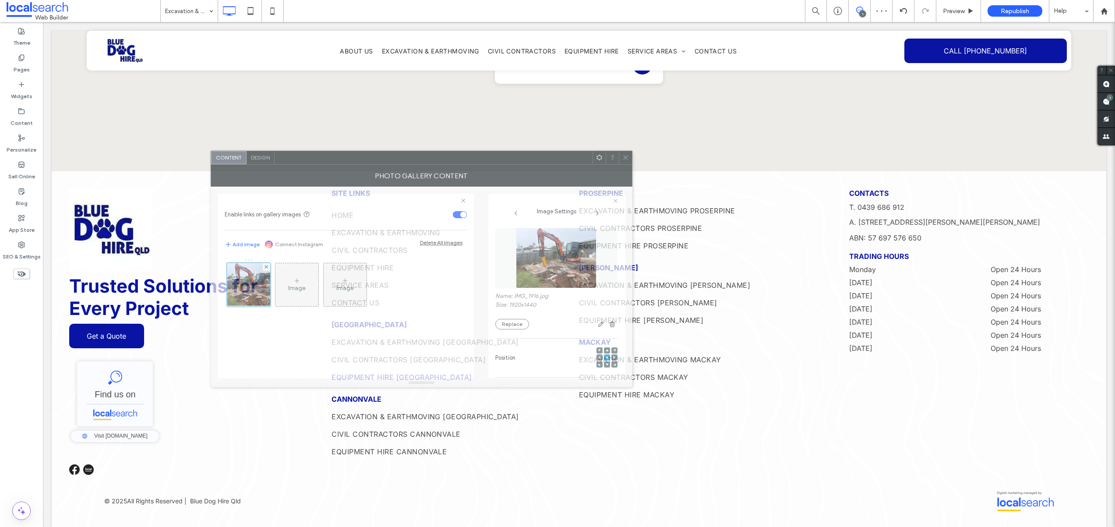
drag, startPoint x: 636, startPoint y: 155, endPoint x: 513, endPoint y: 156, distance: 123.0
click at [513, 156] on div at bounding box center [434, 157] width 318 height 13
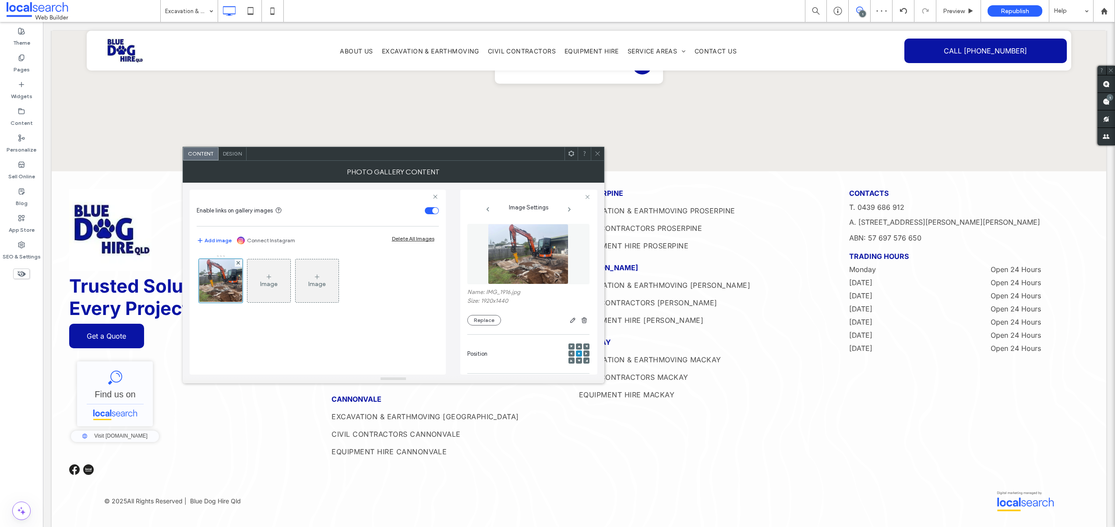
click at [602, 159] on div at bounding box center [597, 153] width 13 height 13
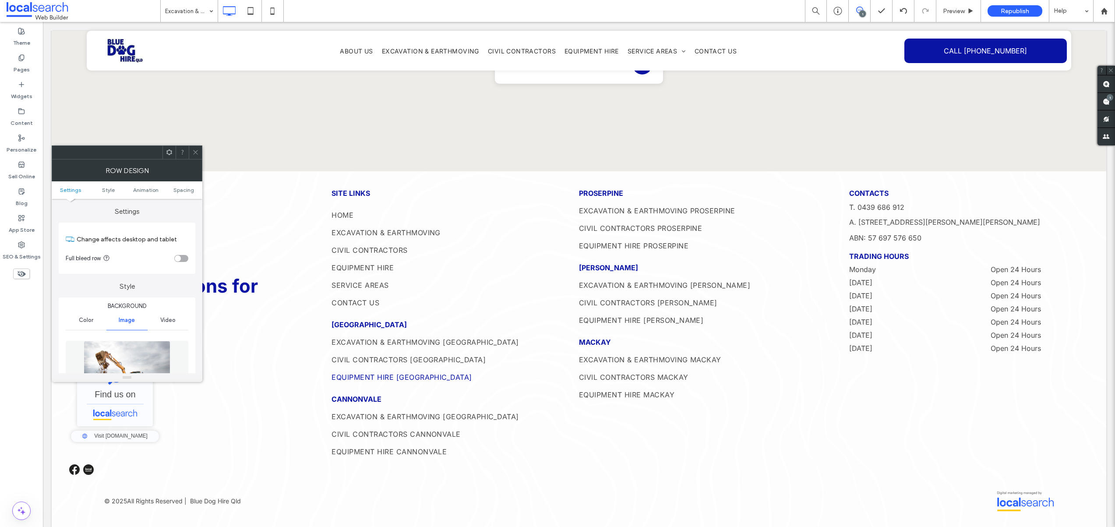
click at [124, 357] on img at bounding box center [127, 371] width 87 height 60
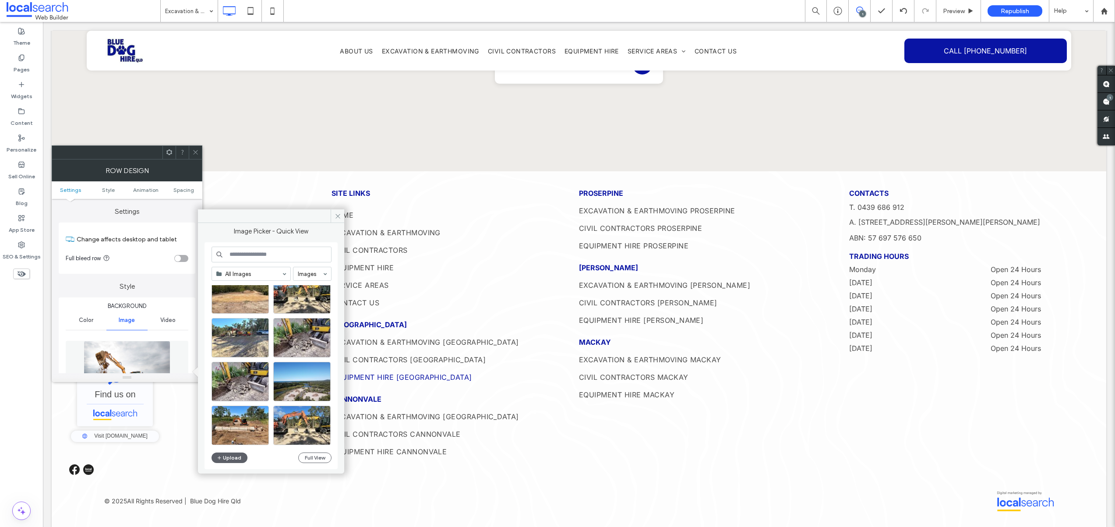
scroll to position [120, 0]
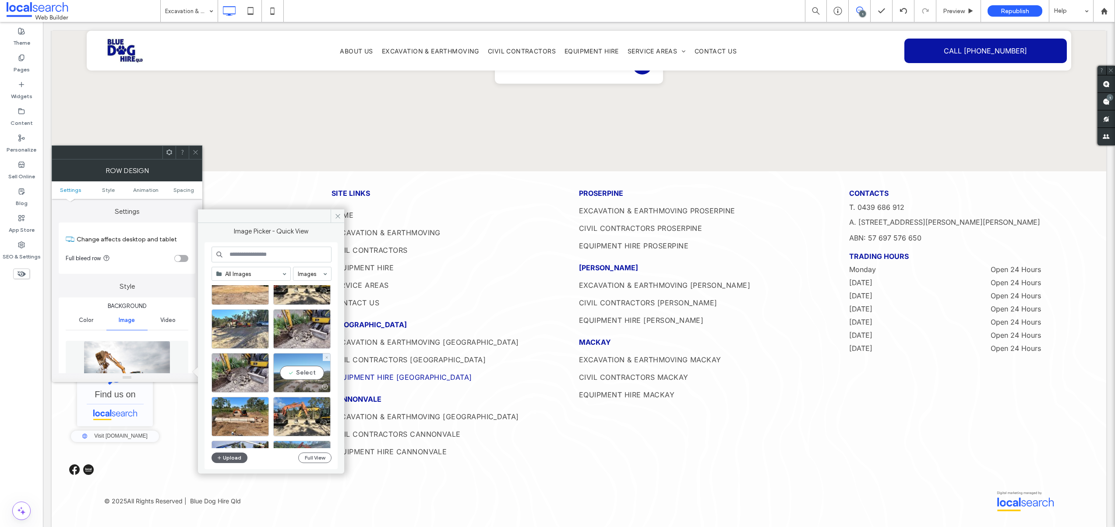
click at [295, 371] on div "Select" at bounding box center [301, 372] width 57 height 39
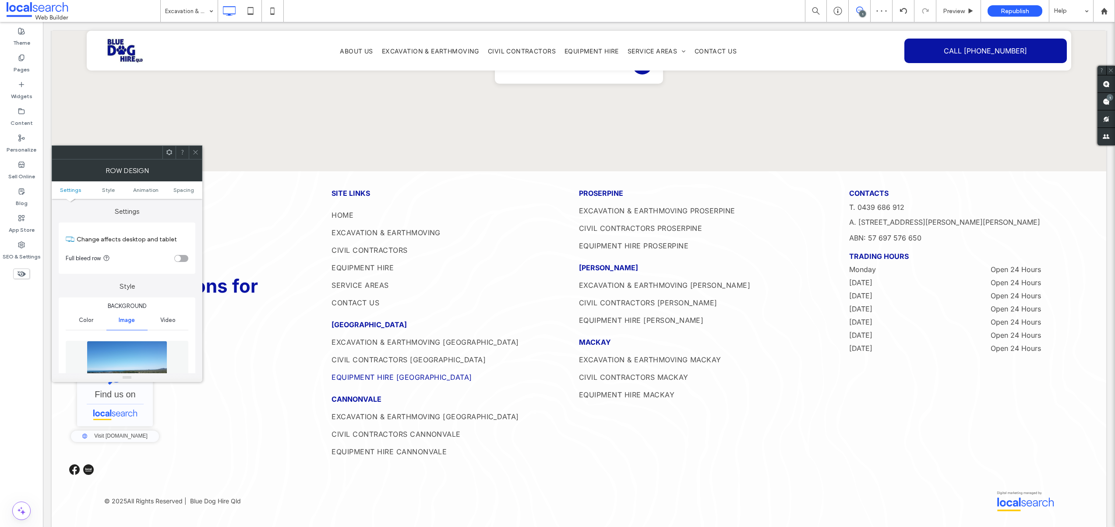
click at [195, 154] on icon at bounding box center [195, 152] width 7 height 7
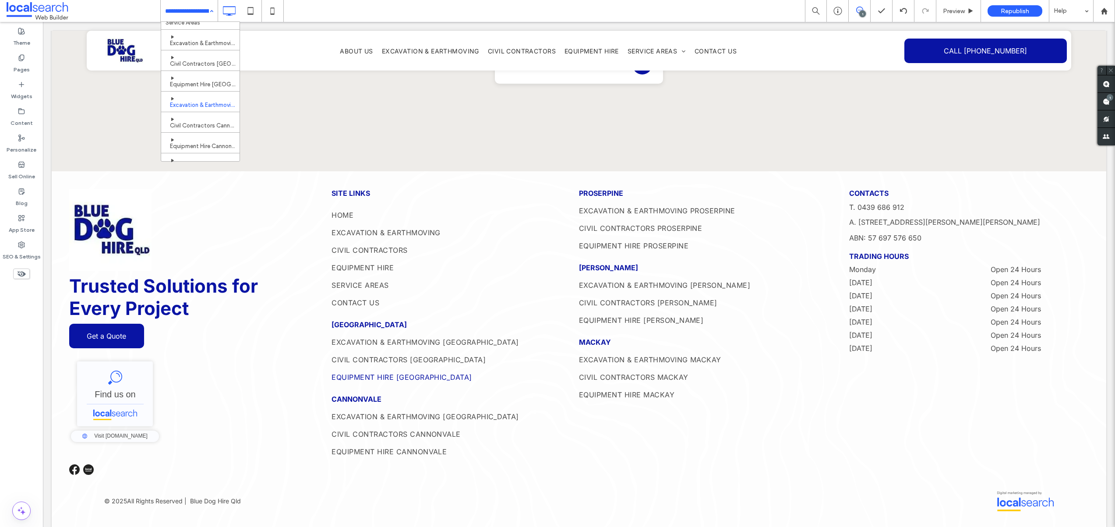
scroll to position [64, 0]
click at [180, 18] on input at bounding box center [187, 11] width 44 height 22
click at [173, 14] on input at bounding box center [187, 11] width 44 height 22
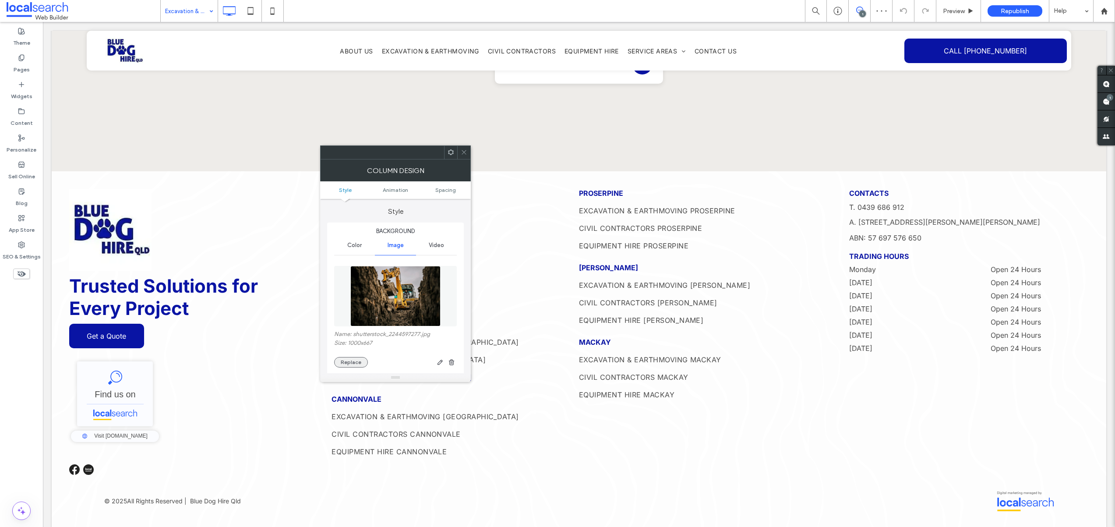
click at [360, 358] on button "Replace" at bounding box center [351, 362] width 34 height 11
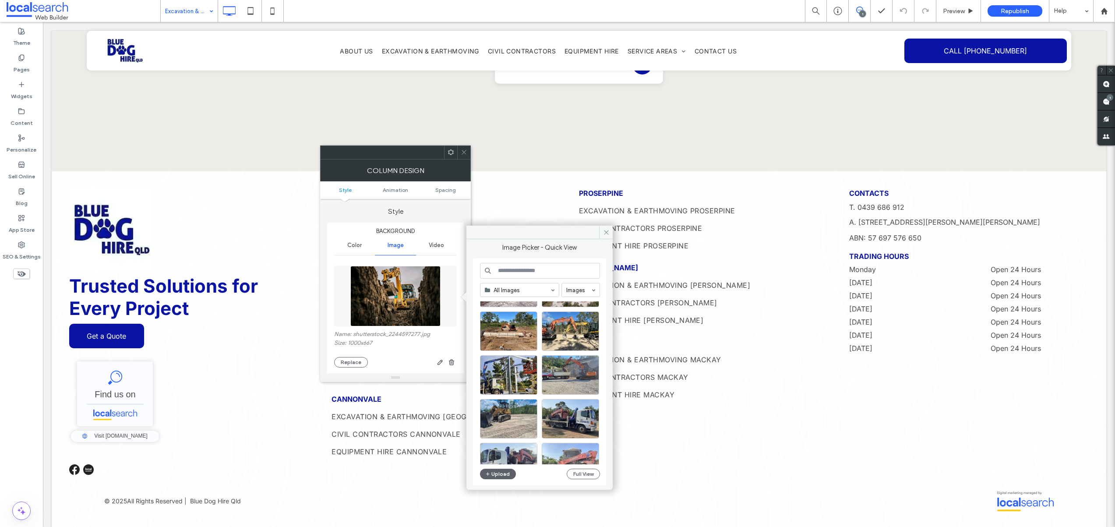
scroll to position [224, 0]
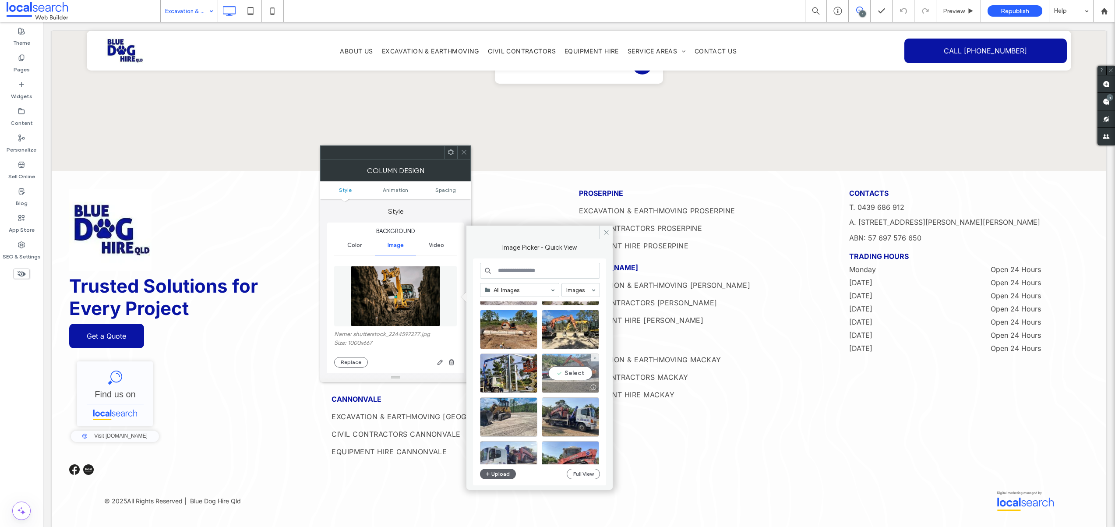
click at [579, 372] on div "Select" at bounding box center [570, 372] width 57 height 39
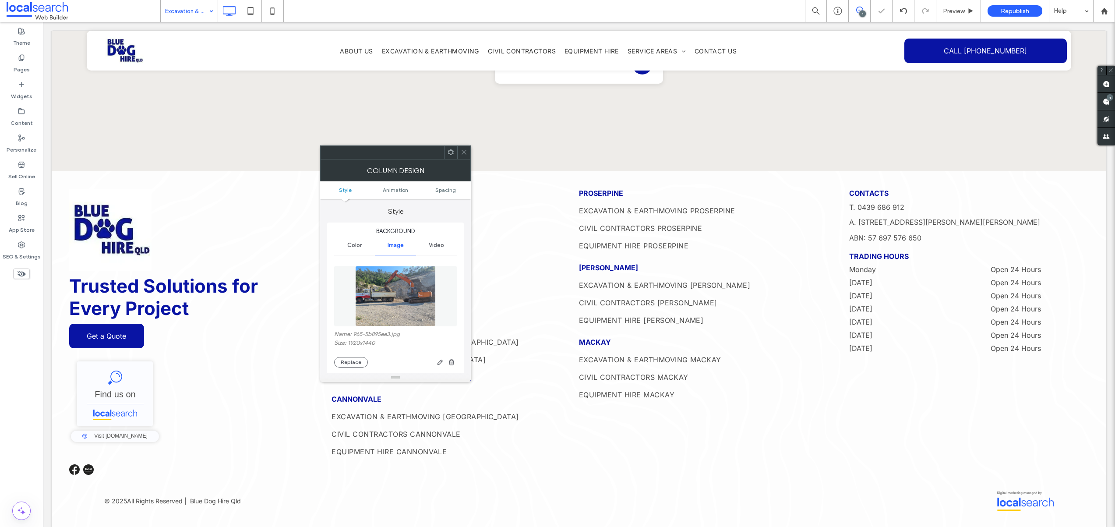
click at [463, 151] on use at bounding box center [463, 152] width 4 height 4
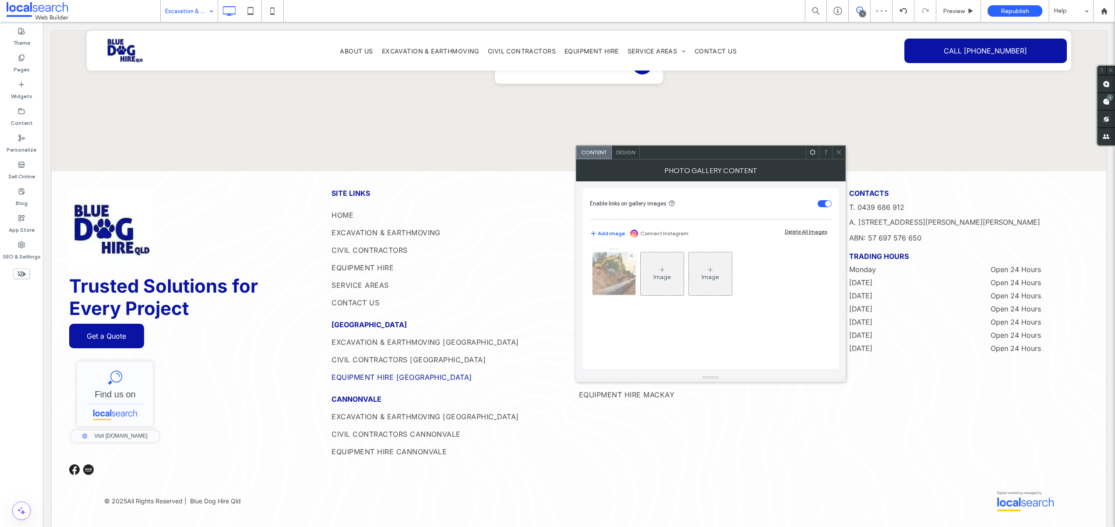
click at [600, 280] on img at bounding box center [613, 273] width 64 height 43
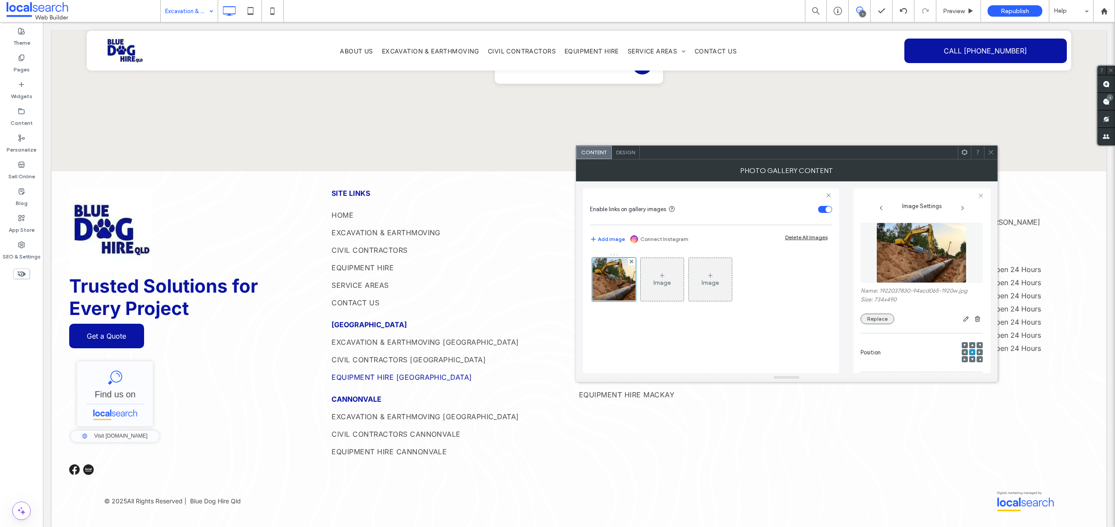
click at [874, 321] on button "Replace" at bounding box center [877, 318] width 34 height 11
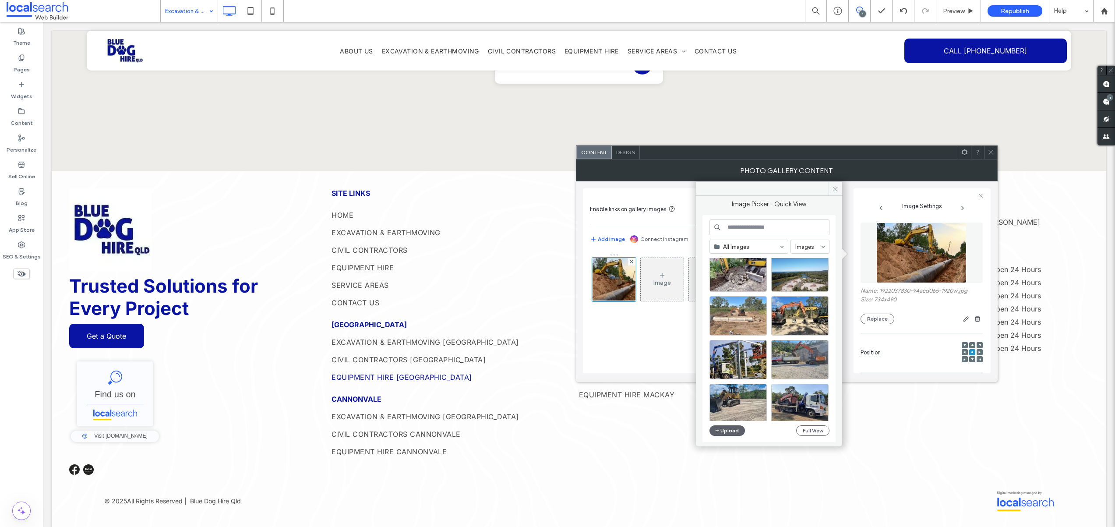
scroll to position [195, 0]
click at [741, 360] on div "Select" at bounding box center [737, 357] width 57 height 39
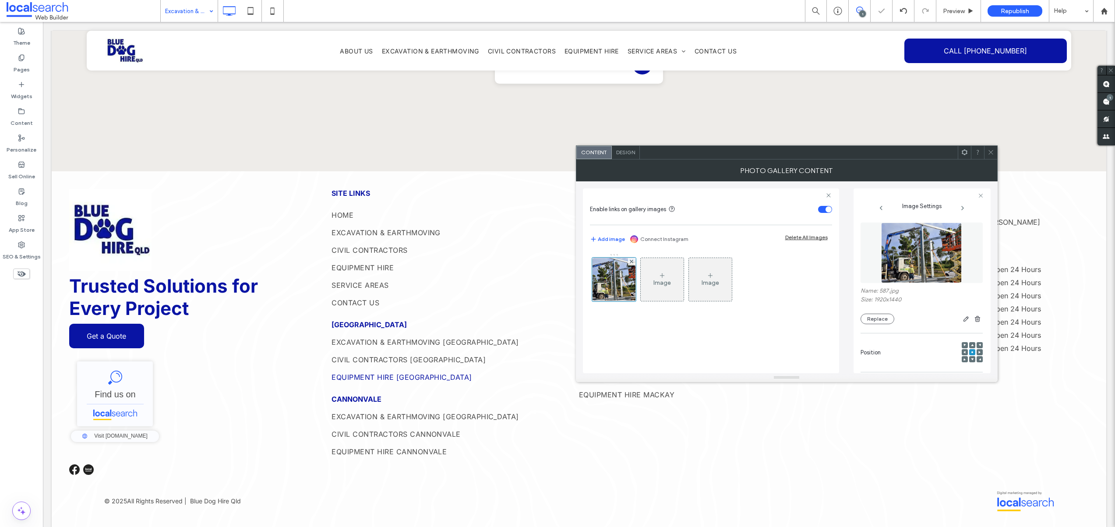
click at [986, 151] on div at bounding box center [990, 152] width 13 height 13
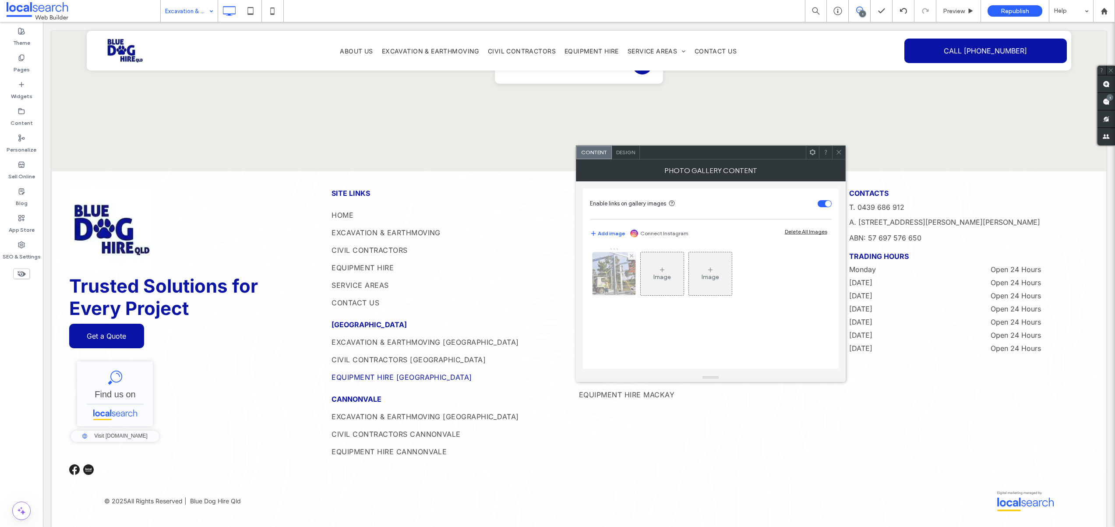
click at [620, 275] on img at bounding box center [613, 273] width 57 height 43
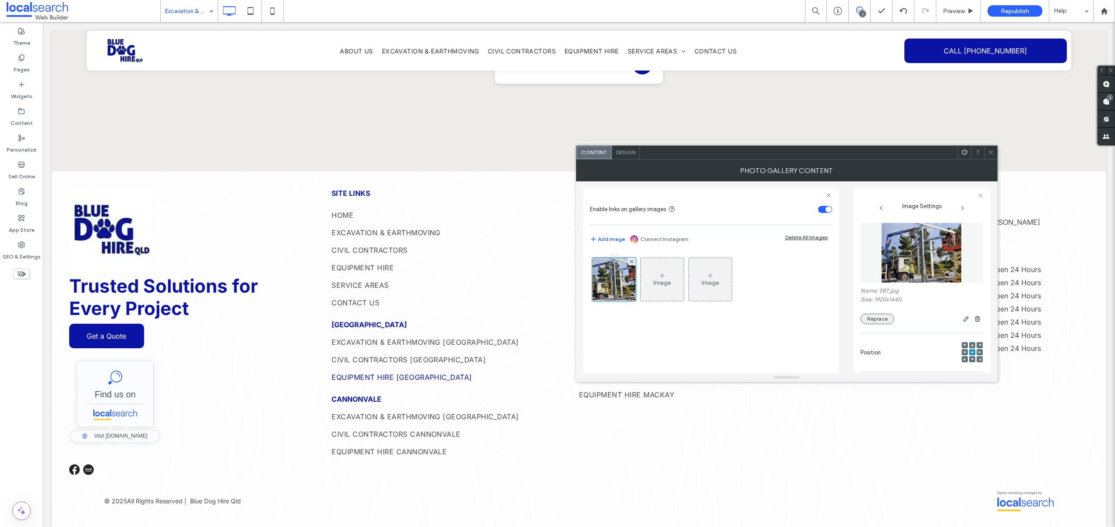
click at [887, 318] on button "Replace" at bounding box center [877, 318] width 34 height 11
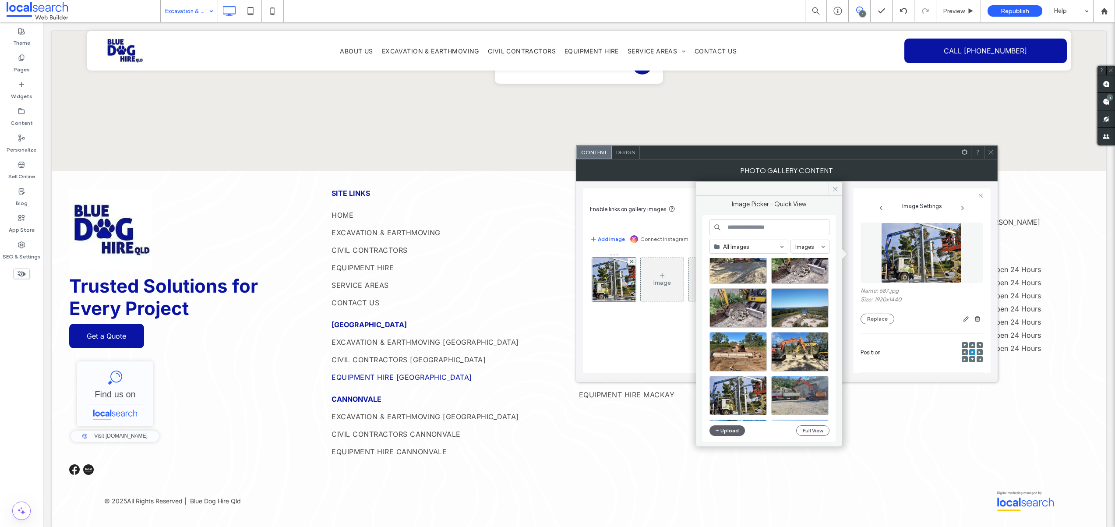
scroll to position [167, 0]
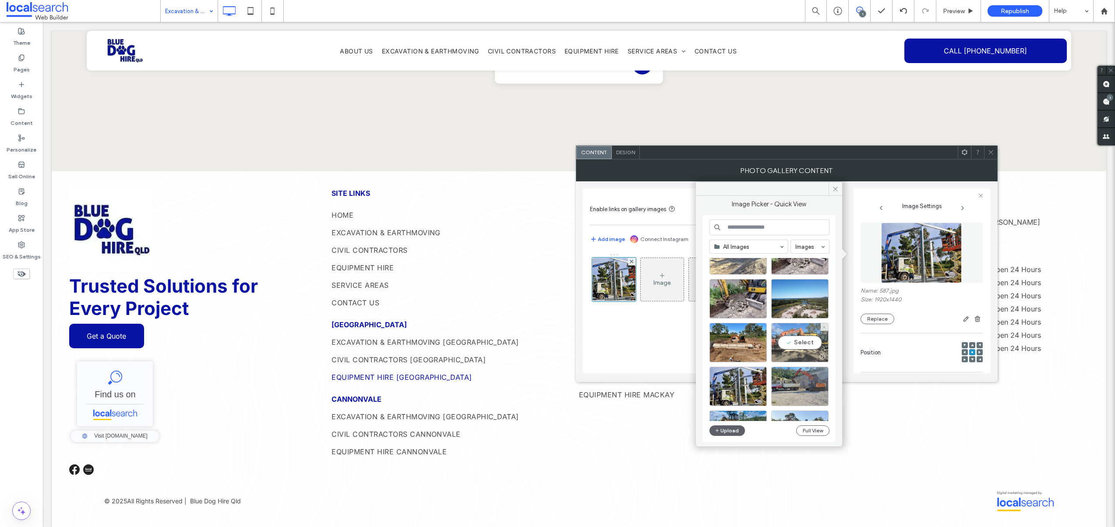
click at [801, 340] on div "Select" at bounding box center [799, 342] width 57 height 39
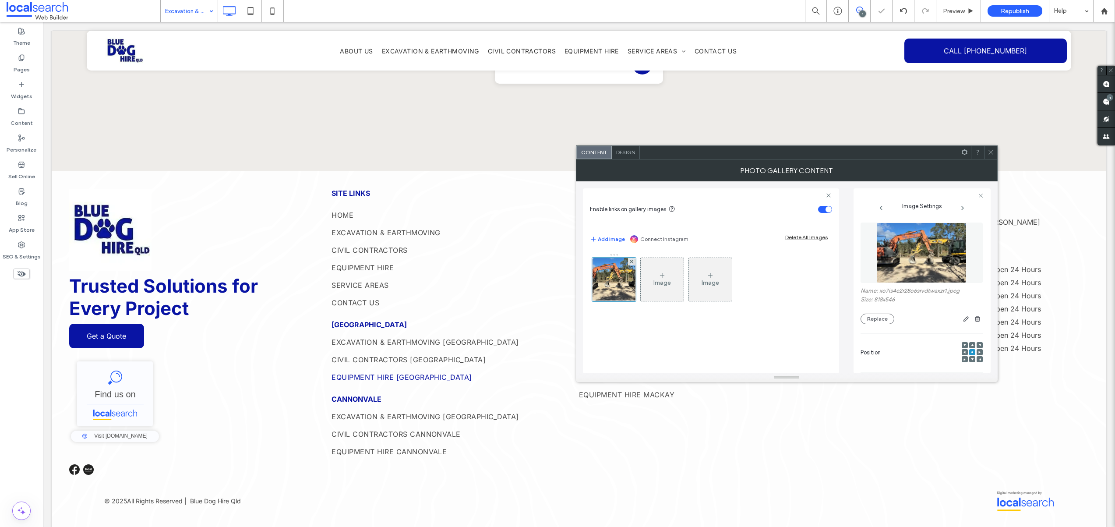
click at [988, 154] on icon at bounding box center [990, 152] width 7 height 7
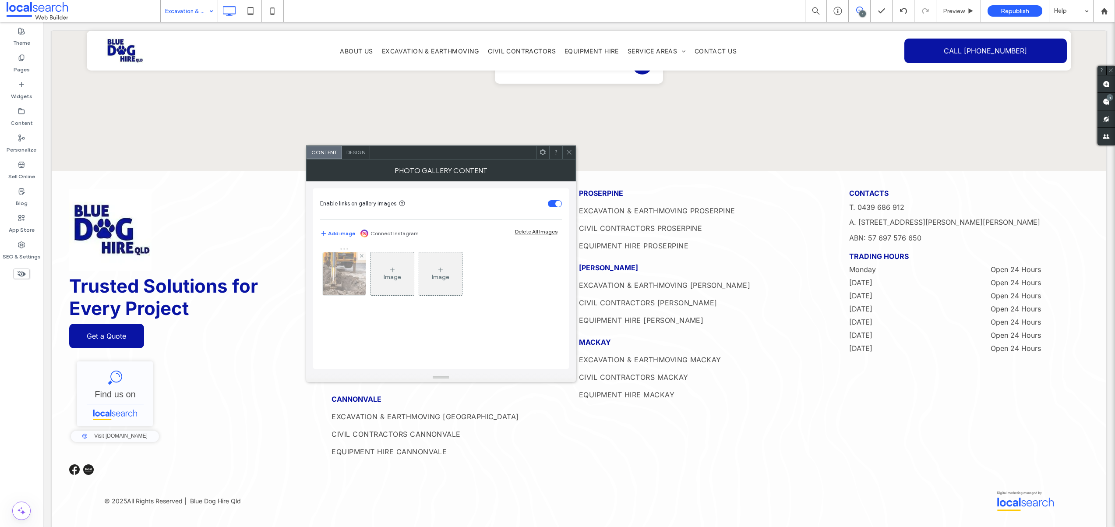
click at [352, 272] on div at bounding box center [344, 273] width 43 height 43
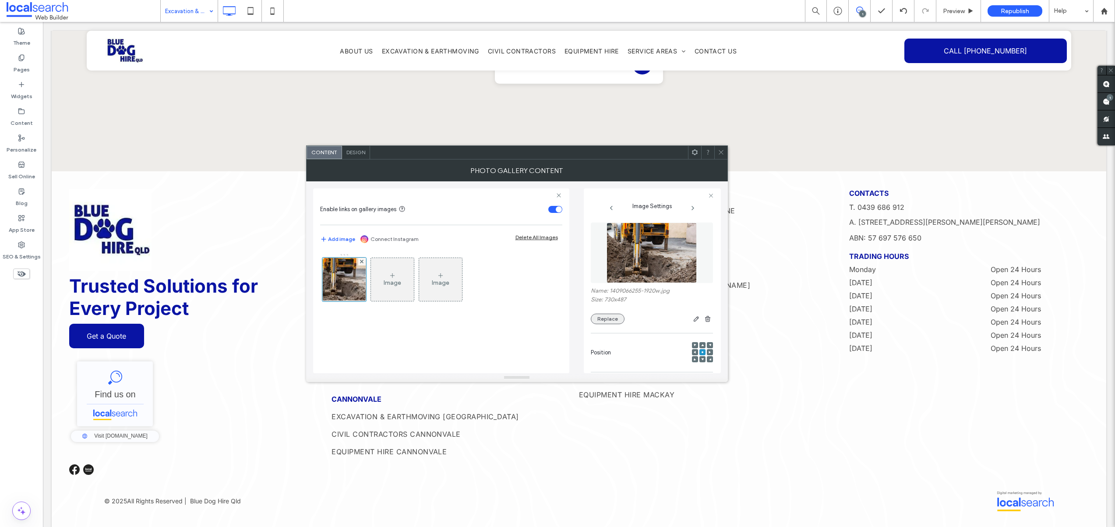
click at [615, 320] on button "Replace" at bounding box center [608, 318] width 34 height 11
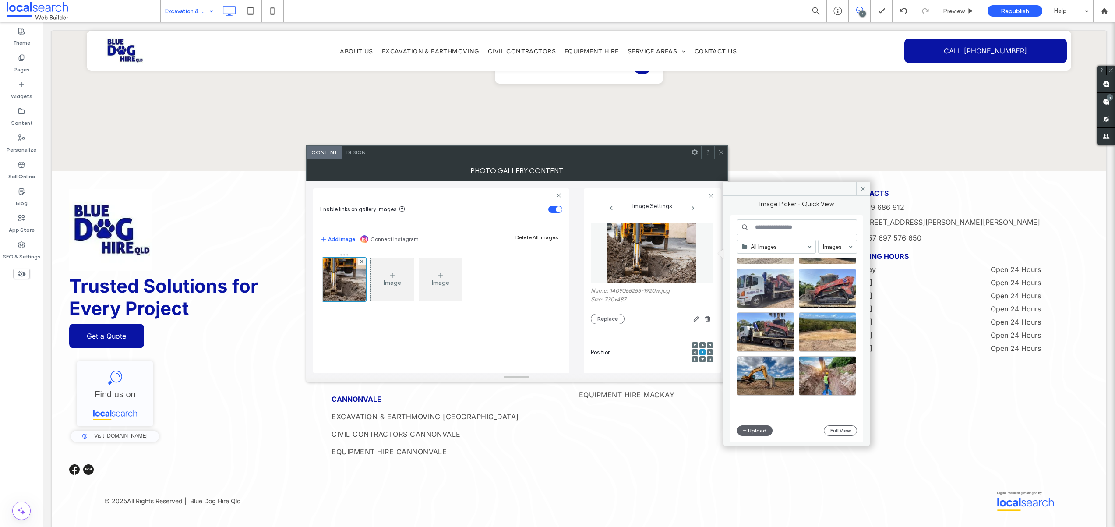
scroll to position [376, 0]
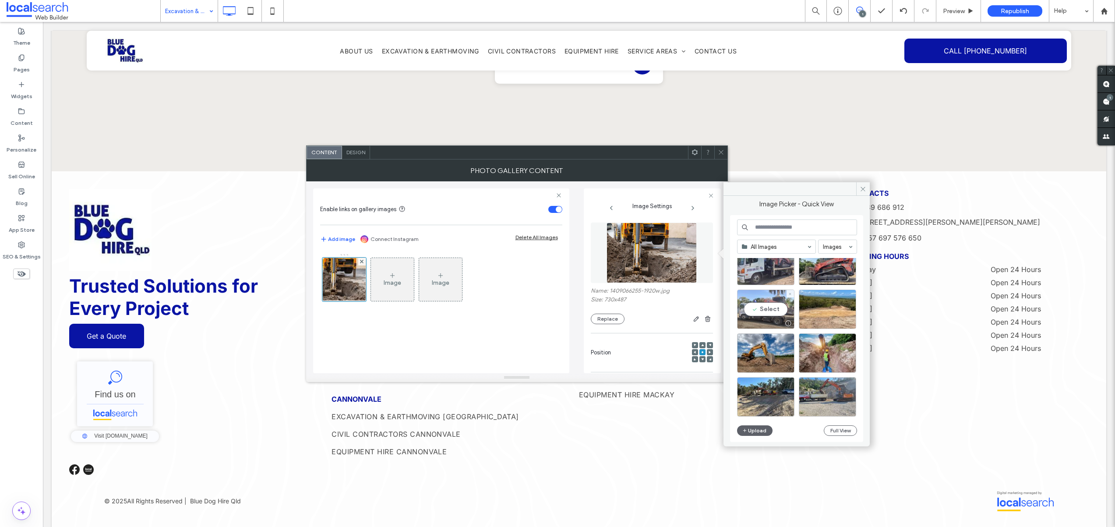
click at [764, 308] on div "Select" at bounding box center [765, 308] width 57 height 39
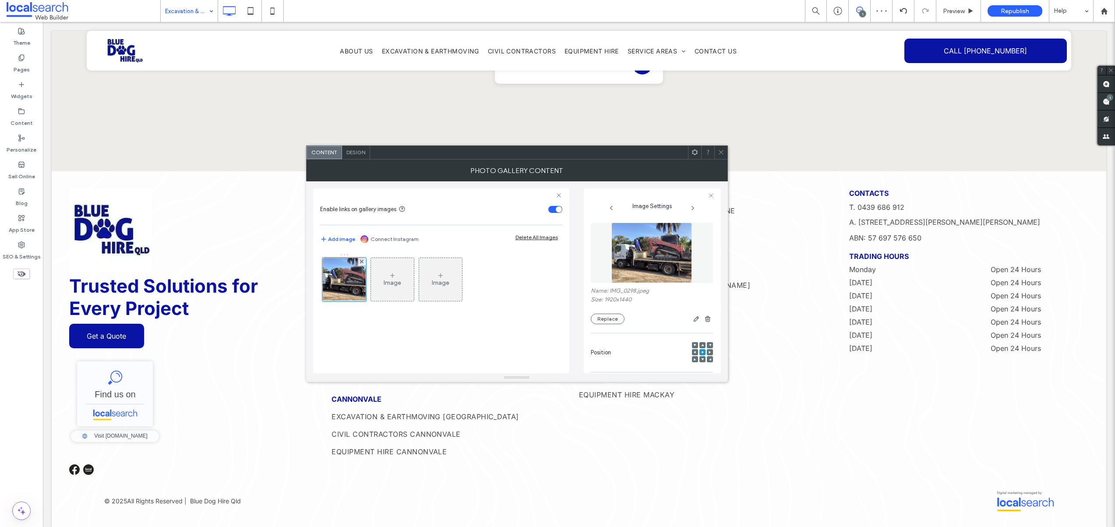
click at [721, 156] on span at bounding box center [721, 152] width 7 height 13
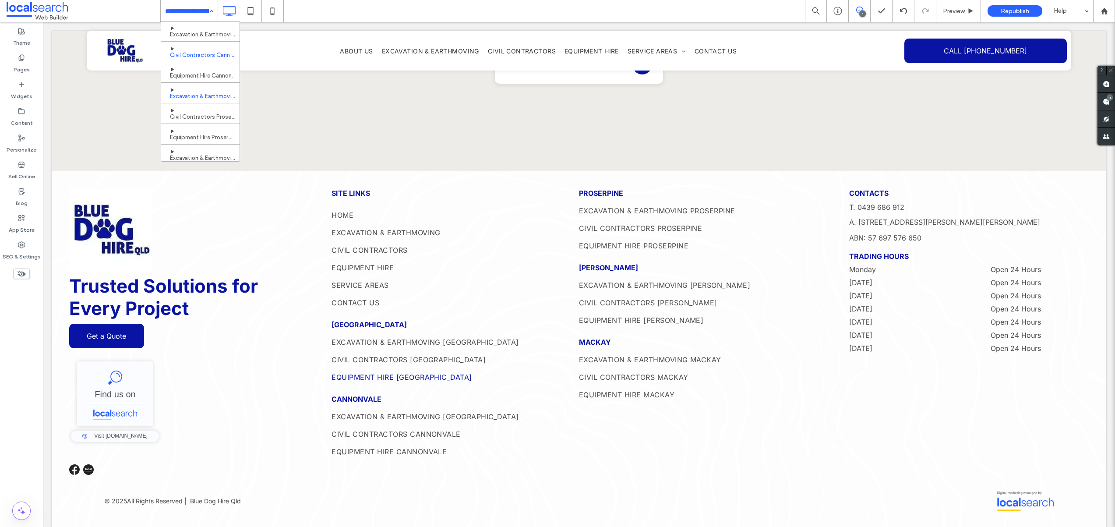
scroll to position [135, 0]
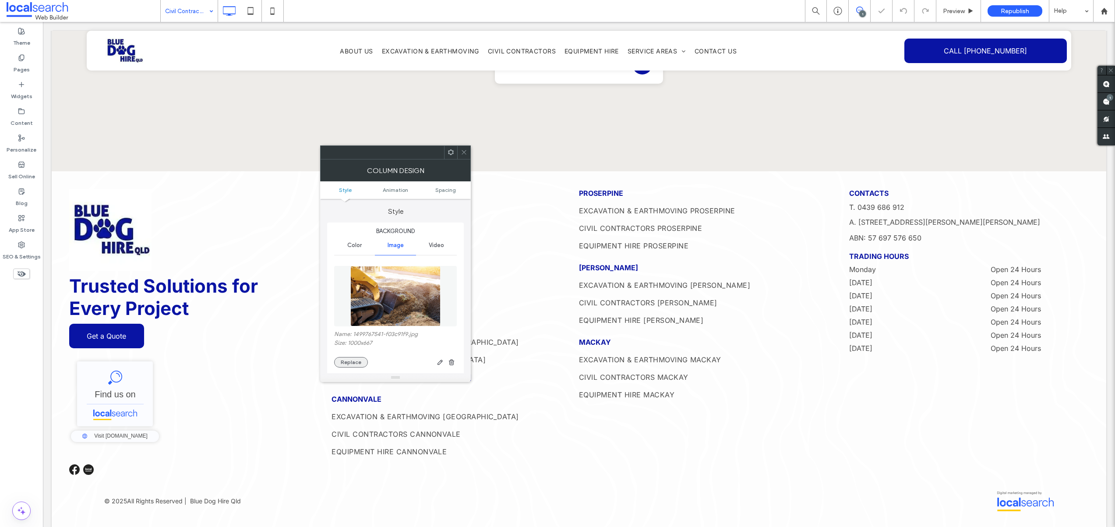
click at [352, 360] on button "Replace" at bounding box center [351, 362] width 34 height 11
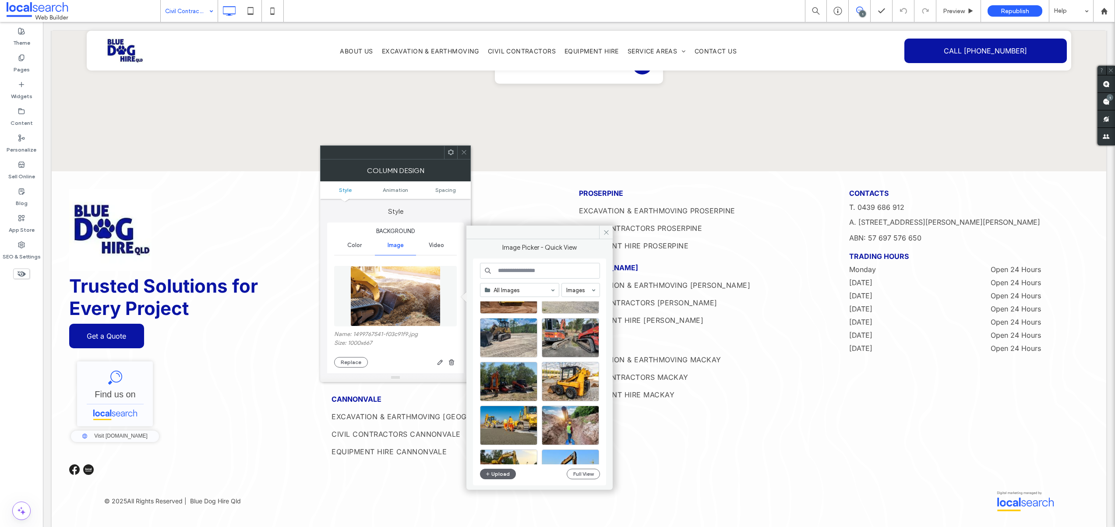
scroll to position [645, 0]
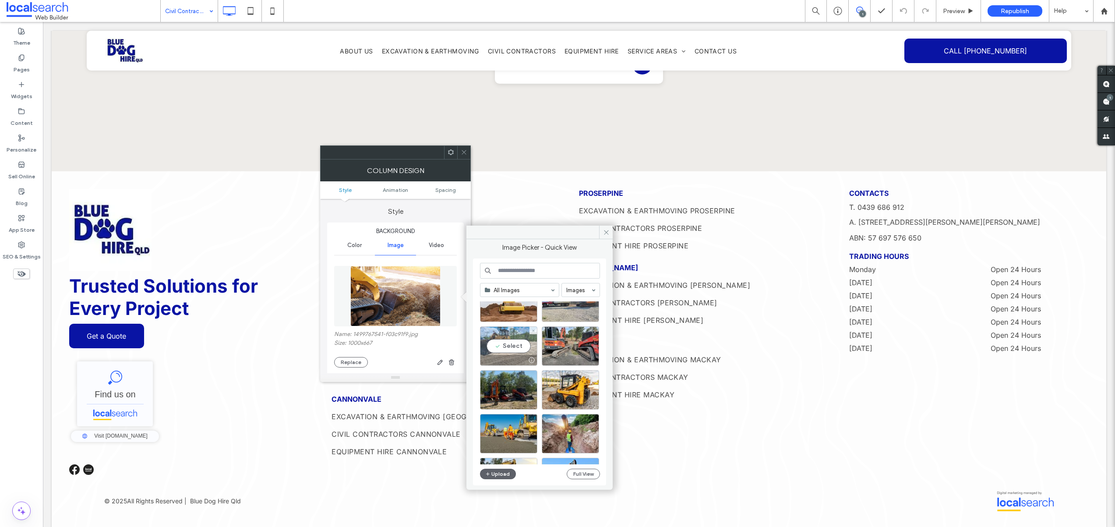
click at [517, 345] on div "Select" at bounding box center [508, 345] width 57 height 39
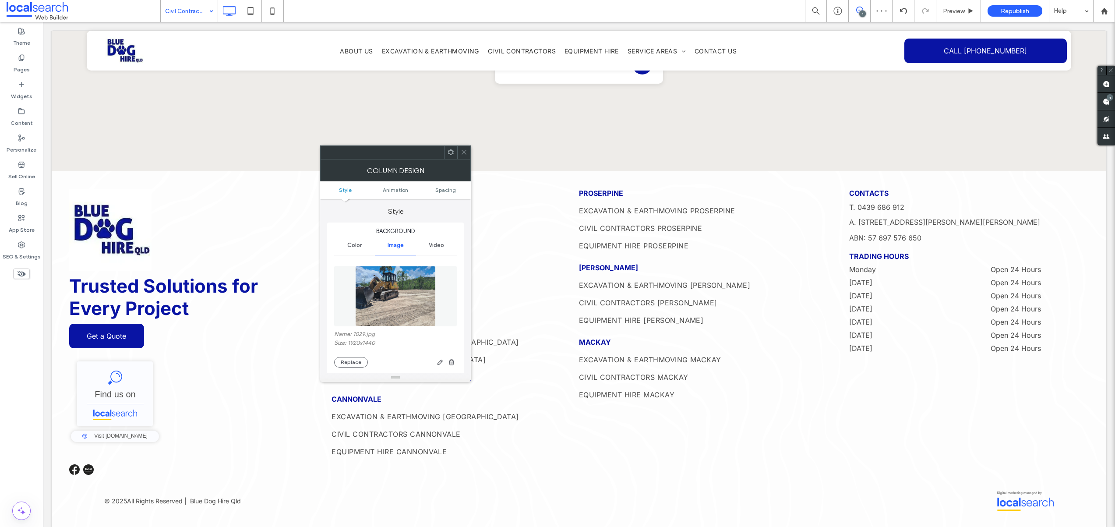
click at [464, 152] on use at bounding box center [463, 152] width 4 height 4
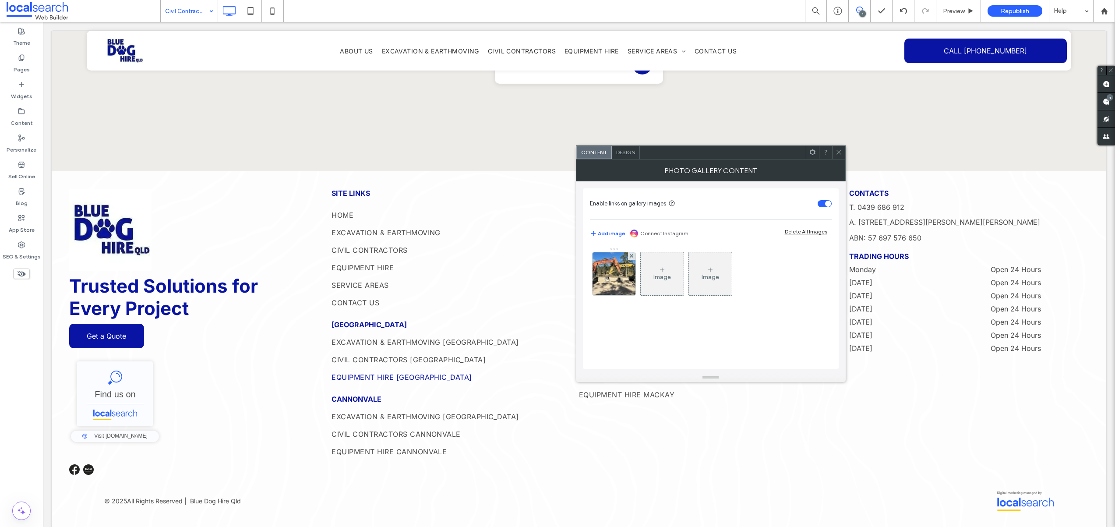
click at [836, 154] on icon at bounding box center [838, 152] width 7 height 7
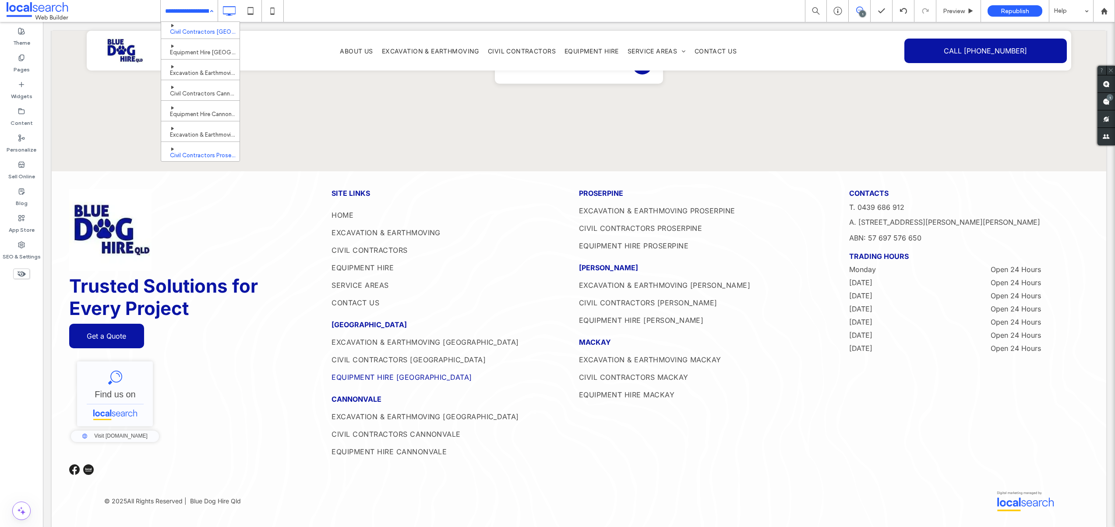
scroll to position [128, 0]
click at [180, 11] on input at bounding box center [187, 11] width 44 height 22
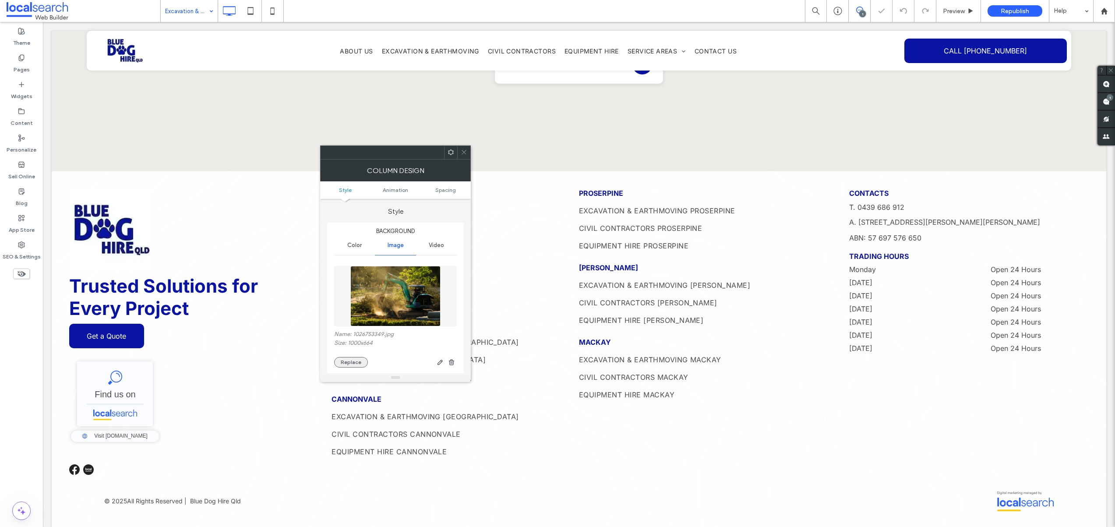
click at [344, 359] on button "Replace" at bounding box center [351, 362] width 34 height 11
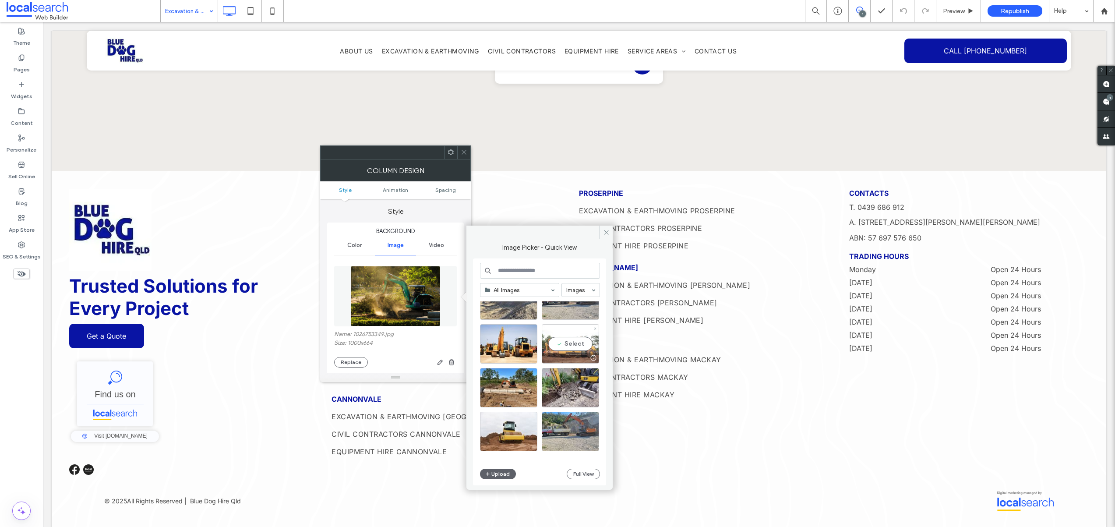
scroll to position [539, 0]
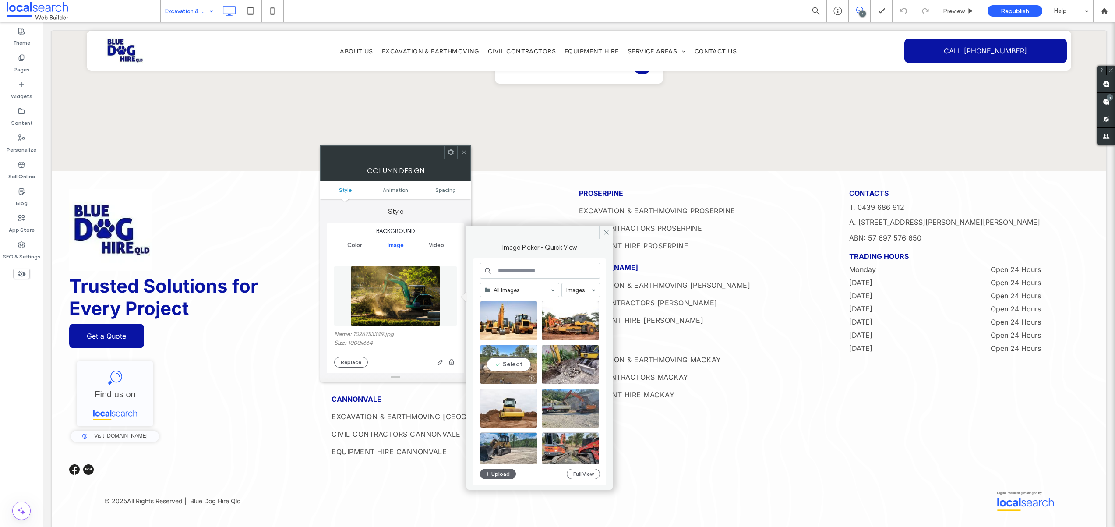
click at [516, 362] on div "Select" at bounding box center [508, 364] width 57 height 39
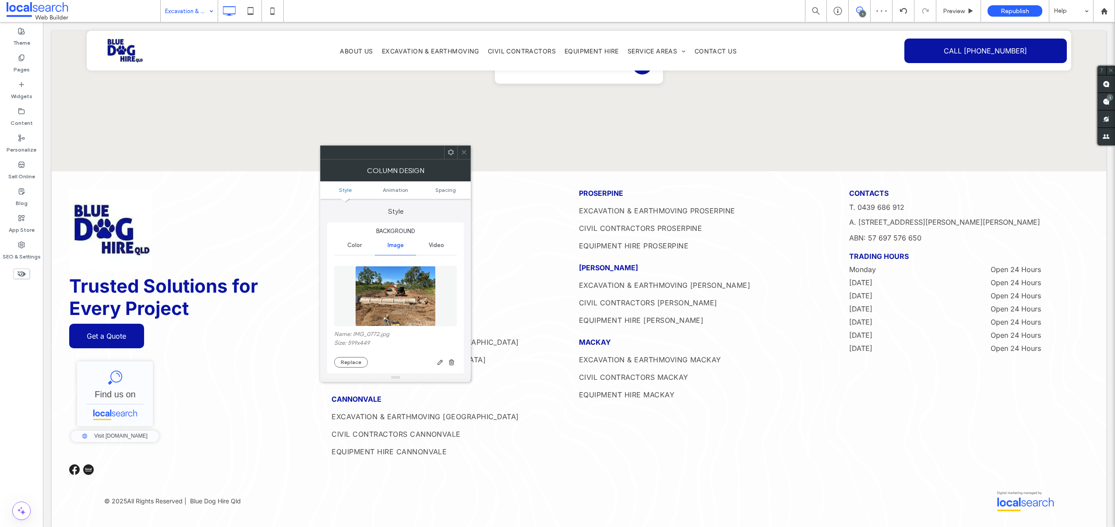
click at [466, 151] on icon at bounding box center [464, 152] width 7 height 7
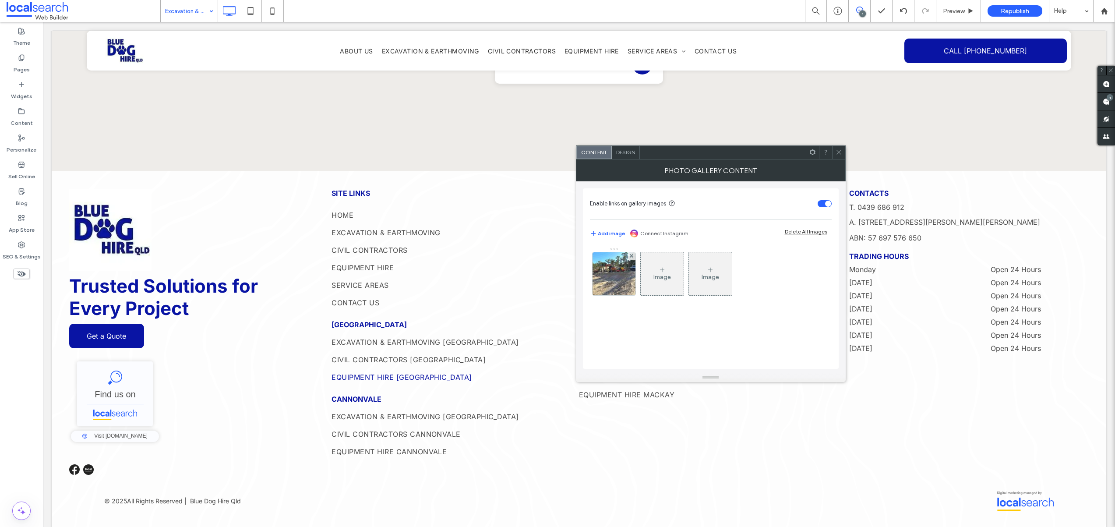
click at [838, 155] on icon at bounding box center [838, 152] width 7 height 7
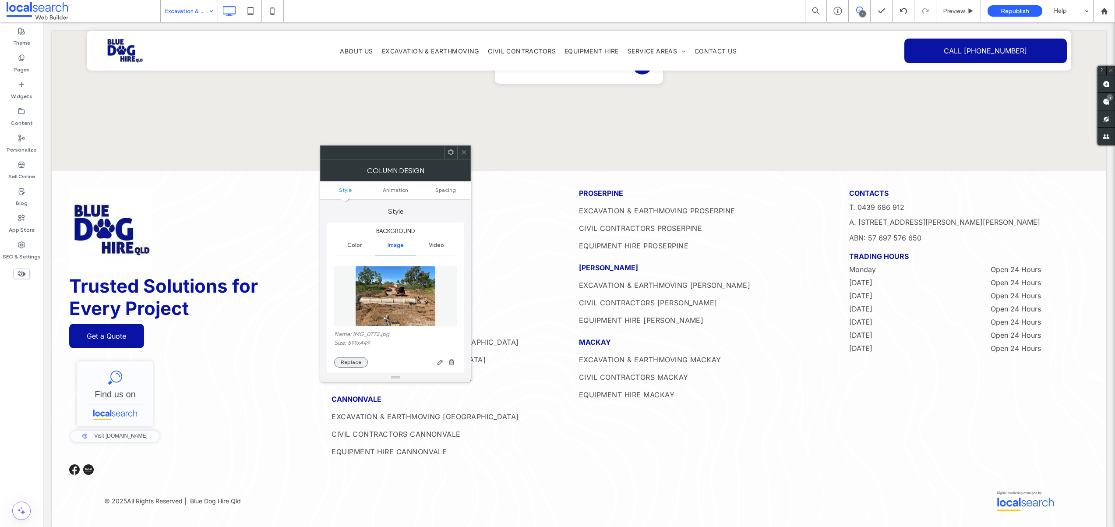
click at [357, 360] on button "Replace" at bounding box center [351, 362] width 34 height 11
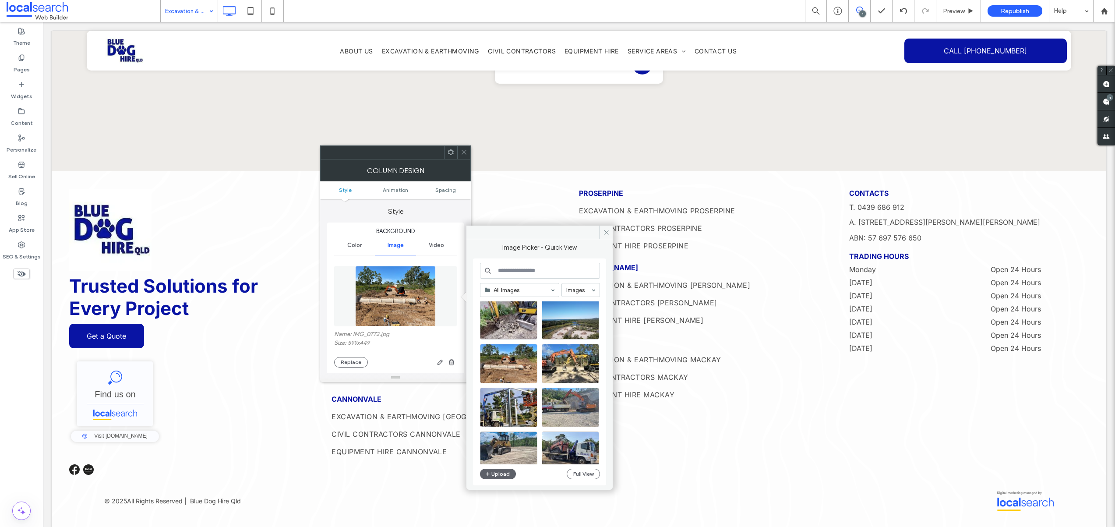
scroll to position [111, 0]
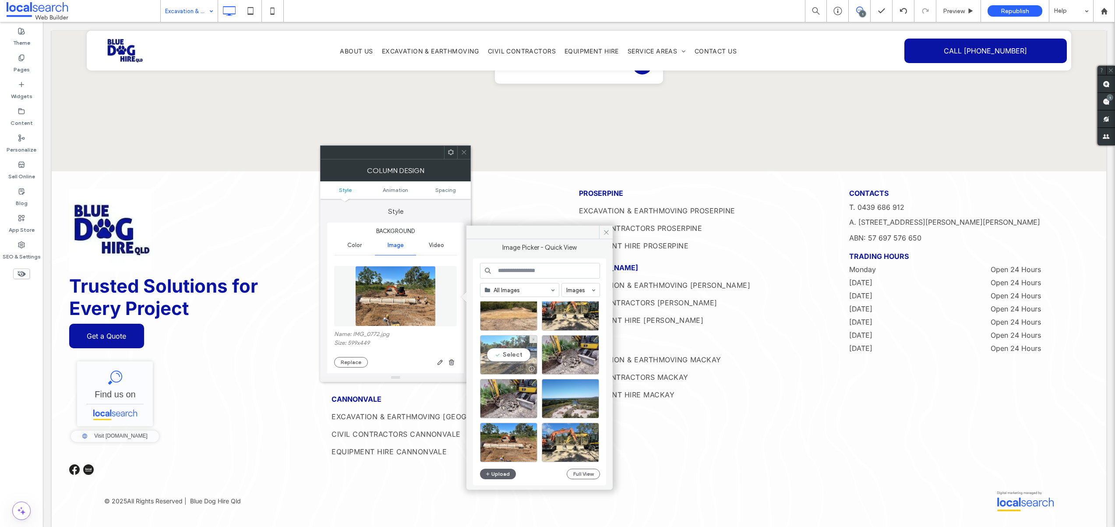
click at [518, 354] on div "Select" at bounding box center [508, 354] width 57 height 39
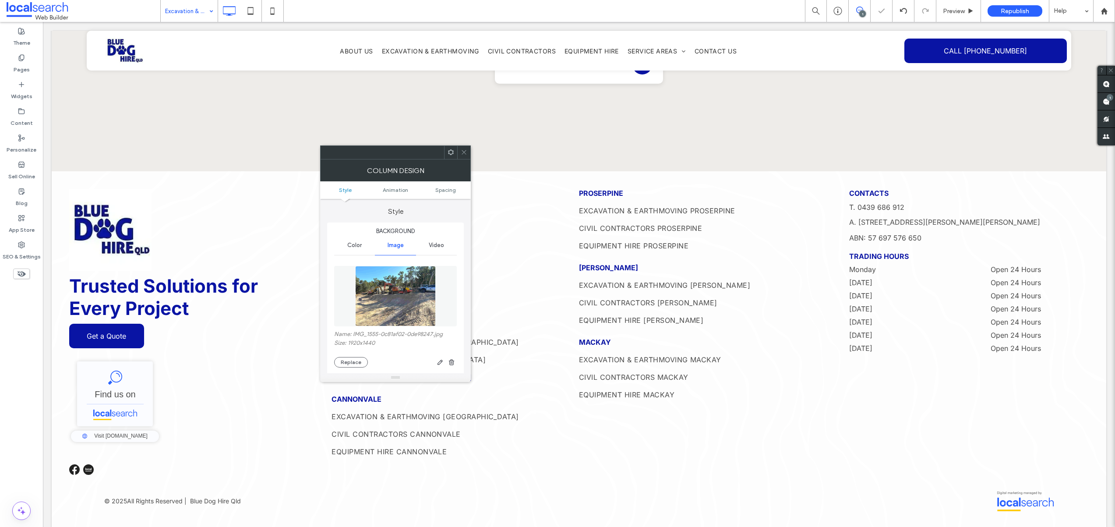
click at [461, 151] on icon at bounding box center [464, 152] width 7 height 7
click at [359, 362] on button "Replace" at bounding box center [351, 362] width 34 height 11
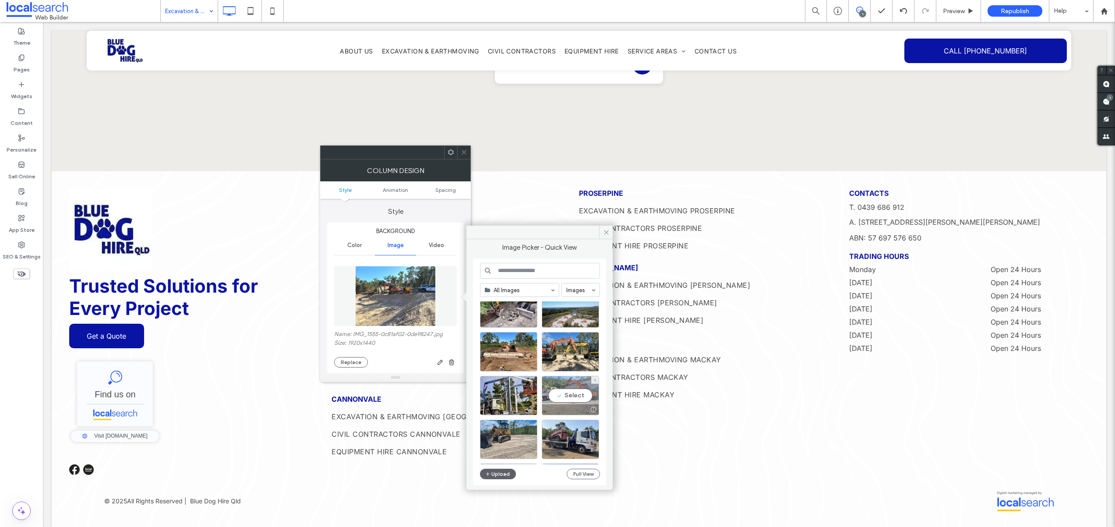
scroll to position [213, 0]
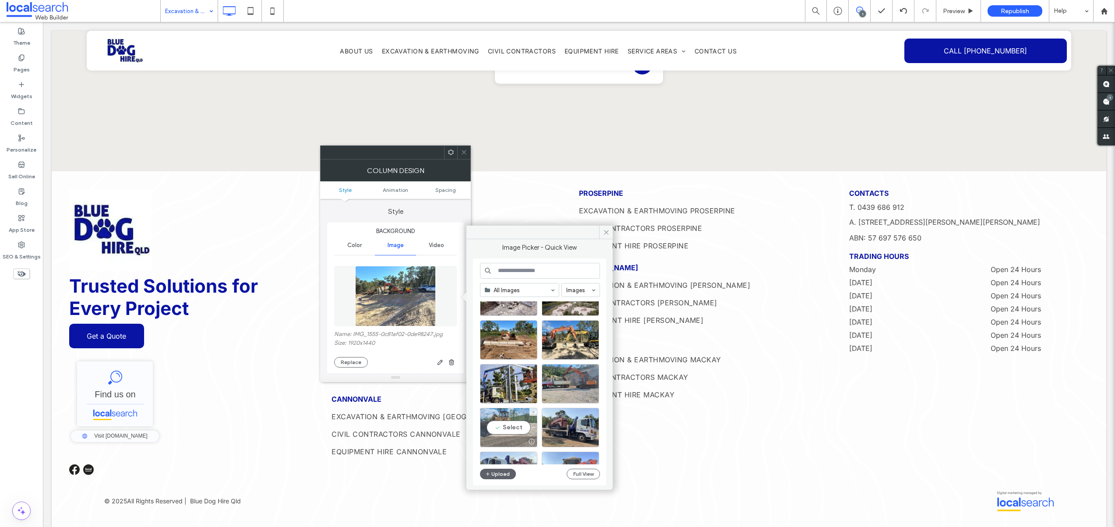
click at [514, 423] on div "Select" at bounding box center [508, 427] width 57 height 39
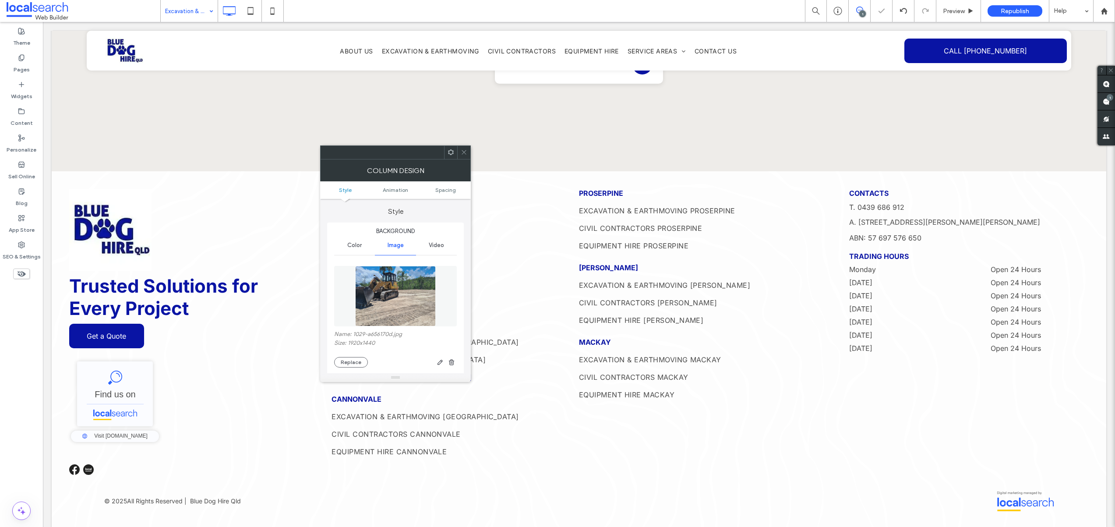
click at [462, 153] on icon at bounding box center [464, 152] width 7 height 7
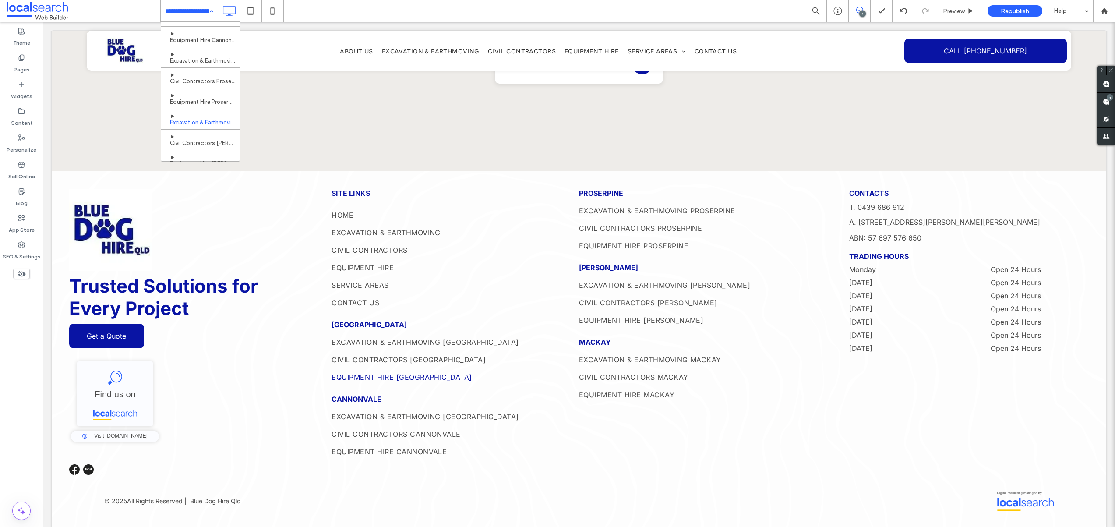
scroll to position [240, 0]
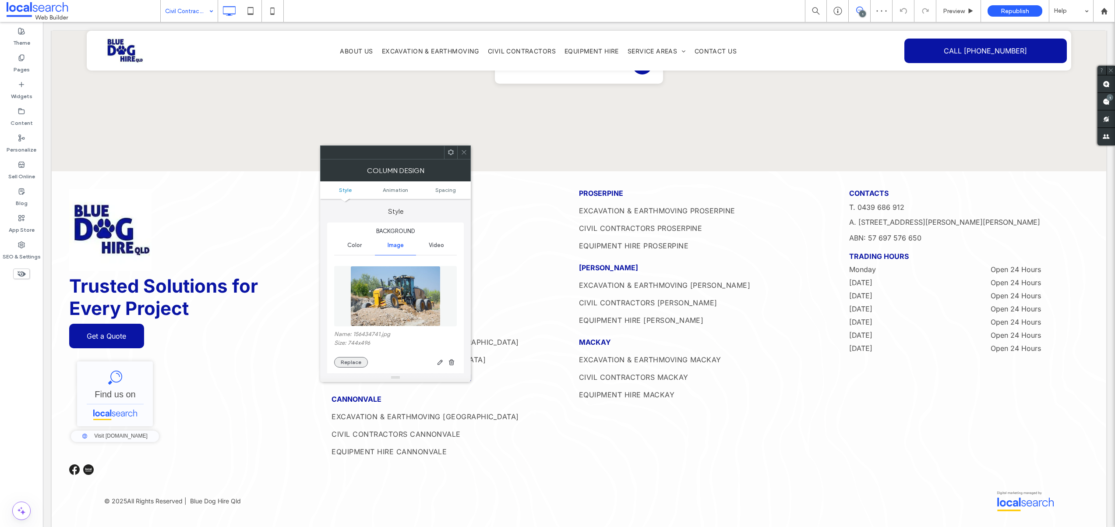
click at [349, 363] on button "Replace" at bounding box center [351, 362] width 34 height 11
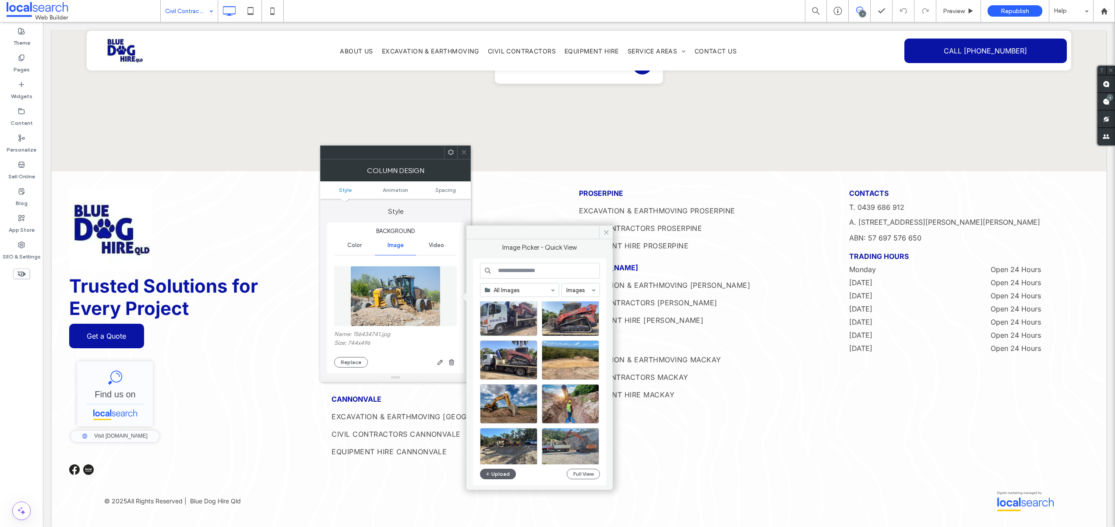
scroll to position [292, 0]
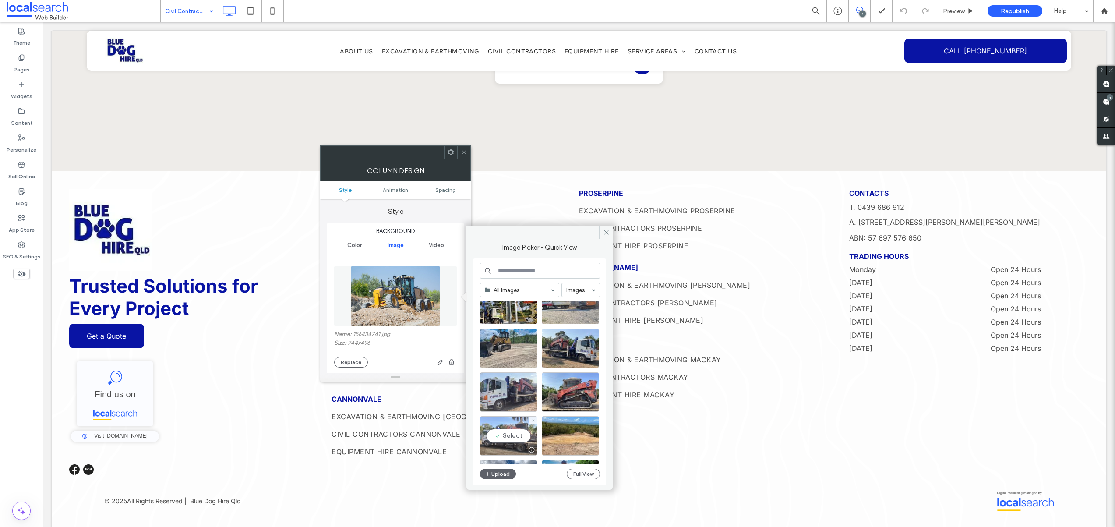
click at [508, 434] on div "Select" at bounding box center [508, 435] width 57 height 39
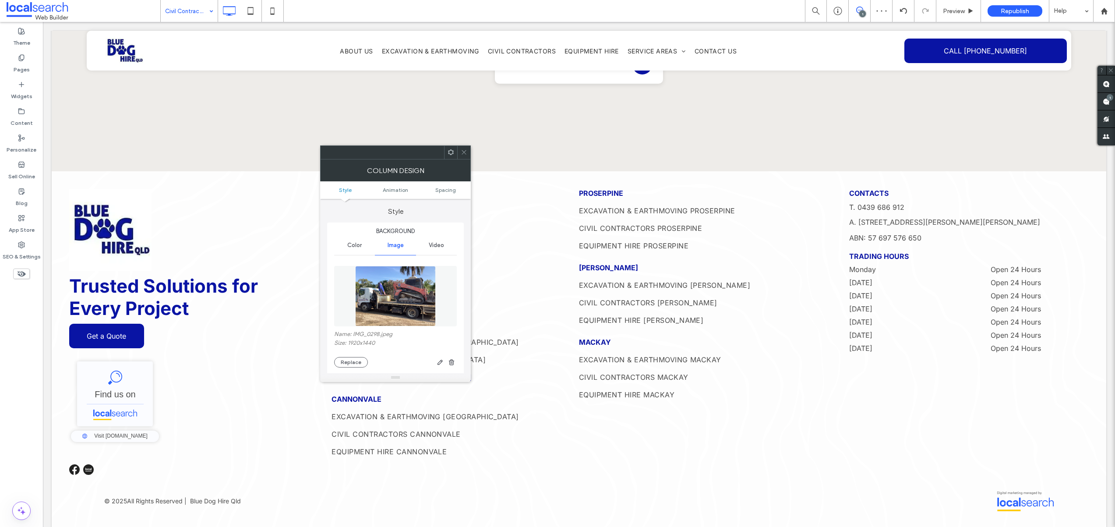
click at [389, 313] on img at bounding box center [395, 296] width 80 height 60
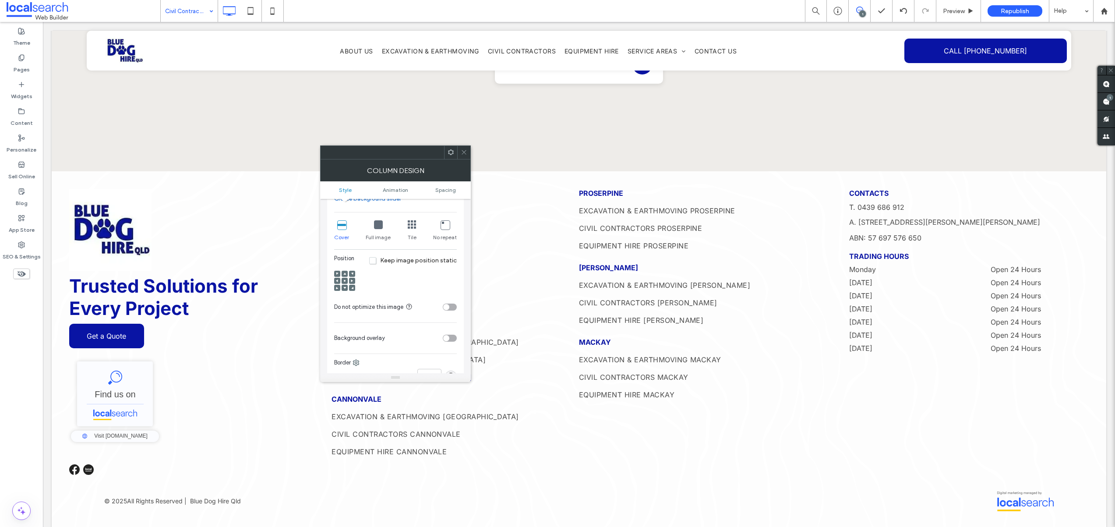
scroll to position [178, 0]
click at [352, 277] on span at bounding box center [352, 280] width 3 height 6
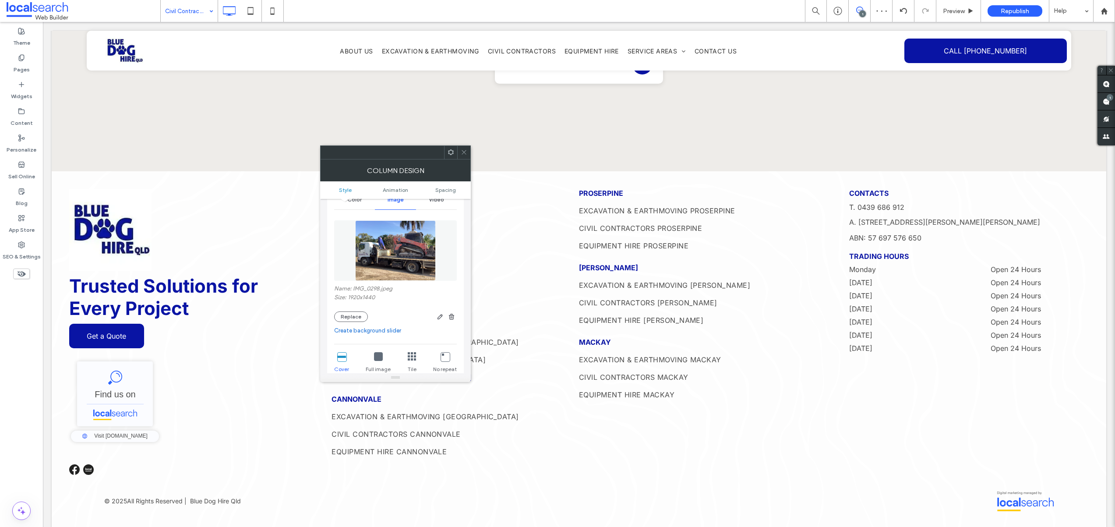
scroll to position [0, 0]
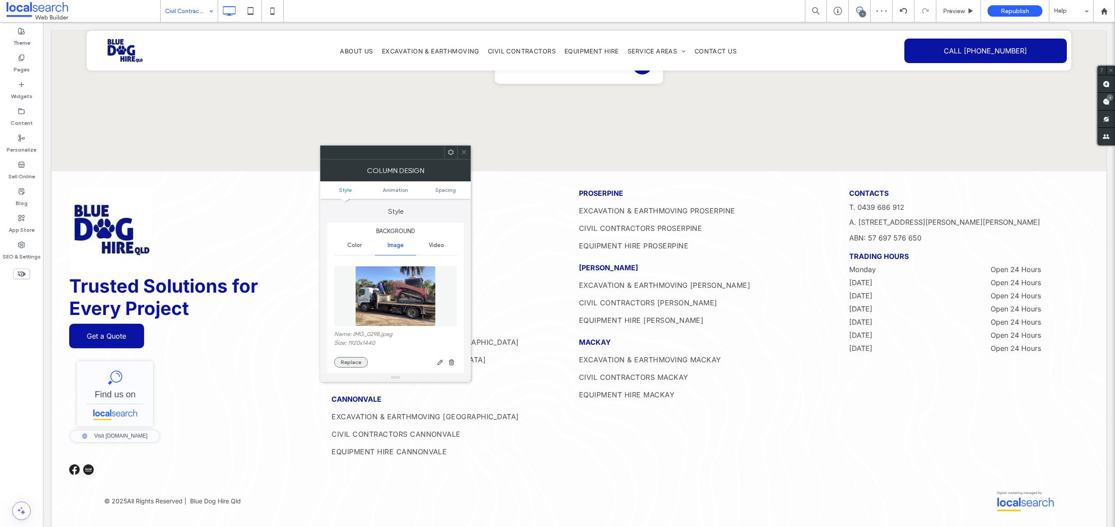
click at [349, 361] on button "Replace" at bounding box center [351, 362] width 34 height 11
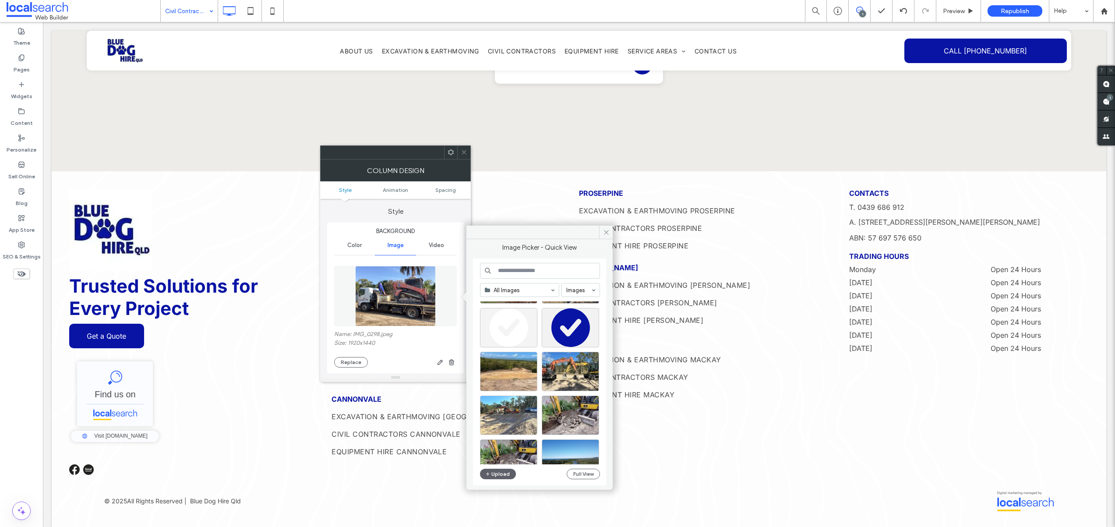
scroll to position [91, 0]
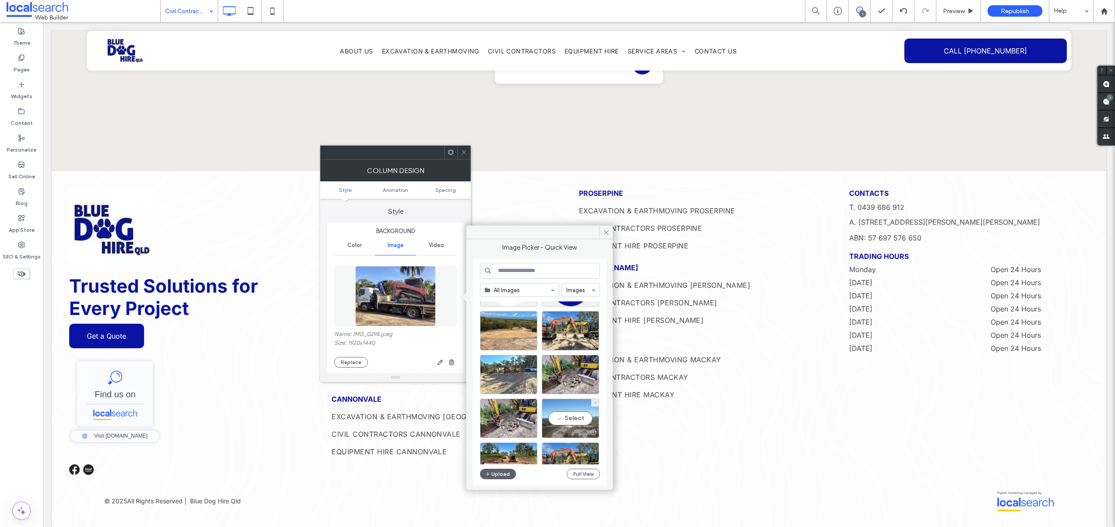
click at [574, 420] on div "Select" at bounding box center [570, 417] width 57 height 39
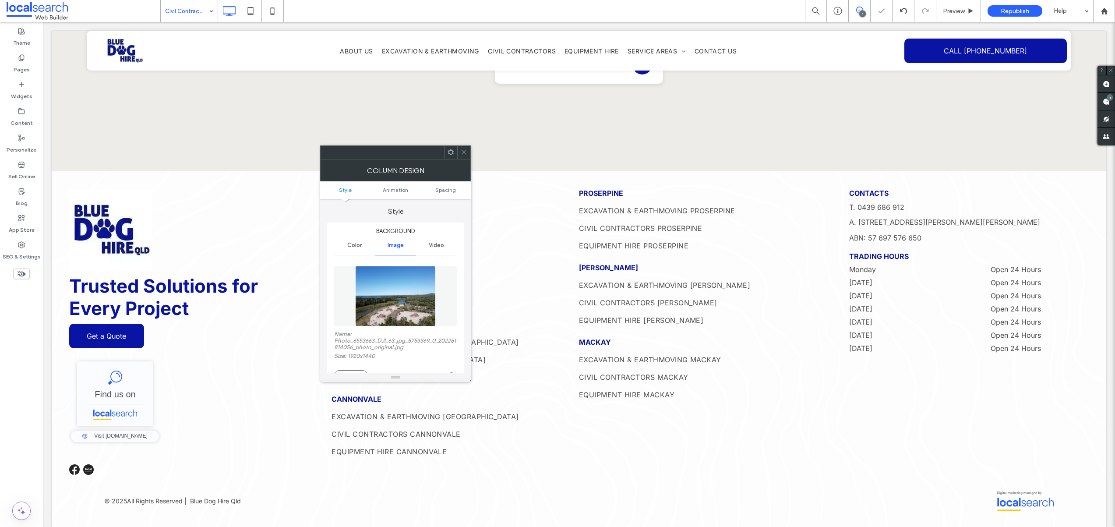
click at [464, 154] on icon at bounding box center [464, 152] width 7 height 7
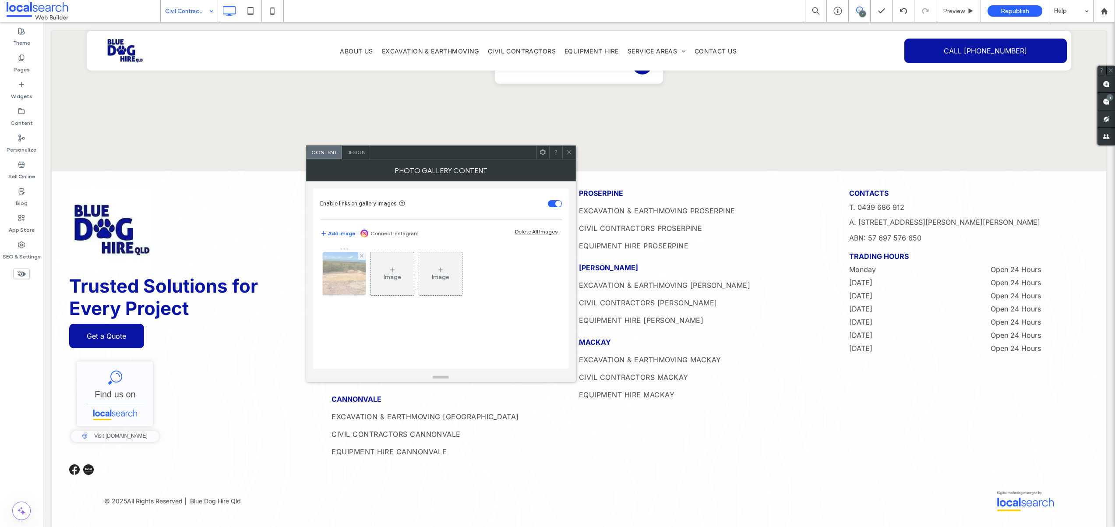
click at [353, 264] on img at bounding box center [343, 273] width 57 height 43
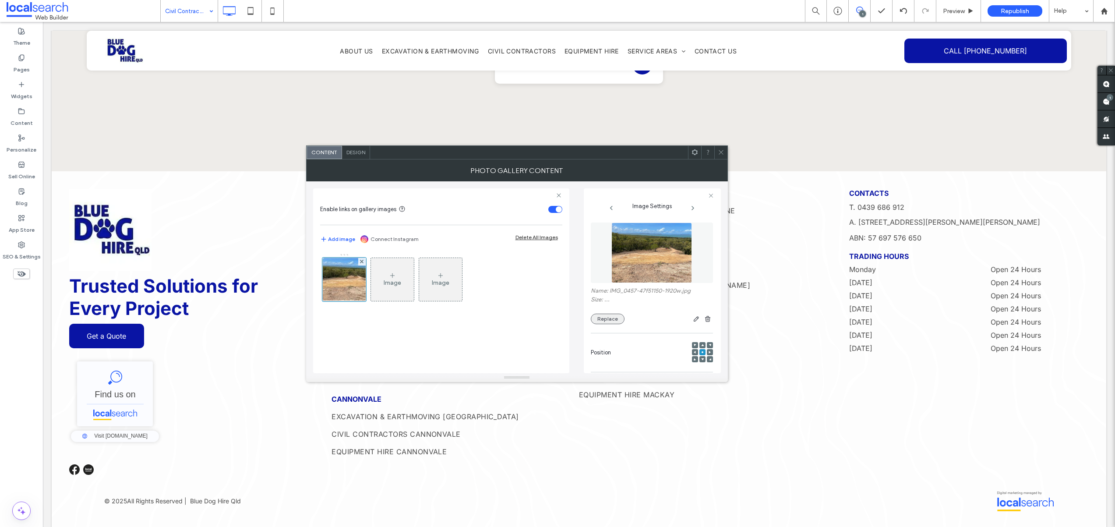
click at [617, 315] on button "Replace" at bounding box center [608, 318] width 34 height 11
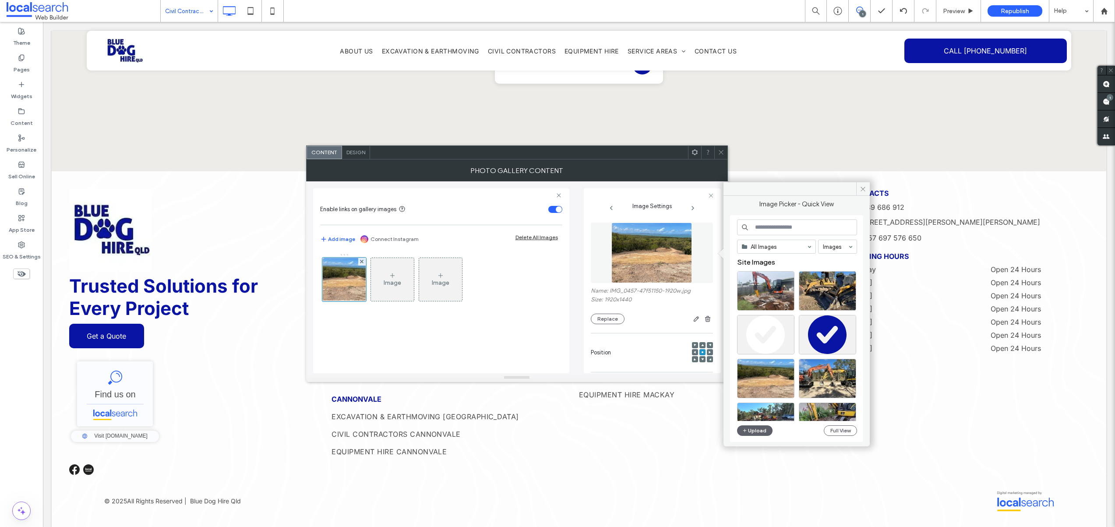
scroll to position [164, 0]
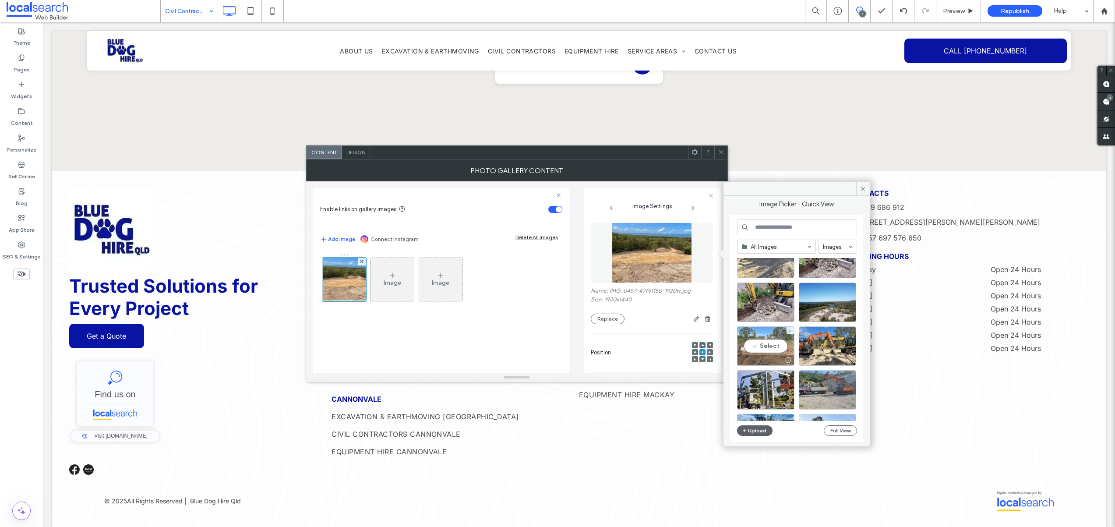
click at [772, 350] on div "Select" at bounding box center [765, 345] width 57 height 39
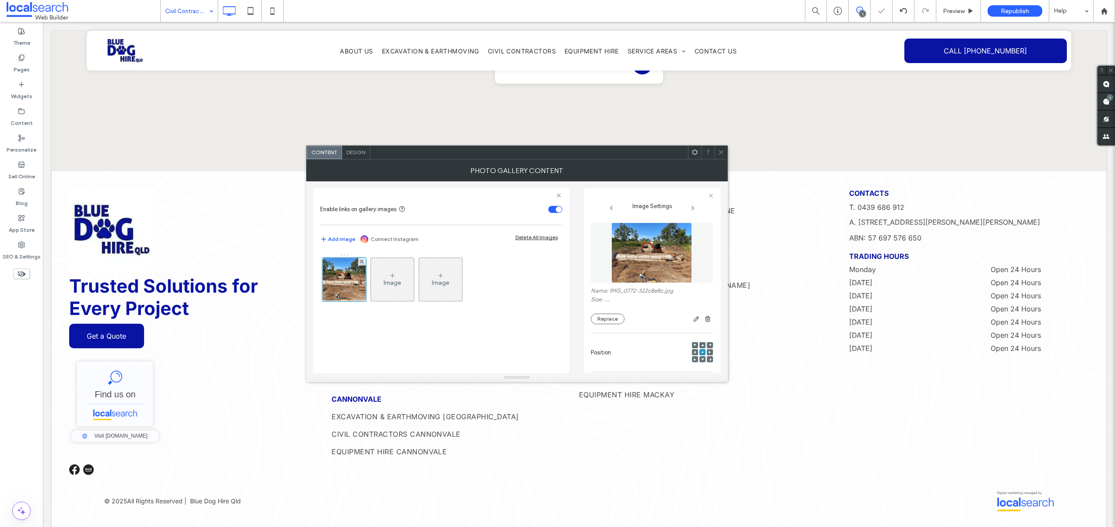
click at [722, 154] on use at bounding box center [720, 152] width 4 height 4
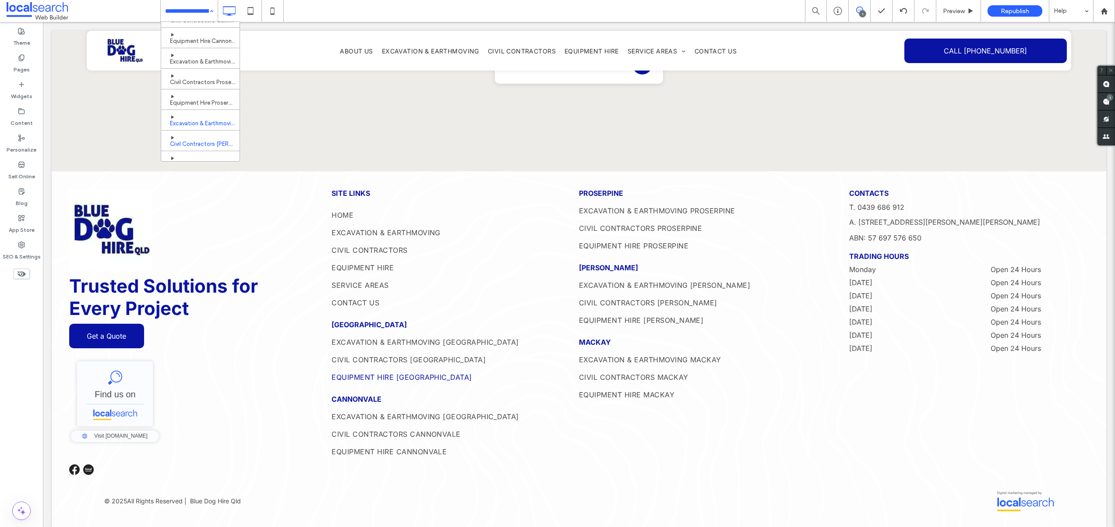
scroll to position [252, 0]
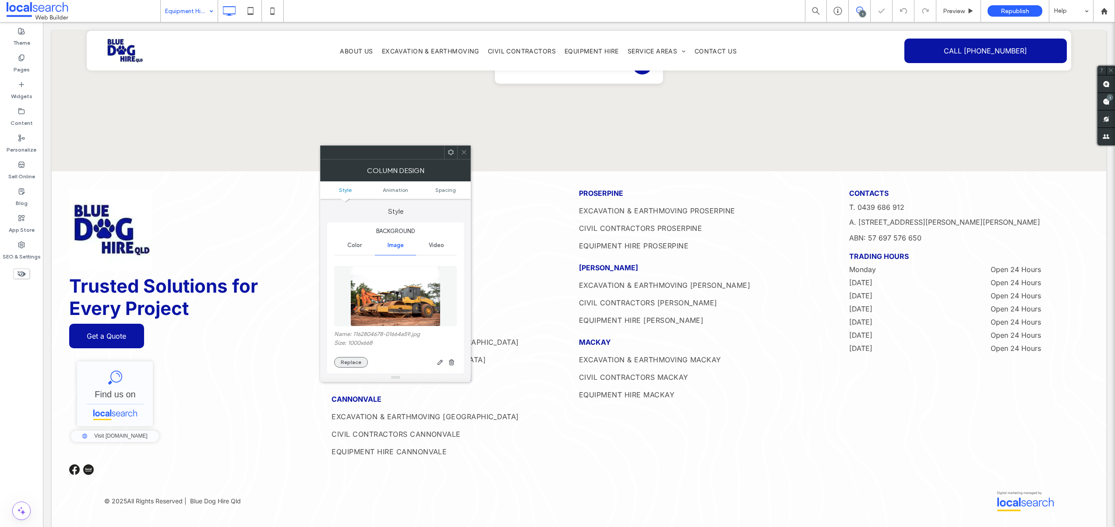
click at [343, 363] on button "Replace" at bounding box center [351, 362] width 34 height 11
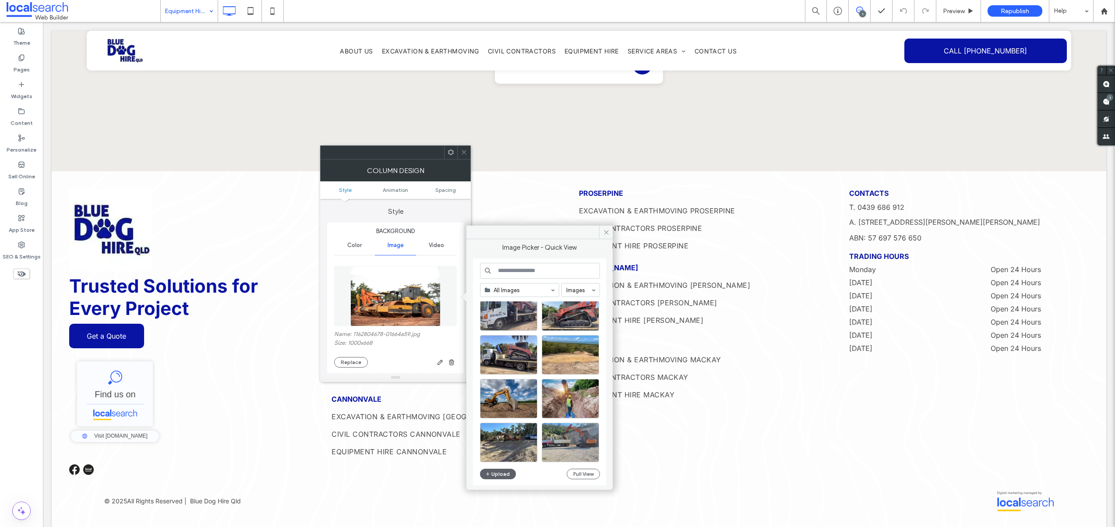
scroll to position [376, 0]
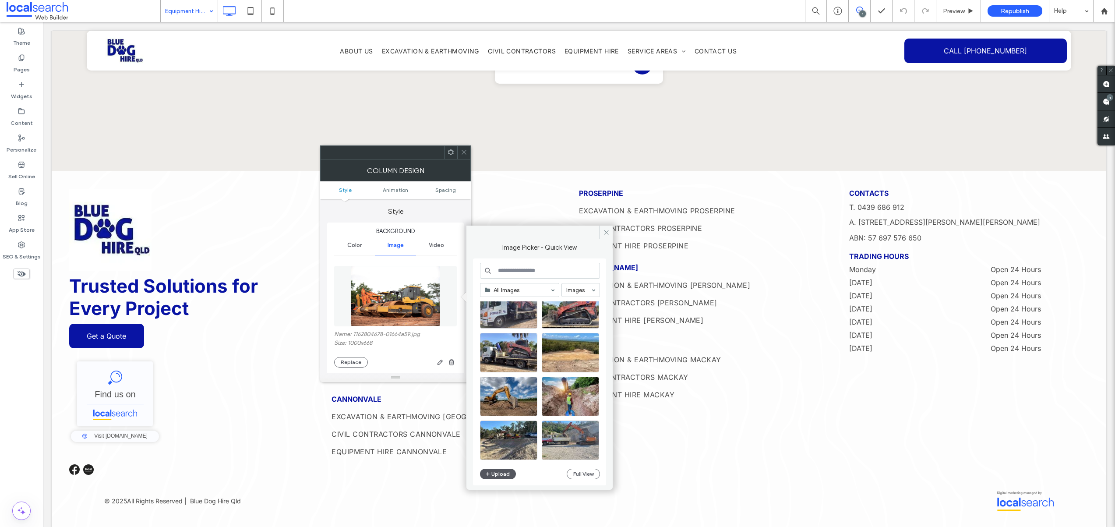
click at [501, 477] on button "Upload" at bounding box center [498, 473] width 36 height 11
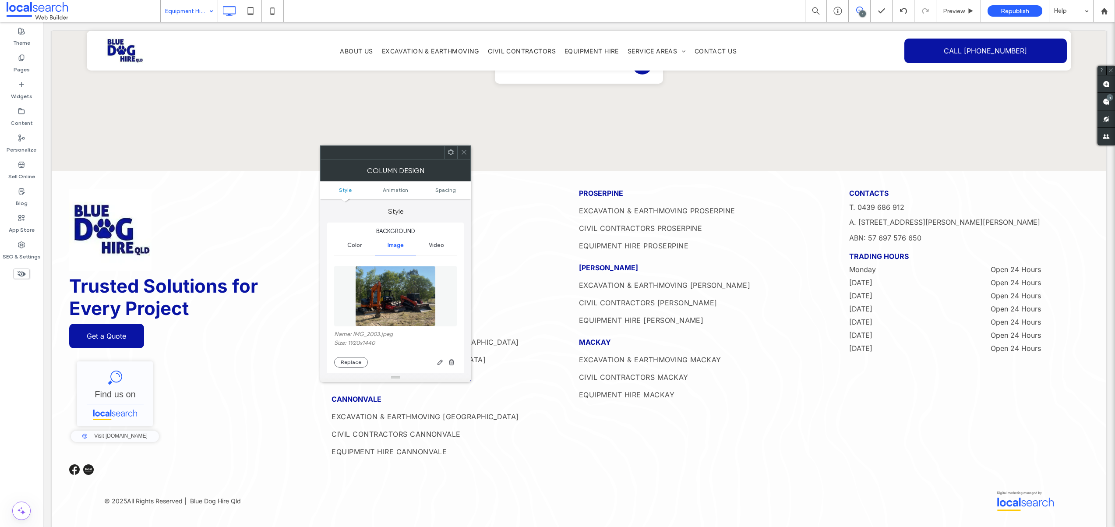
click at [461, 149] on icon at bounding box center [464, 152] width 7 height 7
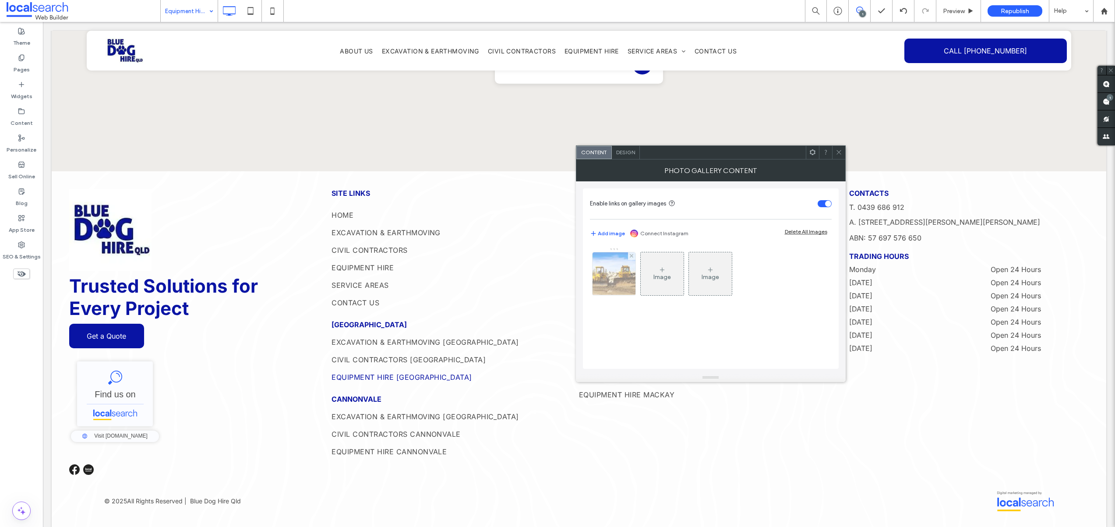
click at [601, 283] on img at bounding box center [613, 273] width 64 height 43
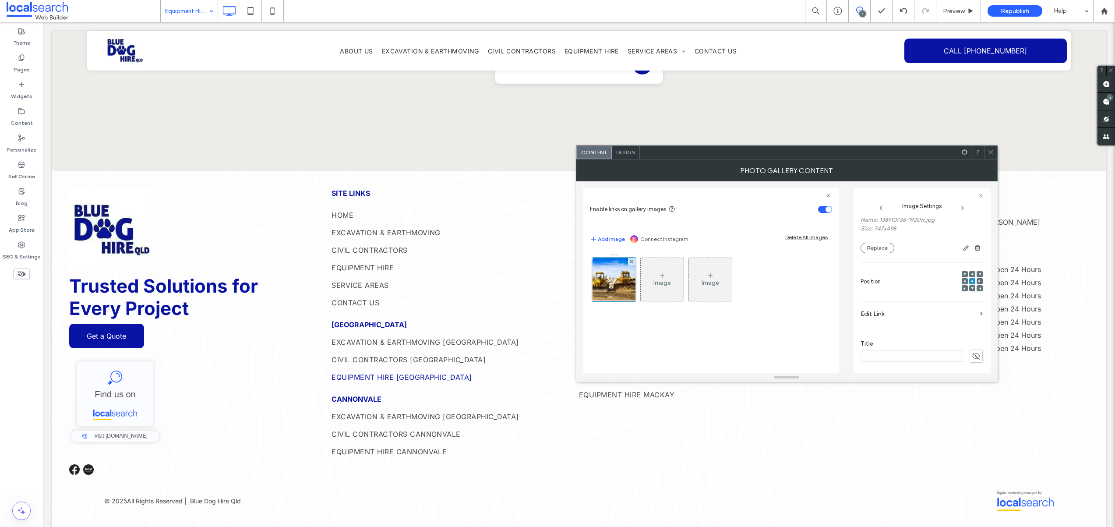
scroll to position [35, 0]
click at [872, 284] on button "Replace" at bounding box center [877, 284] width 34 height 11
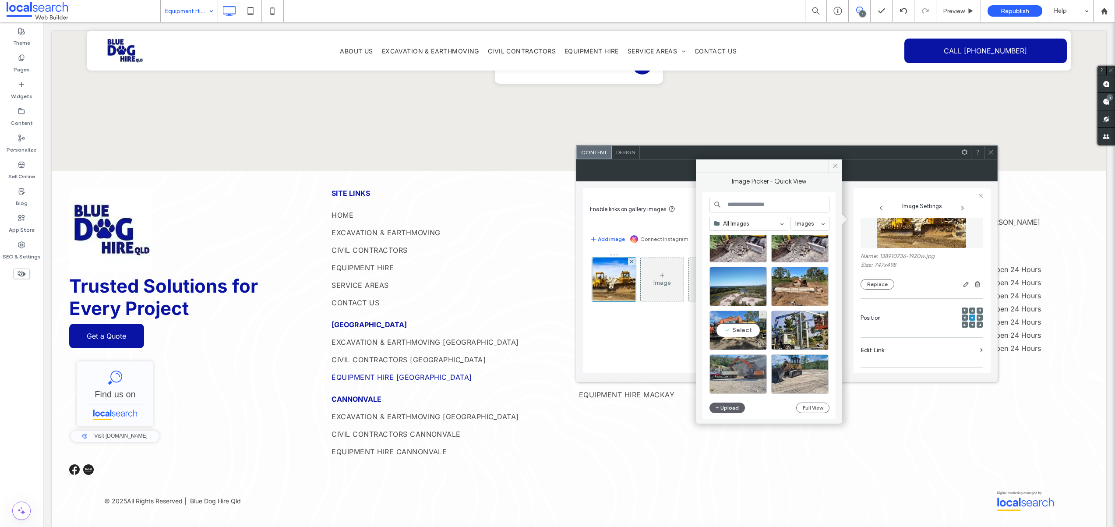
scroll to position [241, 0]
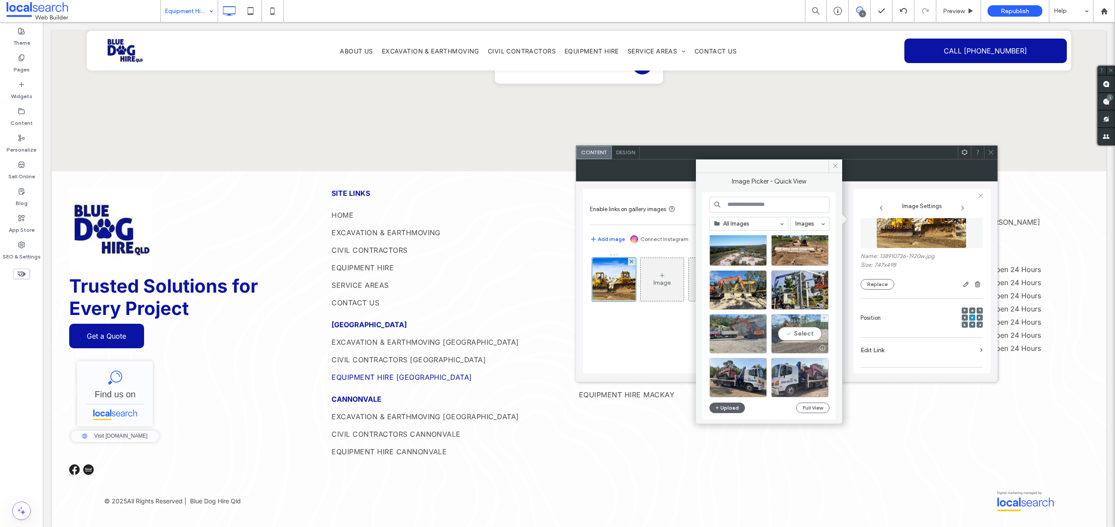
click at [785, 333] on div "Select" at bounding box center [799, 333] width 57 height 39
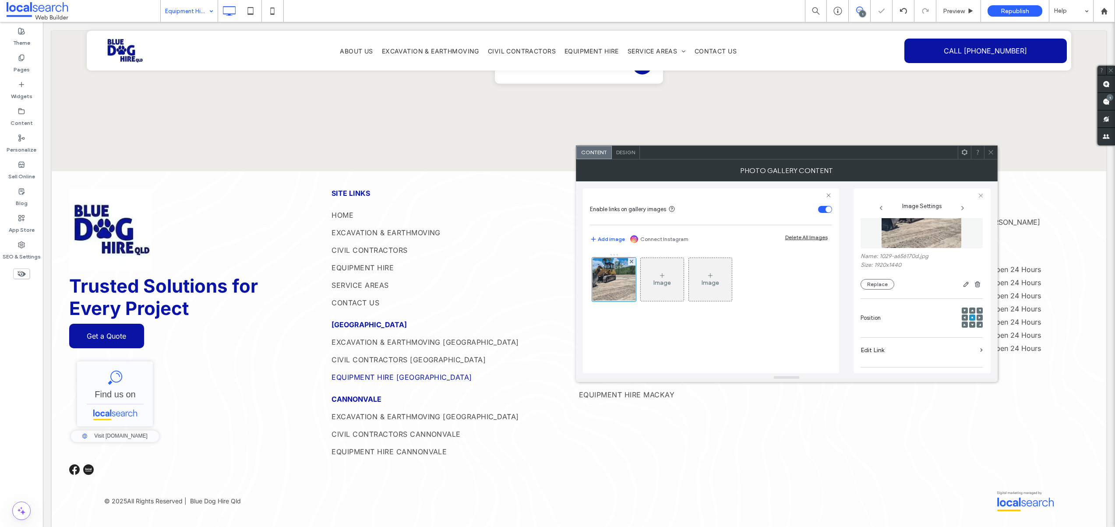
click at [987, 153] on icon at bounding box center [990, 152] width 7 height 7
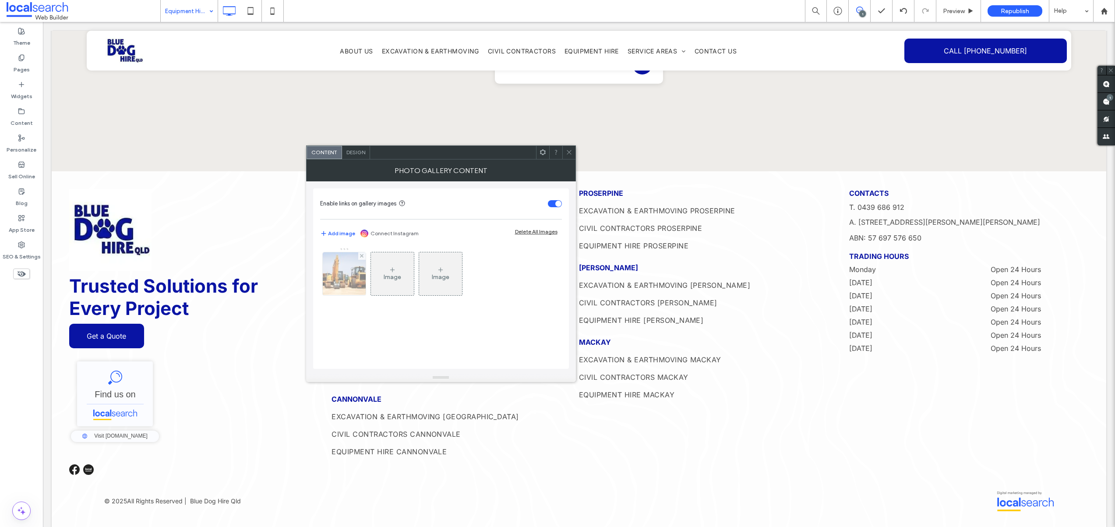
click at [355, 277] on img at bounding box center [344, 273] width 65 height 43
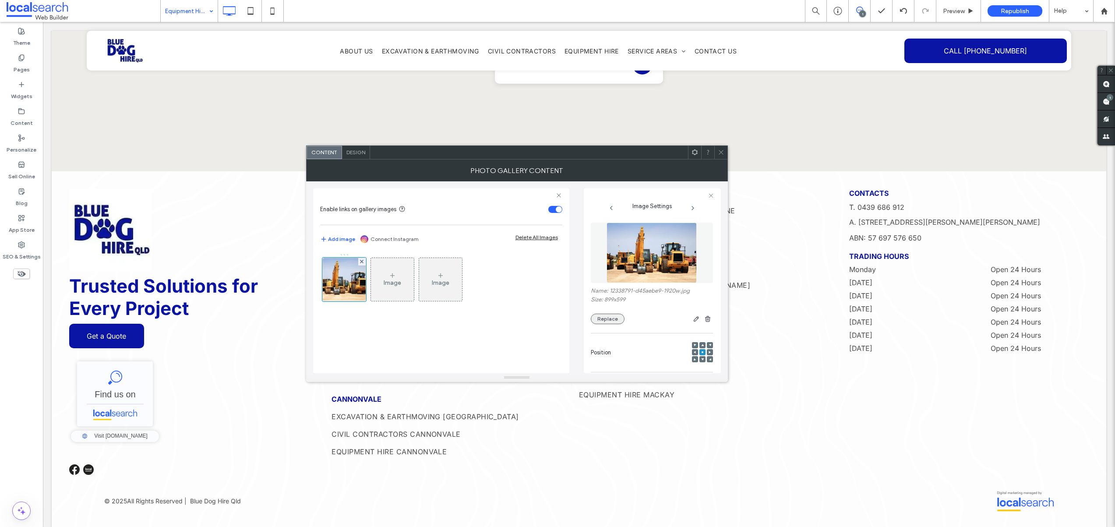
click at [600, 321] on button "Replace" at bounding box center [608, 318] width 34 height 11
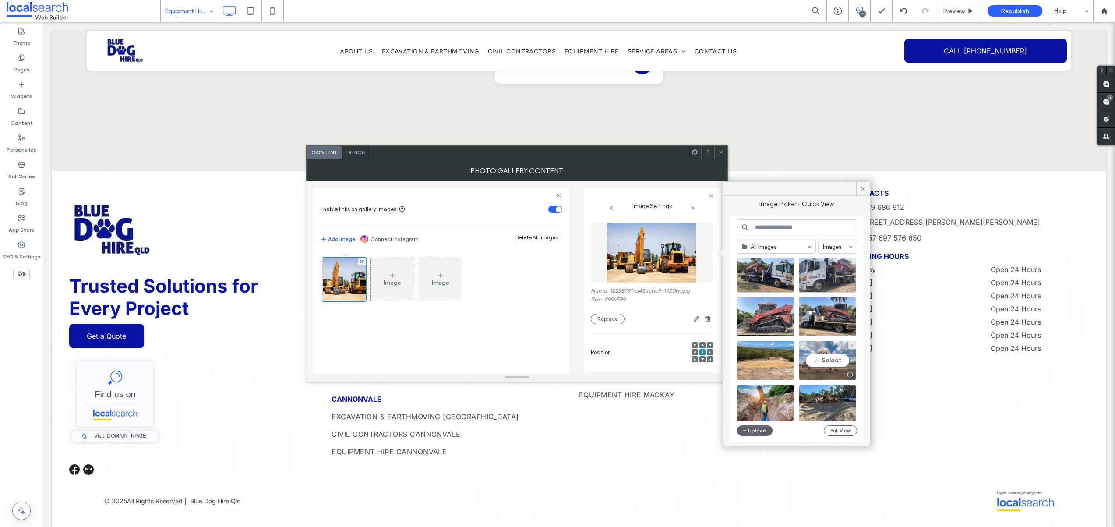
scroll to position [376, 0]
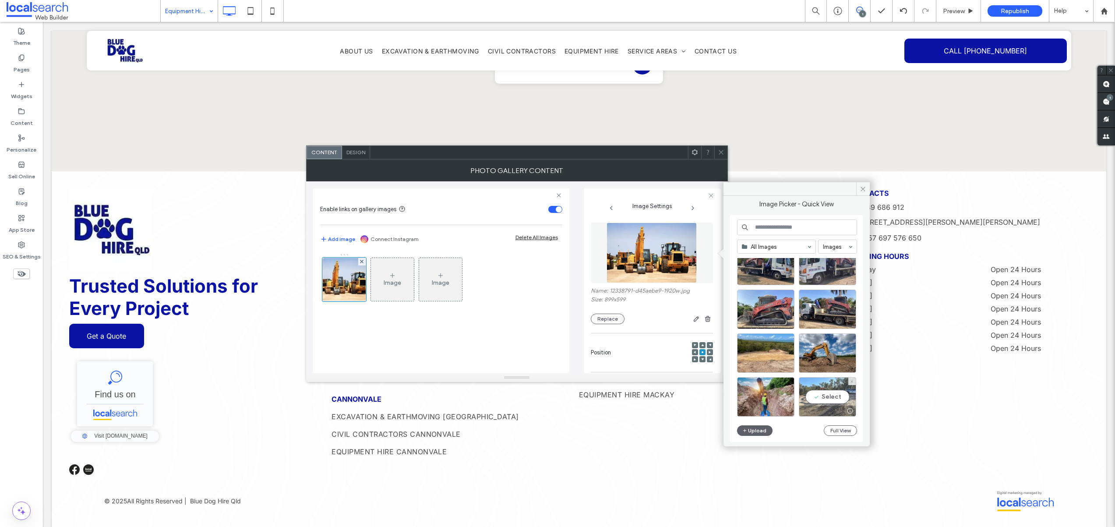
click at [834, 397] on div "Select" at bounding box center [827, 396] width 57 height 39
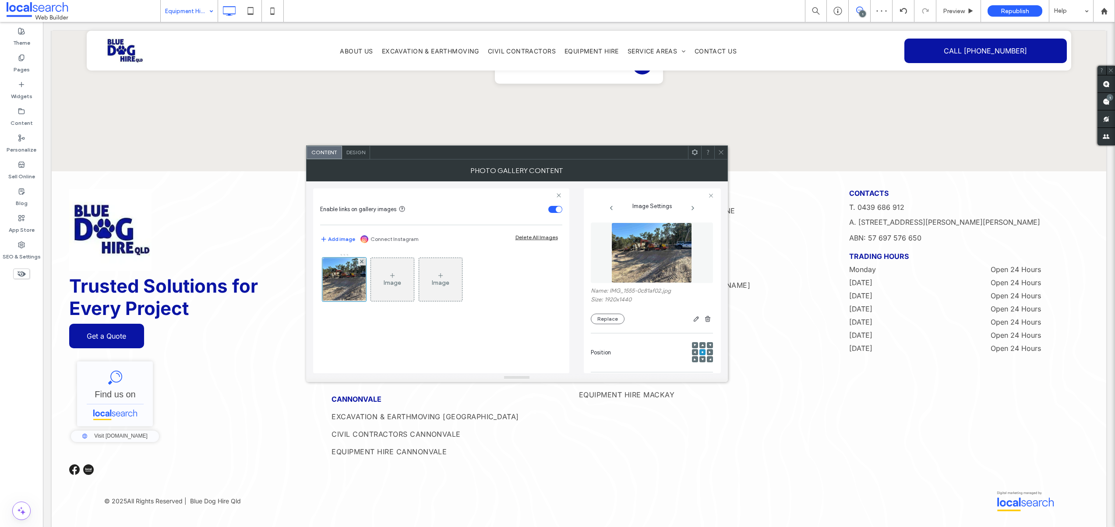
click at [725, 150] on div at bounding box center [720, 152] width 13 height 13
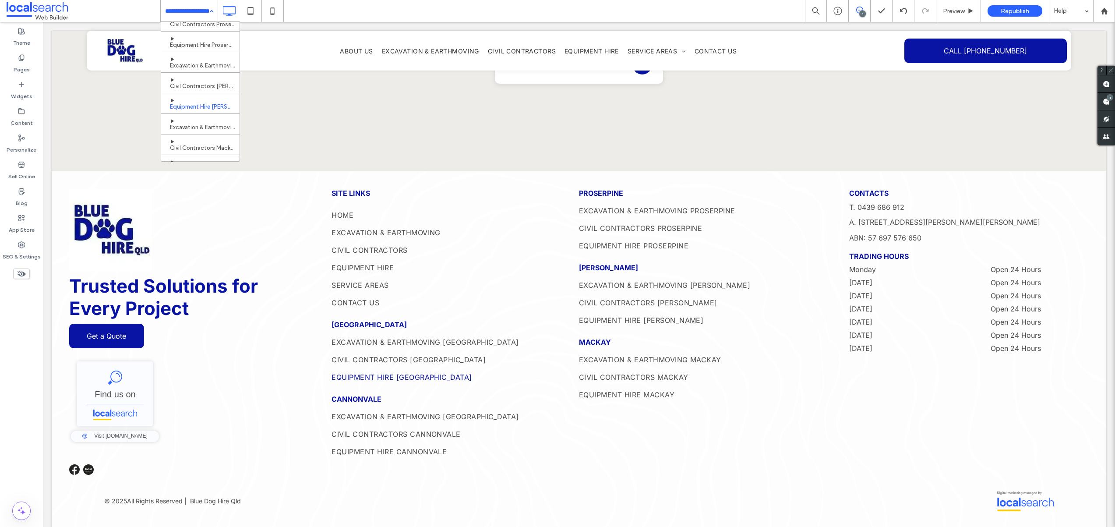
scroll to position [226, 0]
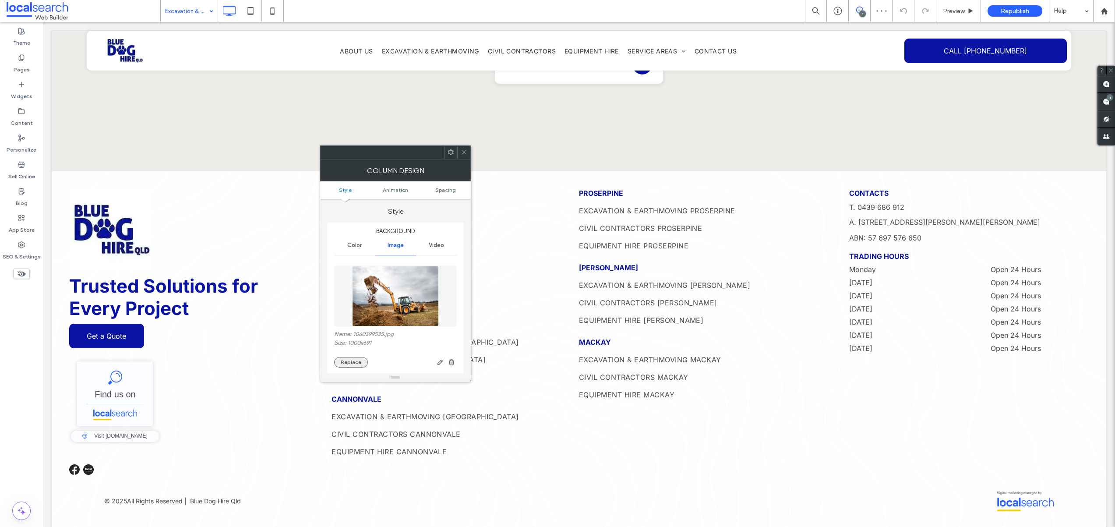
drag, startPoint x: 342, startPoint y: 359, endPoint x: 430, endPoint y: 345, distance: 89.3
click at [342, 359] on button "Replace" at bounding box center [351, 362] width 34 height 11
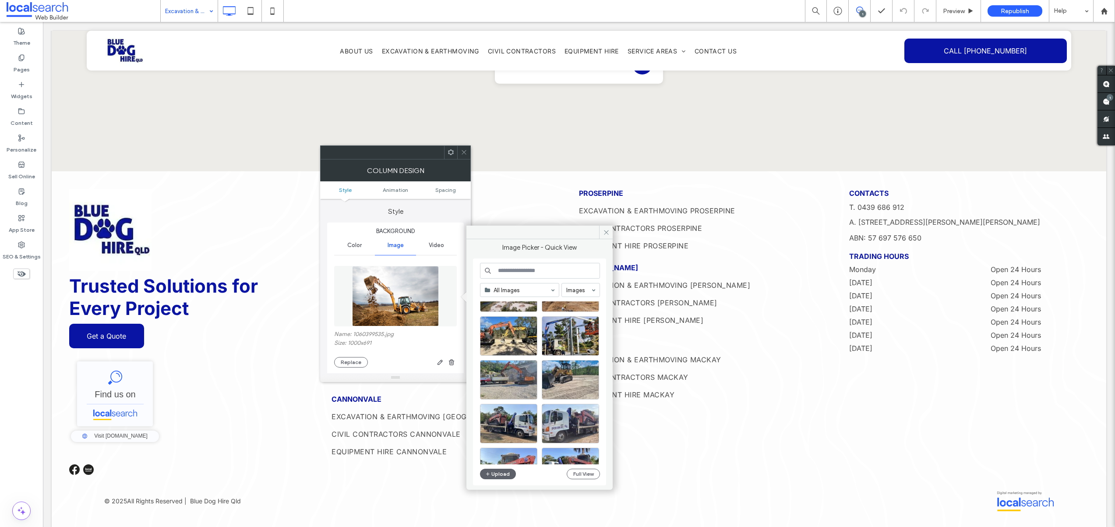
scroll to position [259, 0]
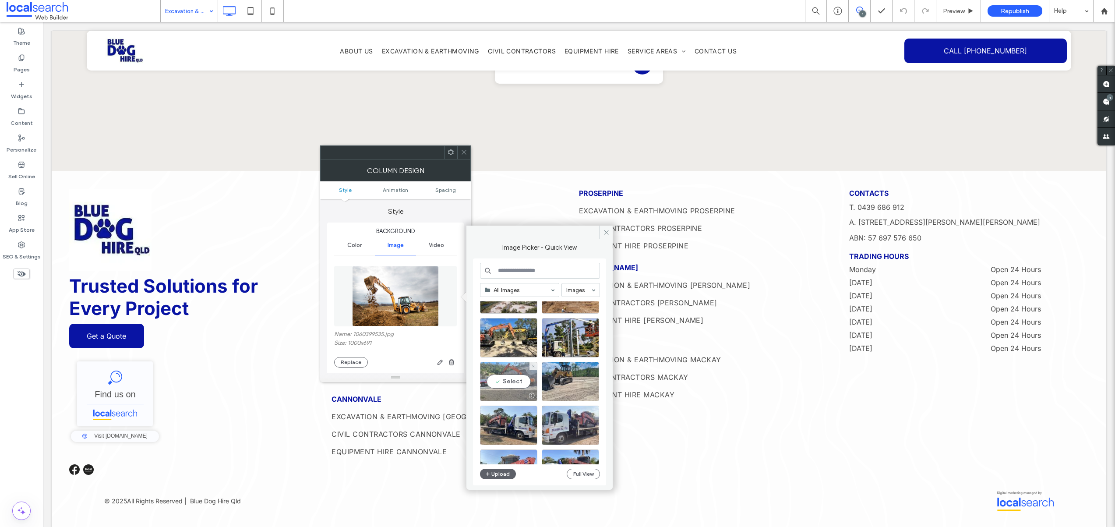
click at [512, 384] on div "Select" at bounding box center [508, 381] width 57 height 39
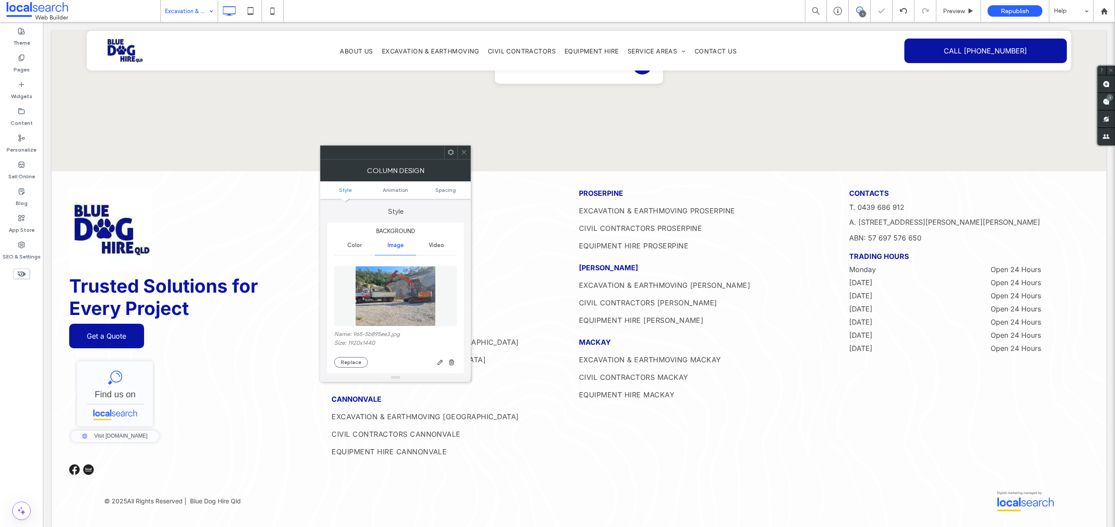
click at [461, 158] on span at bounding box center [464, 152] width 7 height 13
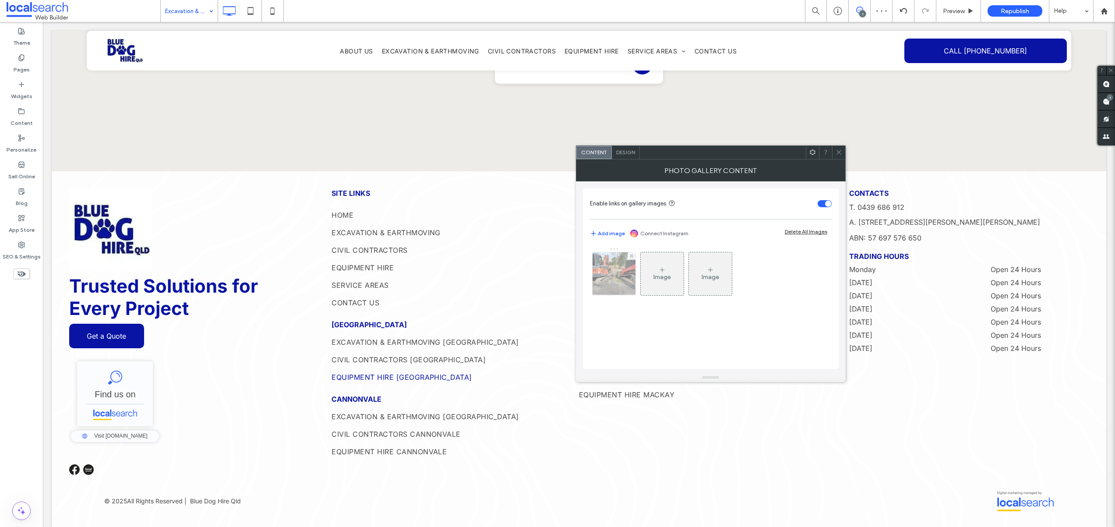
click at [613, 275] on img at bounding box center [613, 273] width 57 height 43
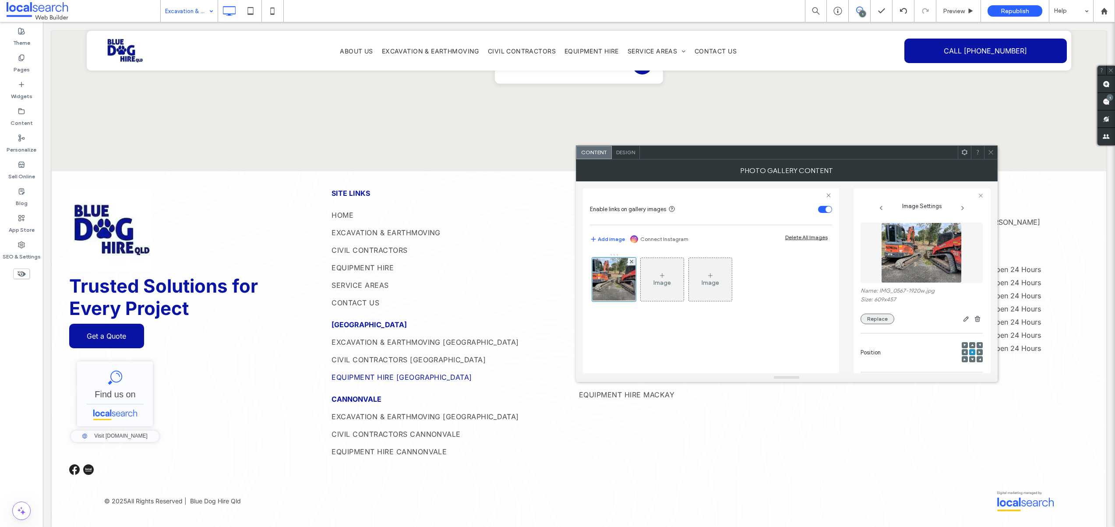
click at [866, 317] on button "Replace" at bounding box center [877, 318] width 34 height 11
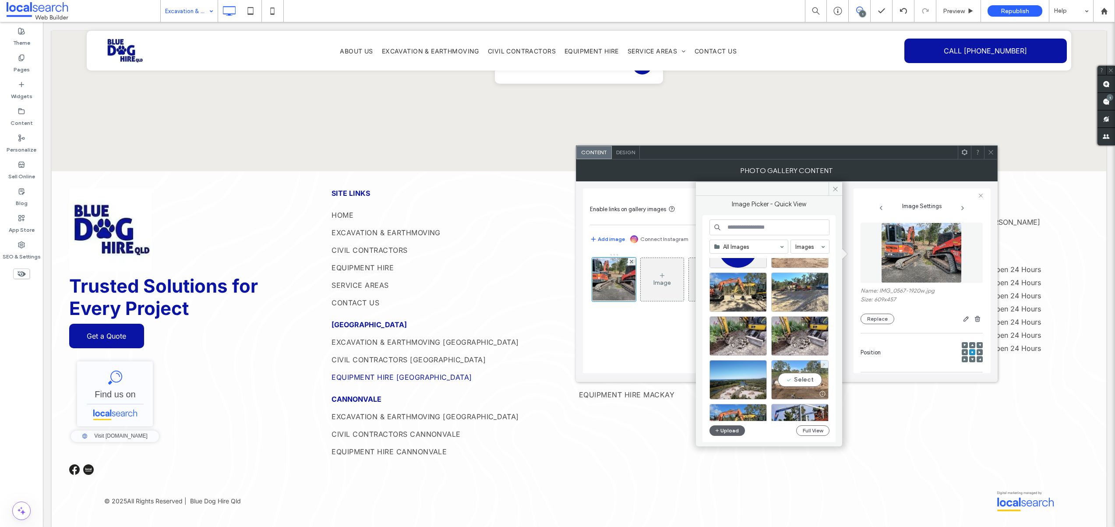
scroll to position [126, 0]
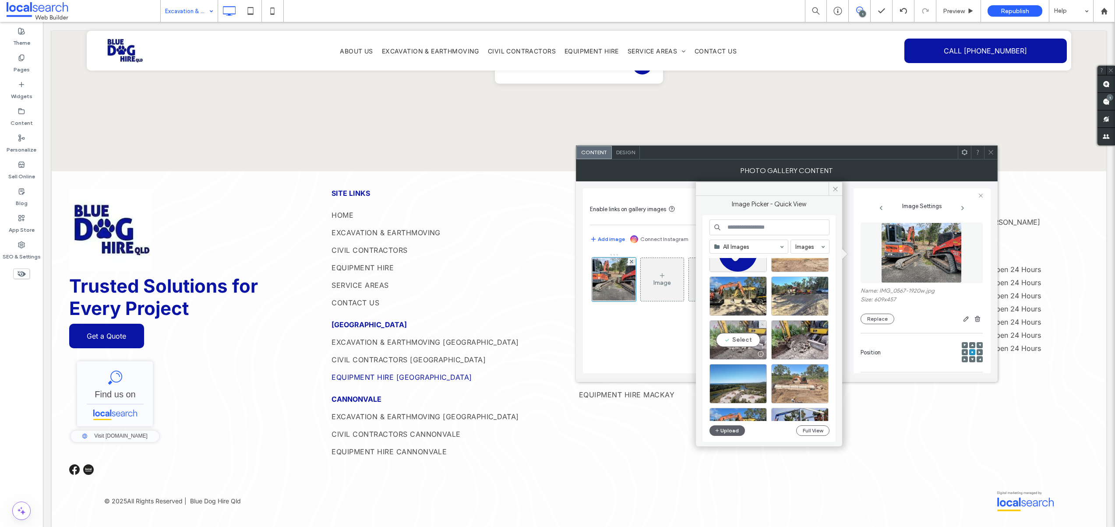
click at [739, 338] on div "Select" at bounding box center [737, 339] width 57 height 39
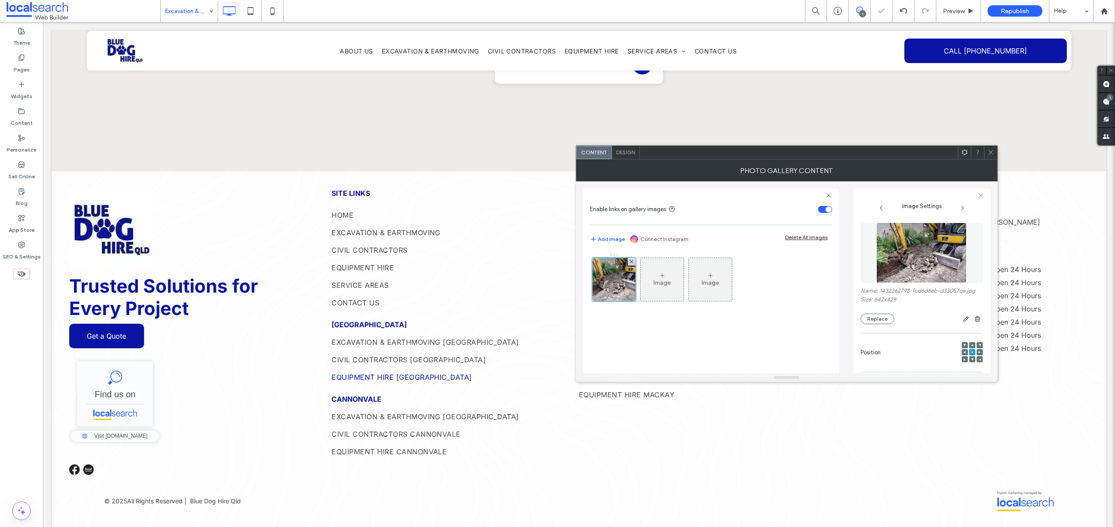
click at [993, 151] on div at bounding box center [990, 152] width 13 height 13
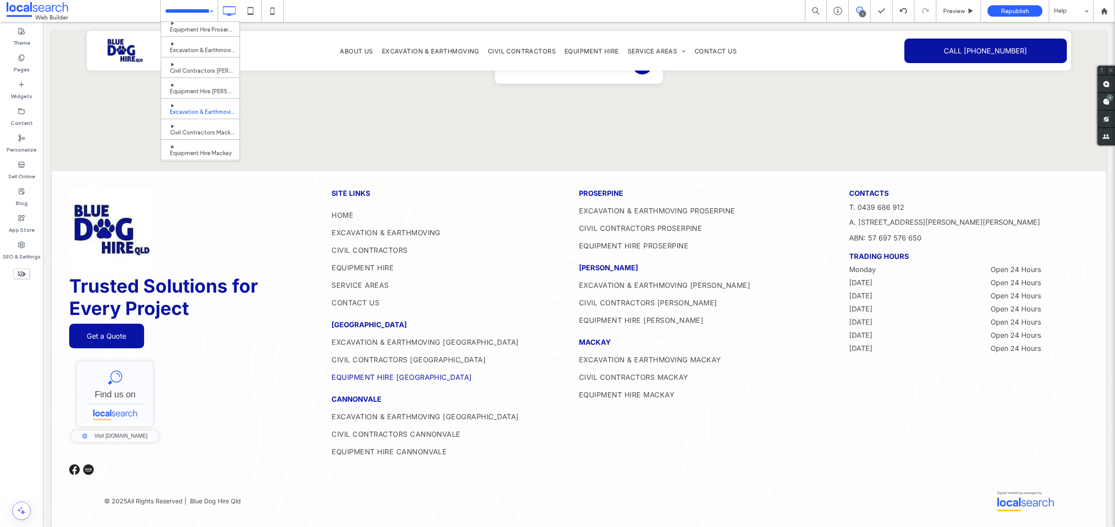
scroll to position [242, 0]
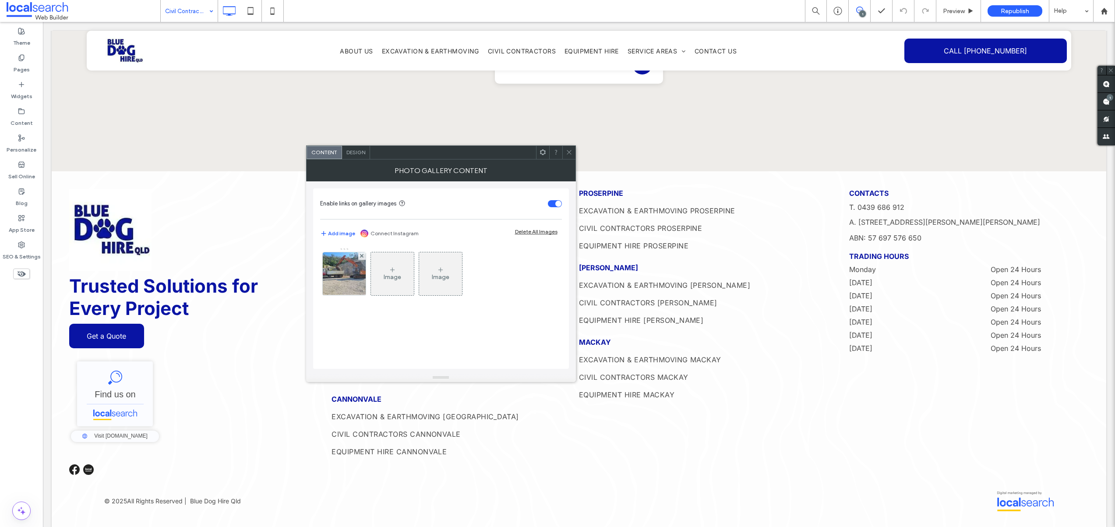
click at [176, 11] on input at bounding box center [187, 11] width 44 height 22
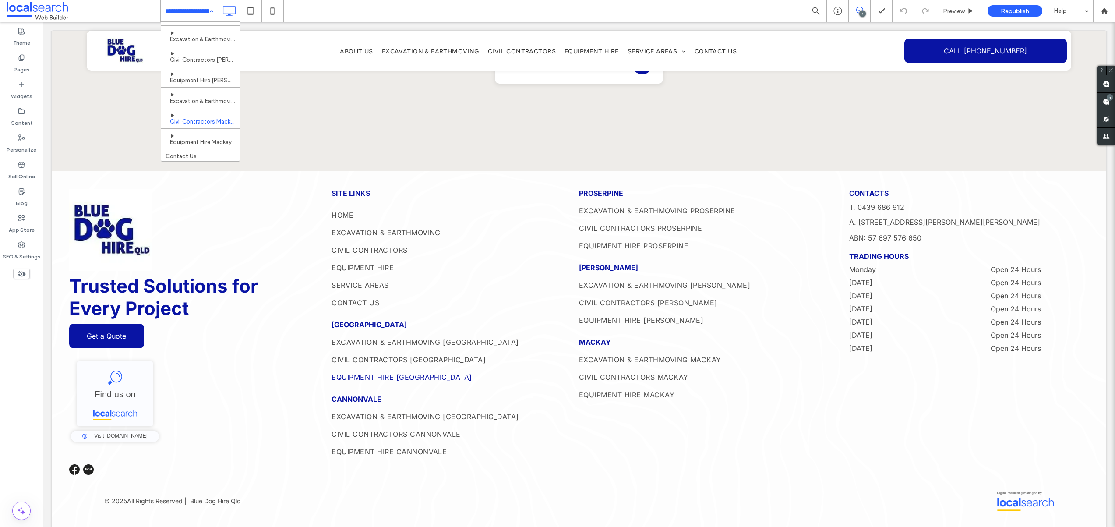
scroll to position [252, 0]
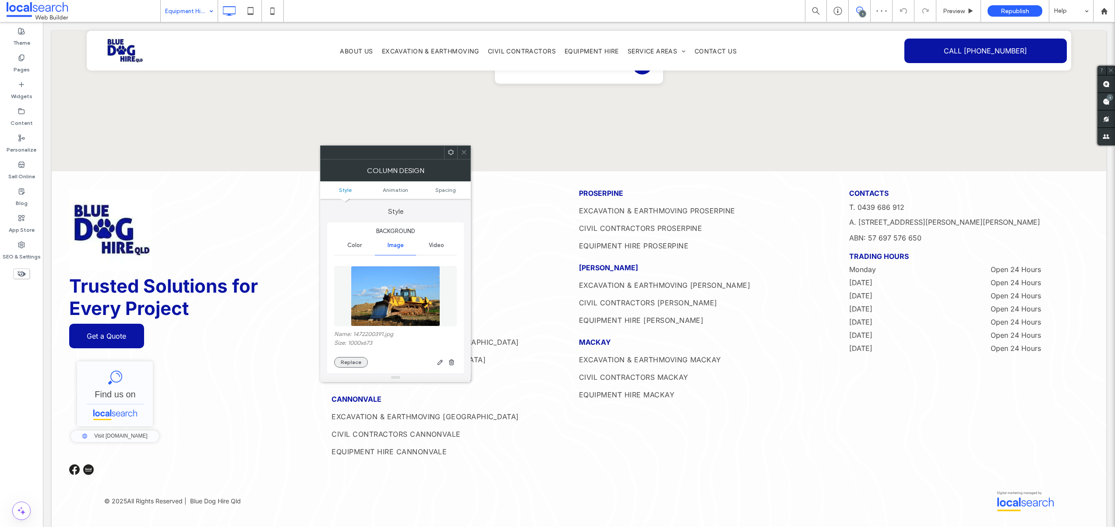
click at [356, 359] on button "Replace" at bounding box center [351, 362] width 34 height 11
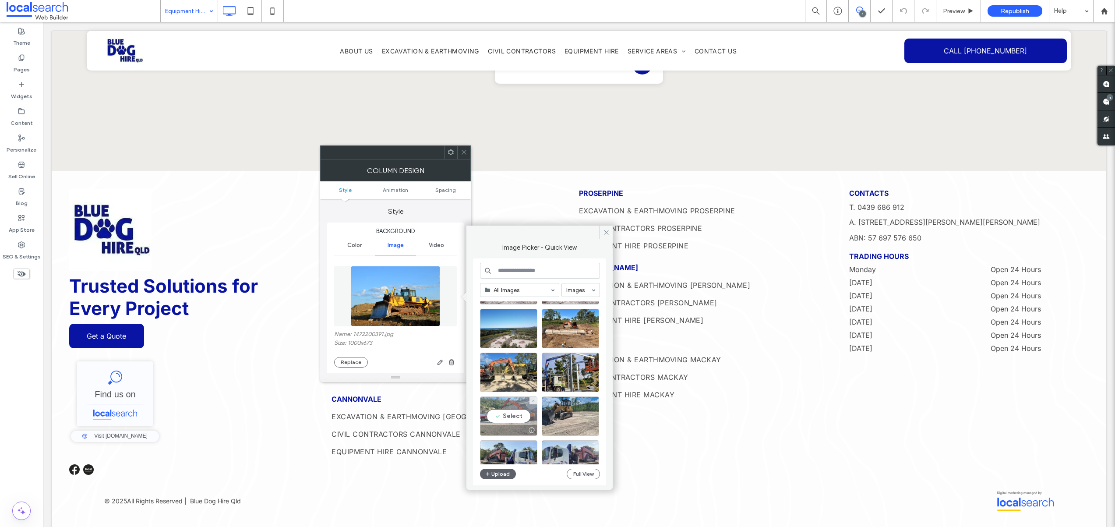
scroll to position [257, 0]
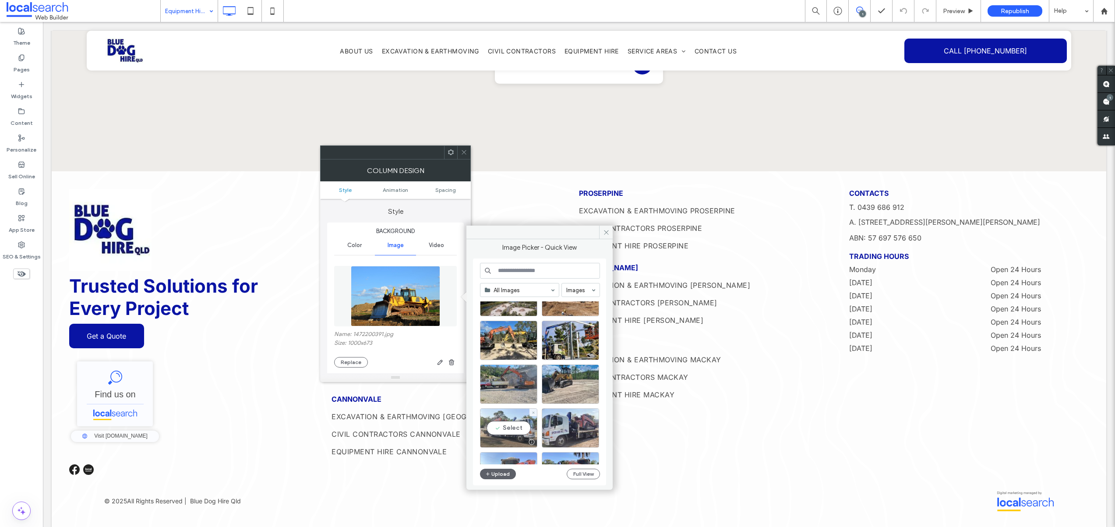
click at [502, 427] on div "Select" at bounding box center [508, 427] width 57 height 39
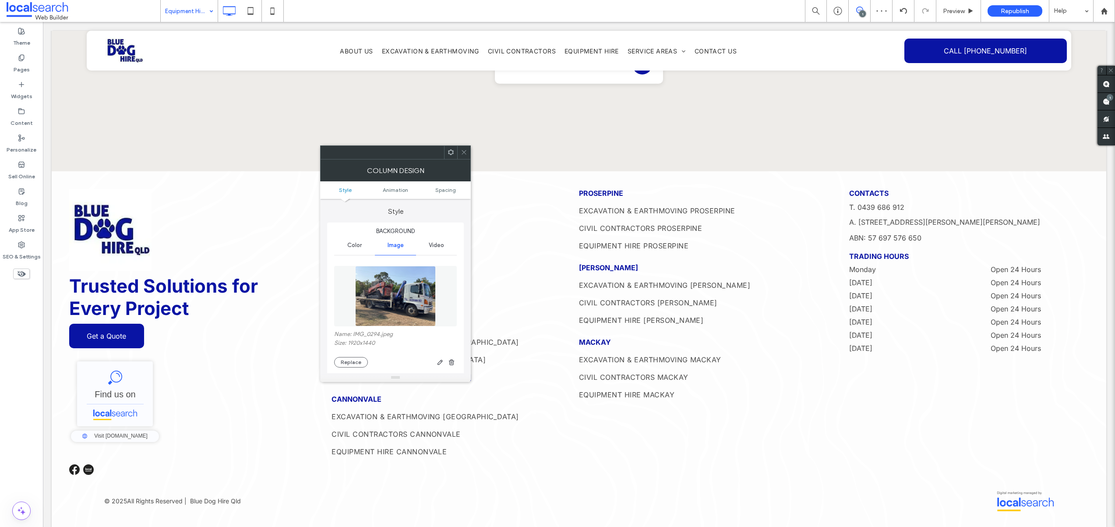
click at [466, 150] on icon at bounding box center [464, 152] width 7 height 7
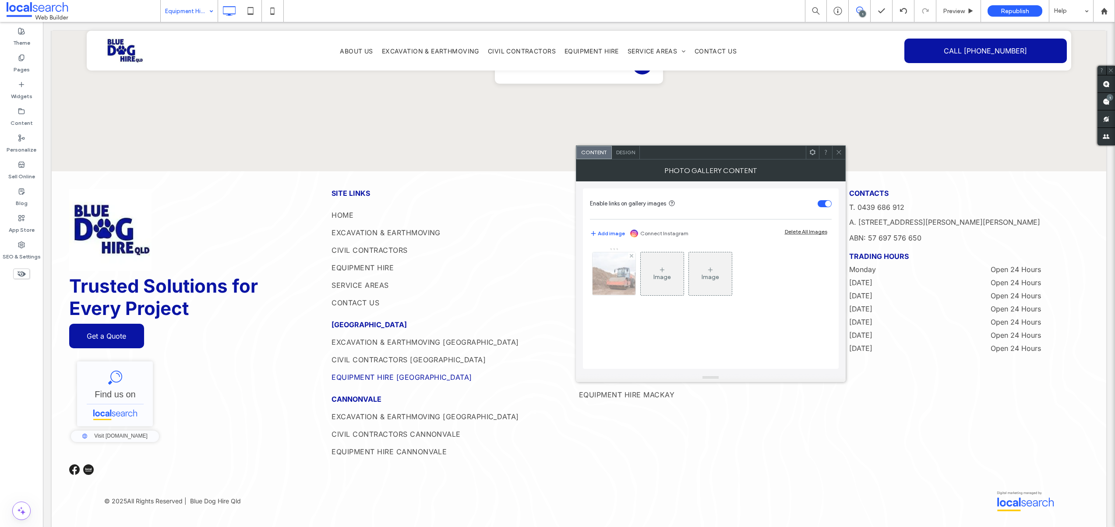
click at [622, 261] on img at bounding box center [613, 273] width 65 height 43
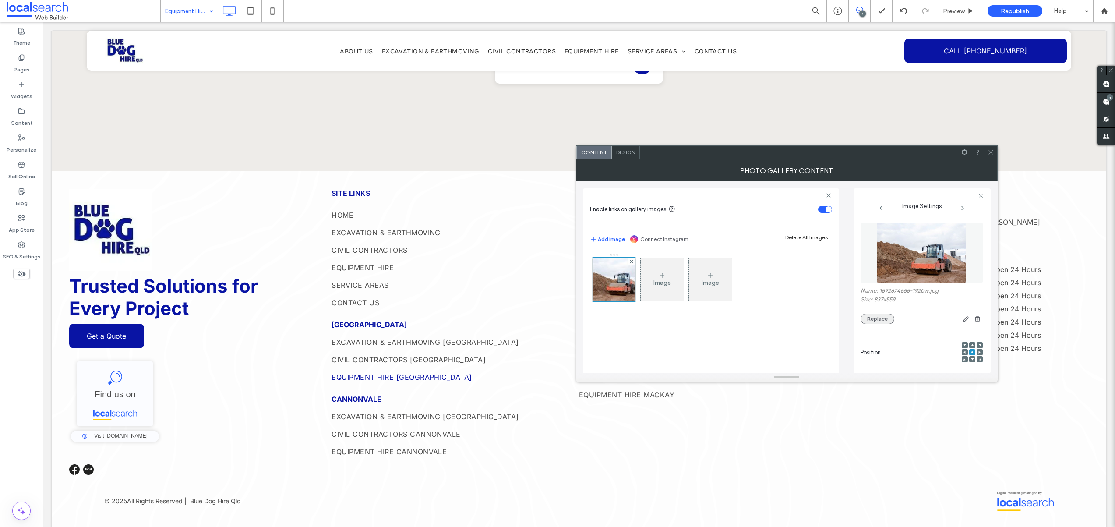
click at [877, 320] on button "Replace" at bounding box center [877, 318] width 34 height 11
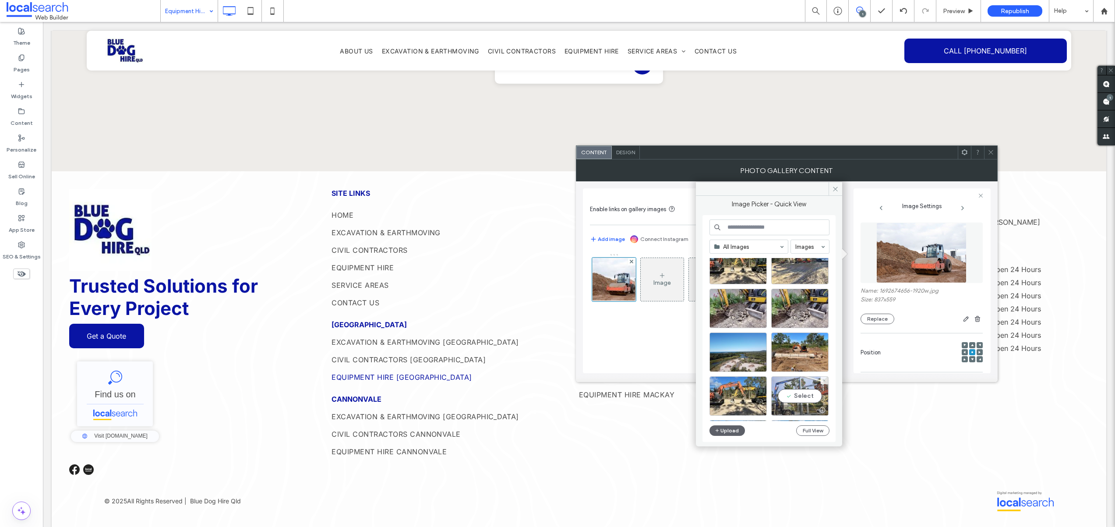
scroll to position [288, 0]
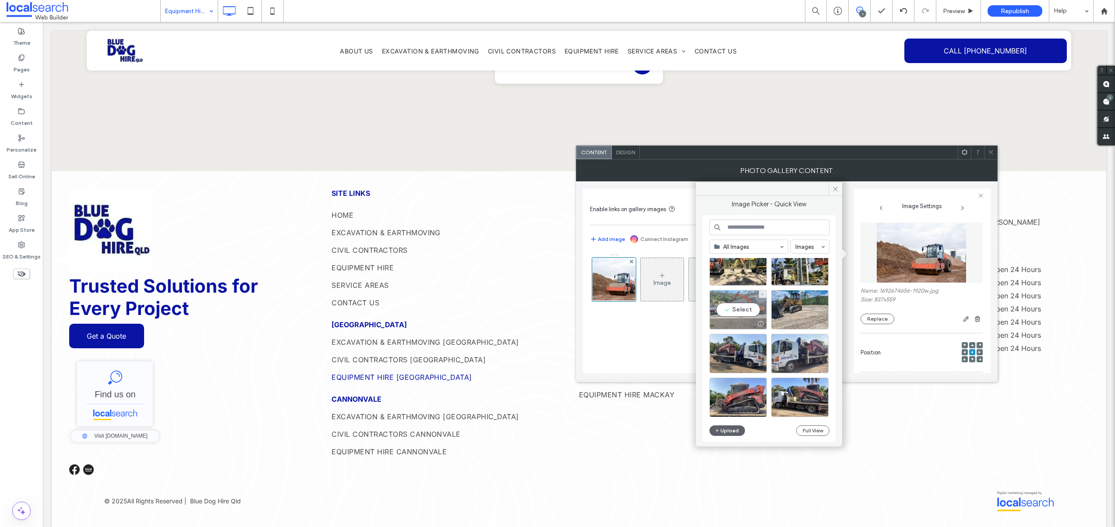
click at [731, 306] on div "Select" at bounding box center [737, 309] width 57 height 39
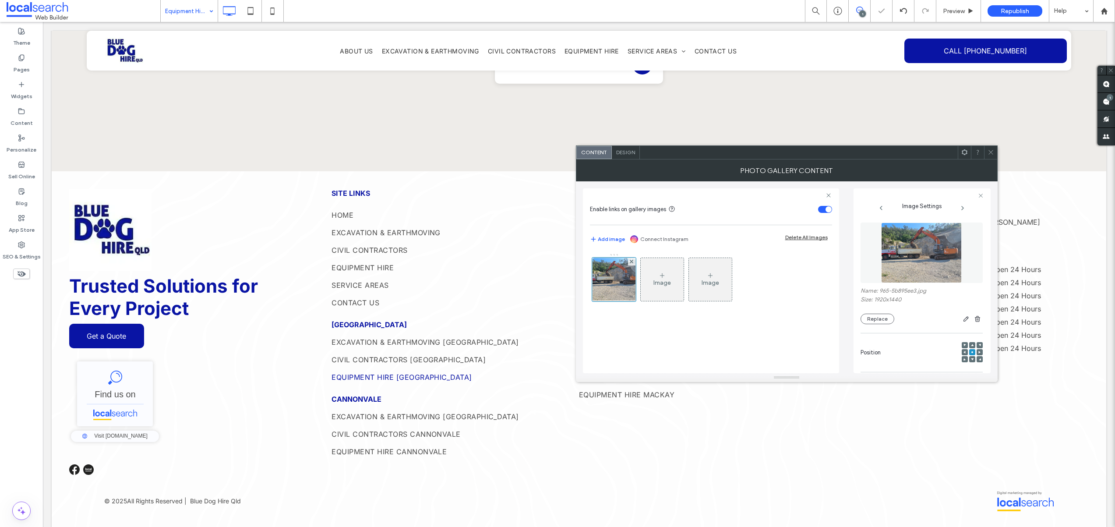
click at [987, 154] on icon at bounding box center [990, 152] width 7 height 7
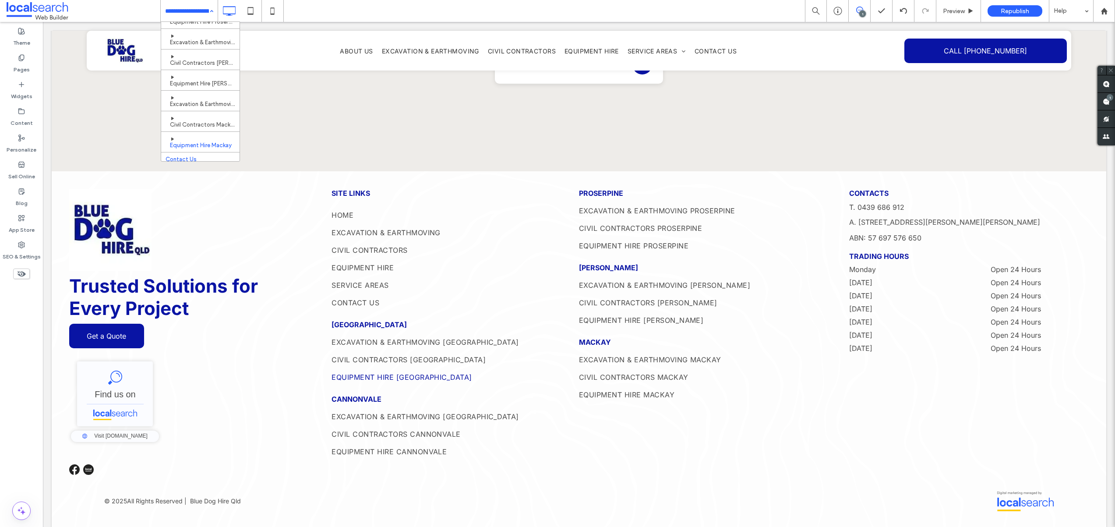
scroll to position [252, 0]
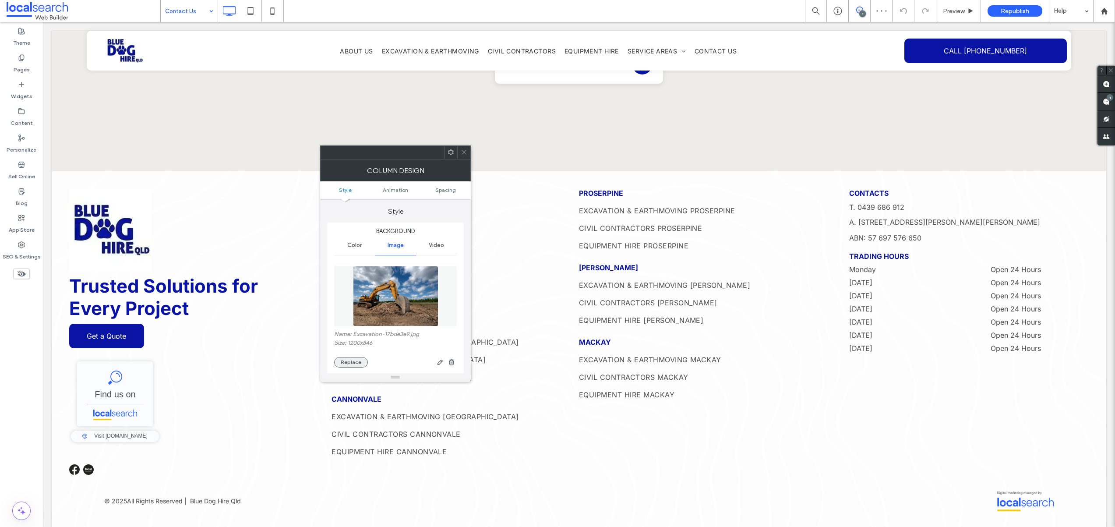
click at [353, 359] on button "Replace" at bounding box center [351, 362] width 34 height 11
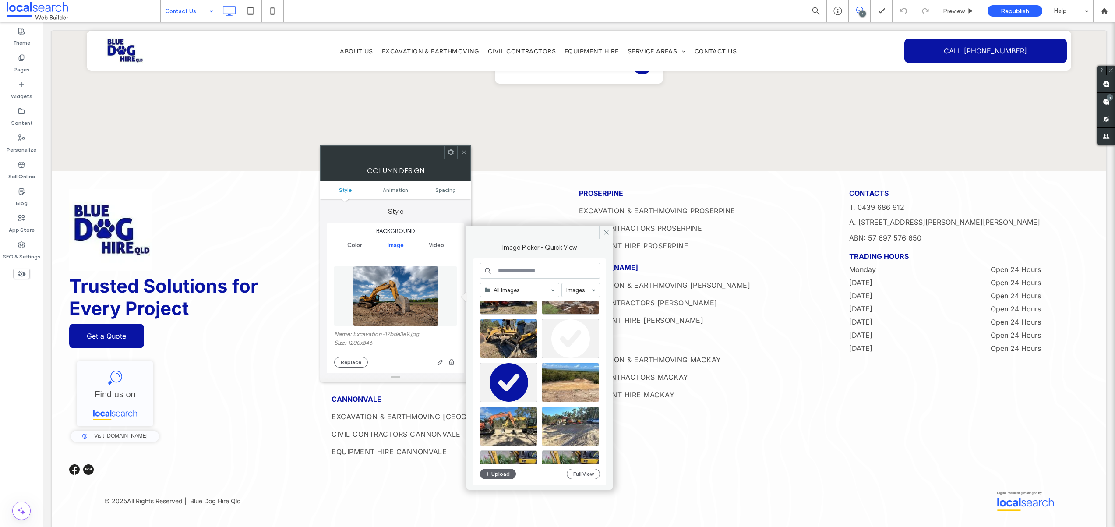
scroll to position [231, 0]
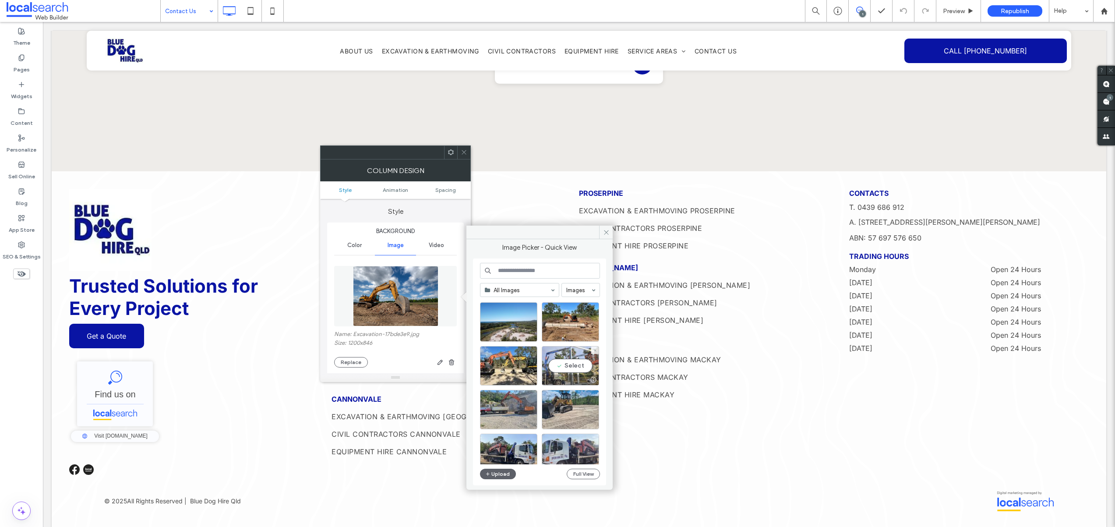
click at [566, 370] on div "Select" at bounding box center [570, 365] width 57 height 39
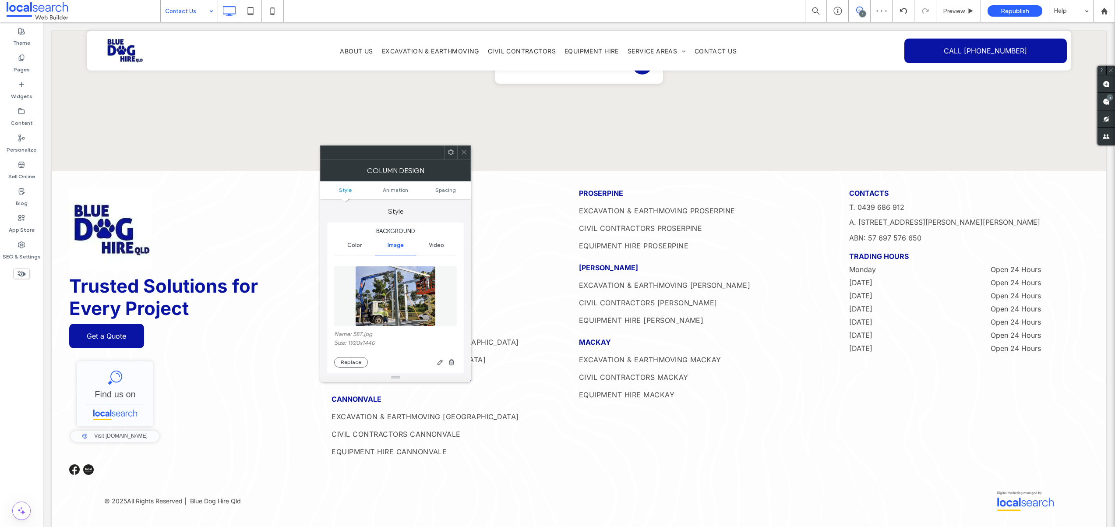
click at [461, 155] on icon at bounding box center [464, 152] width 7 height 7
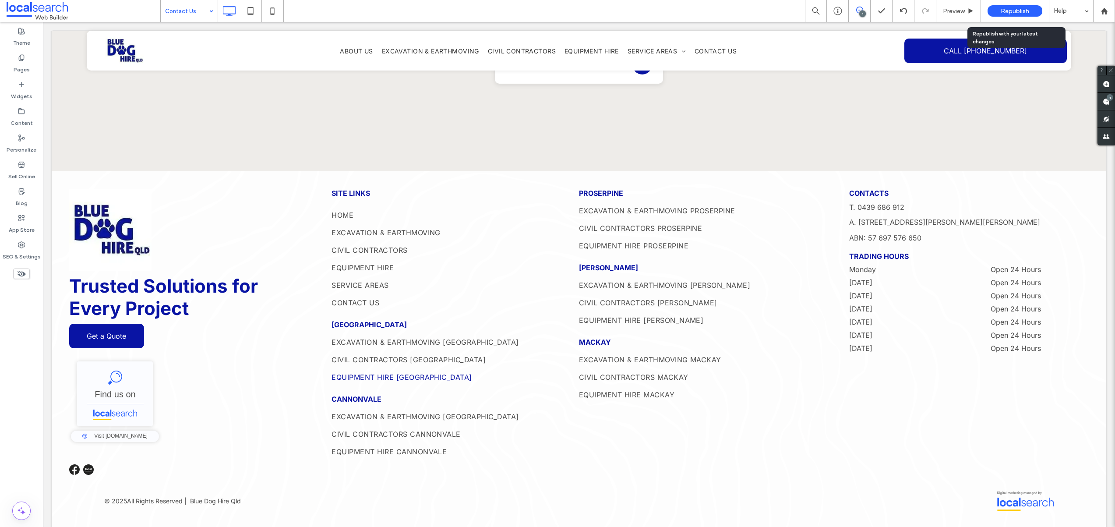
click at [1011, 11] on span "Republish" at bounding box center [1014, 10] width 28 height 7
